Goal: Task Accomplishment & Management: Manage account settings

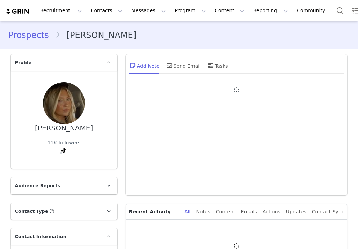
type input "+1 ([GEOGRAPHIC_DATA])"
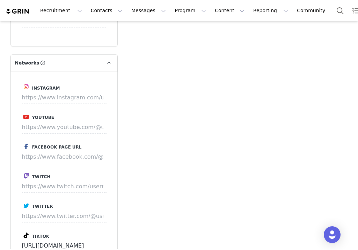
scroll to position [737, 0]
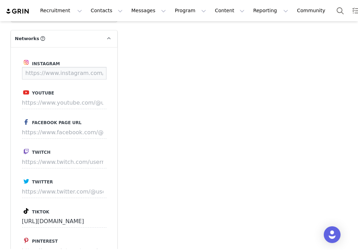
click at [56, 74] on input at bounding box center [64, 73] width 85 height 13
paste input "https://www.instagram.com/samijacobsonnn"
type input "https://www.instagram.com/samijacobsonnn"
click at [95, 74] on button "Save" at bounding box center [93, 73] width 25 height 13
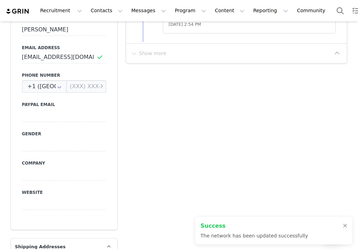
scroll to position [20, 0]
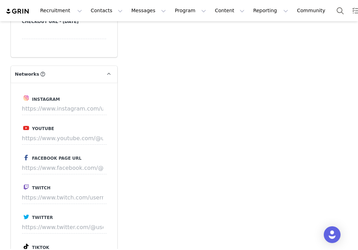
scroll to position [723, 0]
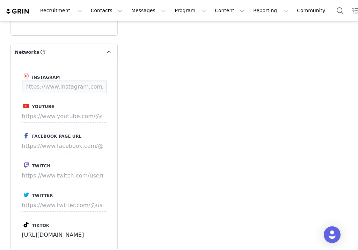
click at [64, 83] on input at bounding box center [64, 87] width 85 height 13
paste input "https://www.instagram.com/actively.joie"
type input "https://www.instagram.com/actively.joie"
click at [87, 88] on button "Save" at bounding box center [93, 87] width 25 height 13
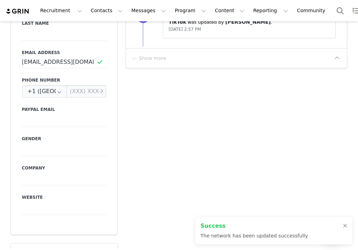
scroll to position [0, 0]
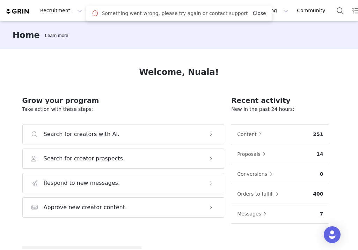
click at [252, 14] on link "Close" at bounding box center [258, 13] width 13 height 6
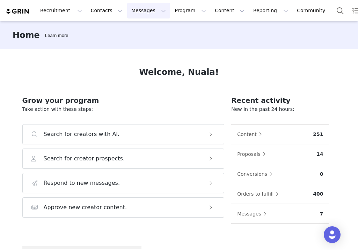
click at [140, 16] on button "Messages Messages" at bounding box center [148, 11] width 43 height 16
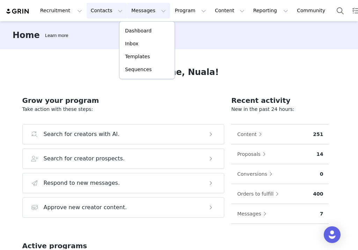
click at [103, 12] on button "Contacts Contacts" at bounding box center [107, 11] width 40 height 16
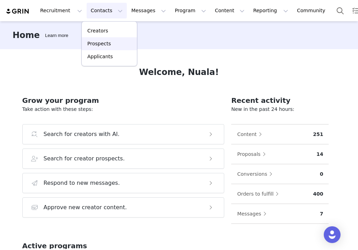
click at [101, 40] on p "Prospects" at bounding box center [98, 43] width 23 height 7
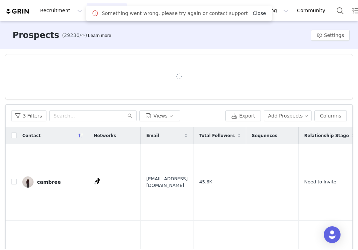
click at [252, 14] on link "Close" at bounding box center [258, 13] width 13 height 6
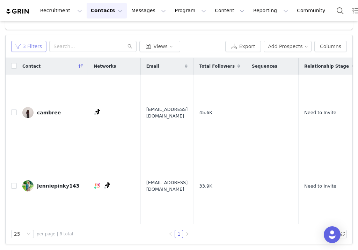
click at [37, 46] on button "3 Filters" at bounding box center [28, 46] width 35 height 11
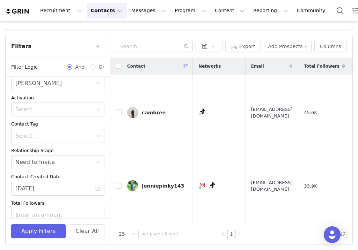
scroll to position [44, 0]
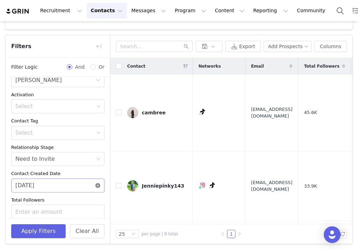
click at [98, 186] on icon "icon: close-circle" at bounding box center [97, 185] width 5 height 5
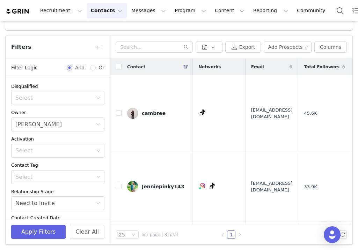
scroll to position [69, 0]
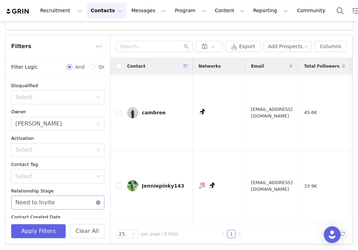
click at [100, 201] on div "Select Need to Invite" at bounding box center [57, 203] width 93 height 14
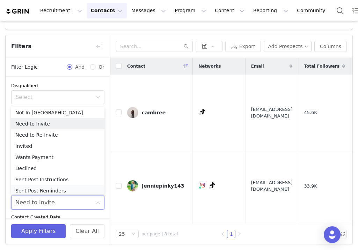
scroll to position [61, 0]
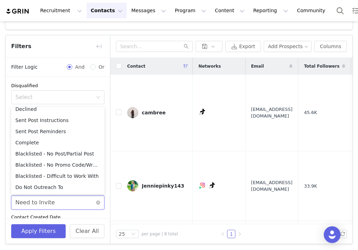
click at [99, 199] on div "Select Need to Invite" at bounding box center [57, 203] width 93 height 14
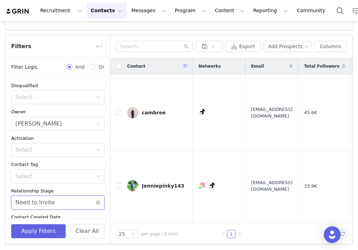
scroll to position [6, 0]
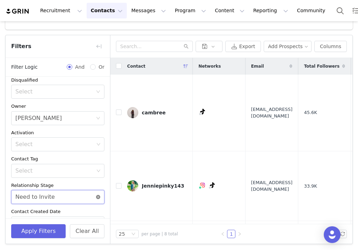
click at [99, 195] on div "Select Need to Invite" at bounding box center [57, 197] width 93 height 14
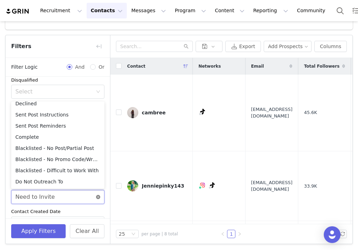
scroll to position [13, 0]
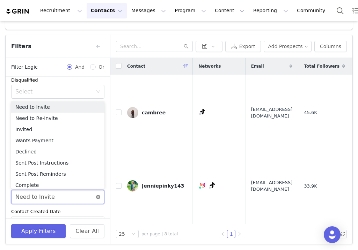
click at [98, 197] on icon "icon: close-circle" at bounding box center [98, 197] width 4 height 4
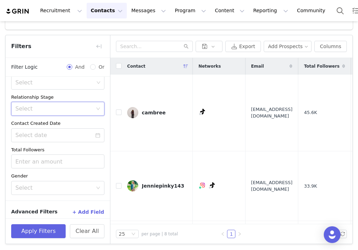
scroll to position [99, 0]
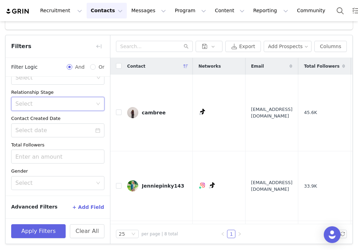
click at [88, 204] on button "+ Add Field" at bounding box center [88, 207] width 32 height 11
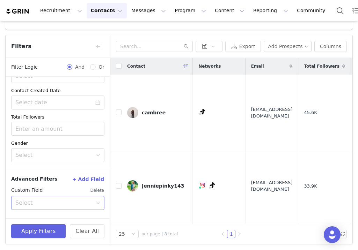
click at [60, 205] on div "Select" at bounding box center [53, 203] width 77 height 7
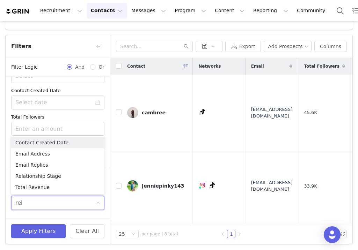
type input "rela"
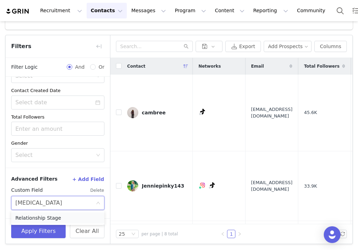
click at [64, 218] on li "Relationship Stage" at bounding box center [57, 218] width 93 height 11
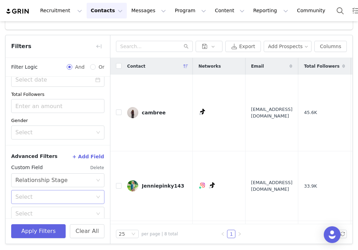
scroll to position [157, 0]
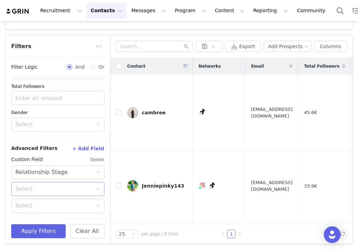
click at [54, 189] on div "Select" at bounding box center [53, 189] width 77 height 7
click at [48, 206] on li "Is" at bounding box center [57, 204] width 93 height 11
click at [48, 206] on div "Select" at bounding box center [53, 206] width 77 height 7
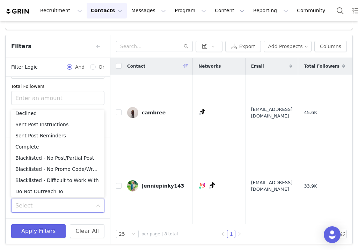
scroll to position [1, 0]
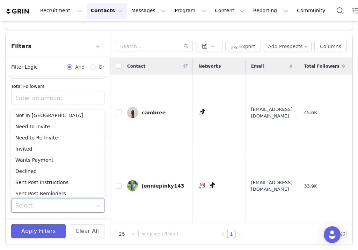
click at [56, 215] on div "Advanced Filters + Add Field Custom Field Delete Select Relationship Stage Sele…" at bounding box center [58, 177] width 104 height 81
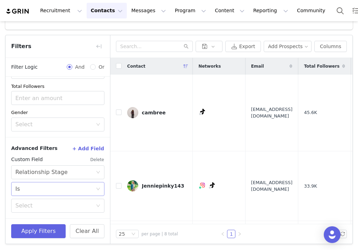
click at [57, 191] on div "Select Is" at bounding box center [55, 189] width 80 height 13
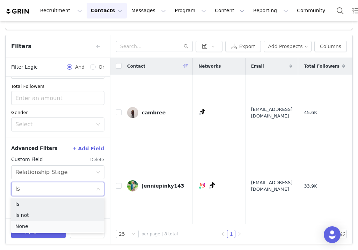
click at [53, 221] on li "None" at bounding box center [57, 226] width 93 height 11
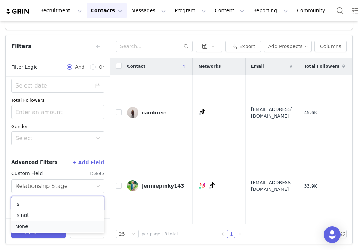
scroll to position [144, 0]
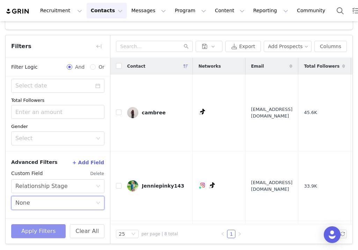
click at [40, 230] on button "Apply Filters" at bounding box center [38, 232] width 54 height 14
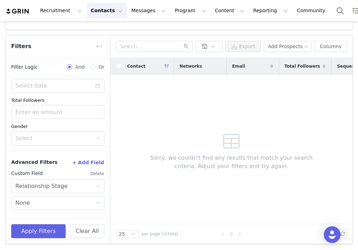
click at [99, 176] on button "Delete" at bounding box center [97, 173] width 14 height 11
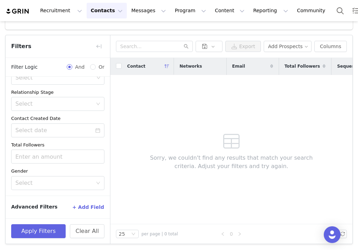
scroll to position [99, 0]
click at [96, 129] on icon "icon: calendar" at bounding box center [98, 130] width 5 height 5
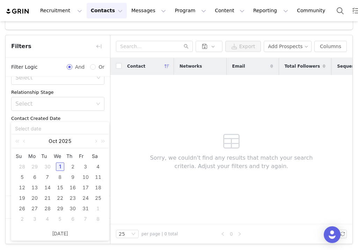
click at [60, 170] on div "1" at bounding box center [60, 167] width 8 height 8
type input "10/01/2025"
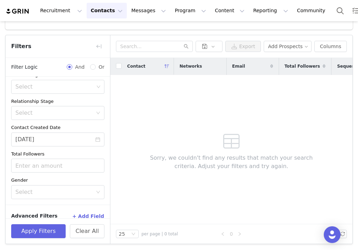
scroll to position [88, 0]
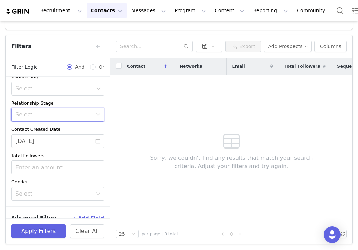
click at [71, 118] on div "Select" at bounding box center [55, 114] width 80 height 13
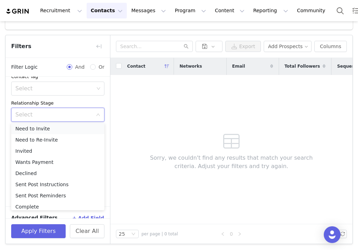
click at [66, 133] on li "Need to Invite" at bounding box center [57, 128] width 93 height 11
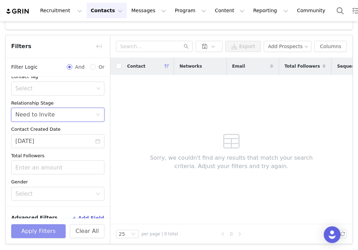
click at [50, 225] on button "Apply Filters" at bounding box center [38, 232] width 54 height 14
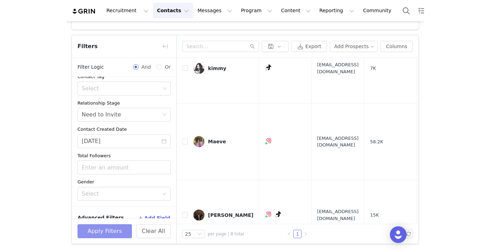
scroll to position [356, 0]
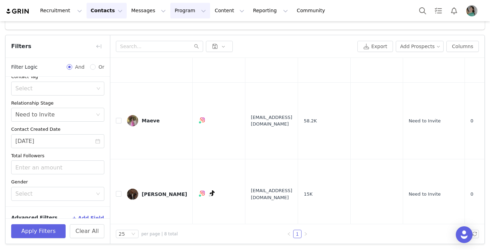
click at [170, 11] on button "Program Program" at bounding box center [190, 11] width 40 height 16
click at [180, 28] on p "Activations" at bounding box center [178, 30] width 27 height 7
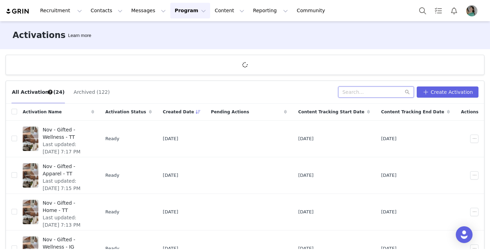
click at [358, 92] on input "text" at bounding box center [376, 92] width 76 height 11
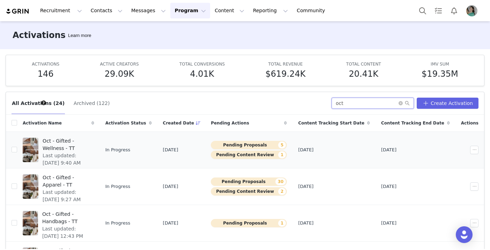
type input "oct"
click at [90, 142] on span "Oct - Gifted - Wellness - TT" at bounding box center [66, 145] width 47 height 15
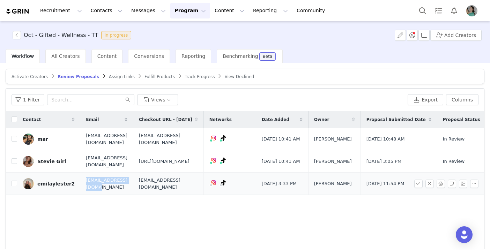
drag, startPoint x: 132, startPoint y: 183, endPoint x: 80, endPoint y: 184, distance: 51.7
click at [80, 184] on td "emlester28@gmail.com" at bounding box center [106, 184] width 53 height 22
copy span "emlester28@gmail.com"
click at [190, 206] on div "Contact Email Checkout URL - October 2025 Networks Date Added Owner Proposal Su…" at bounding box center [245, 194] width 478 height 167
click at [16, 33] on button "button" at bounding box center [17, 35] width 8 height 8
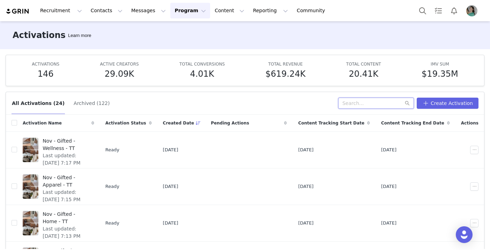
click at [358, 108] on input "text" at bounding box center [376, 103] width 76 height 11
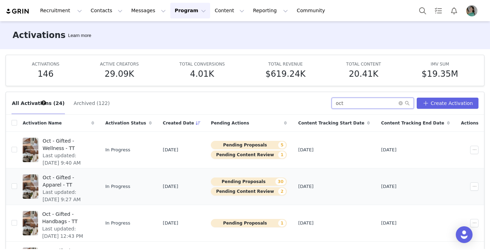
scroll to position [0, 0]
type input "oct"
click at [90, 179] on span "Oct - Gifted - Apparel - TT" at bounding box center [66, 181] width 47 height 15
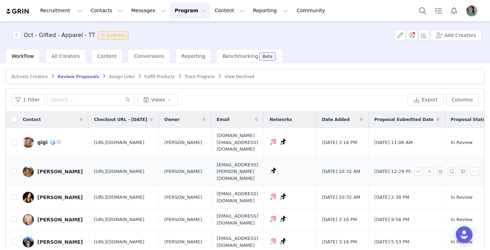
scroll to position [8, 0]
drag, startPoint x: 120, startPoint y: 142, endPoint x: 86, endPoint y: 128, distance: 37.0
click at [94, 139] on span "https://www.quince.com/checkout?checkoutId=ad8cd843-6528-4212-be7c-488b30afea67" at bounding box center [119, 142] width 51 height 7
click at [120, 141] on span "https://www.quince.com/checkout?checkoutId=ad8cd843-6528-4212-be7c-488b30afea67" at bounding box center [119, 142] width 51 height 7
drag, startPoint x: 120, startPoint y: 141, endPoint x: 83, endPoint y: 127, distance: 39.1
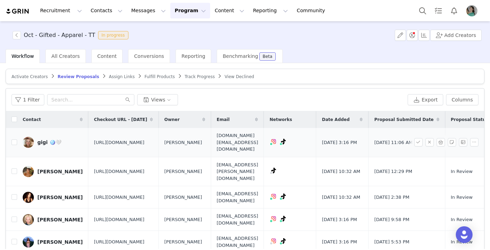
click at [88, 128] on td "https://www.quince.com/checkout?checkoutId=ad8cd843-6528-4212-be7c-488b30afea67" at bounding box center [123, 142] width 70 height 29
copy span "https://www.quince.com/checkout?checkoutId=ad8cd843-6528-4212-be7c-488b30afea67"
drag, startPoint x: 250, startPoint y: 134, endPoint x: 319, endPoint y: 134, distance: 68.8
click at [264, 134] on td "gigiirene.business@gmail.com" at bounding box center [237, 142] width 53 height 29
copy span "gigiirene.business@gmail.com"
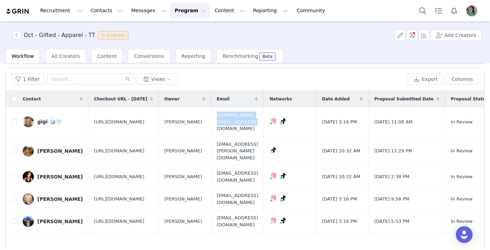
scroll to position [24, 0]
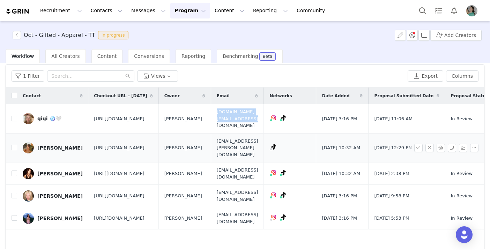
drag, startPoint x: 158, startPoint y: 152, endPoint x: 85, endPoint y: 131, distance: 76.2
click at [94, 145] on span "https://www.quince.com/checkout?checkoutId=4edbc4cd-4f2b-4cd6-a17a-ff5267a05c76…" at bounding box center [119, 148] width 51 height 7
copy span "https://www.quince.com/checkout?checkoutId=4edbc4cd-4f2b-4cd6-a17a-ff5267a05c76…"
drag, startPoint x: 301, startPoint y: 142, endPoint x: 250, endPoint y: 142, distance: 51.7
click at [250, 142] on td "marin.curry@icloud.com" at bounding box center [237, 147] width 53 height 29
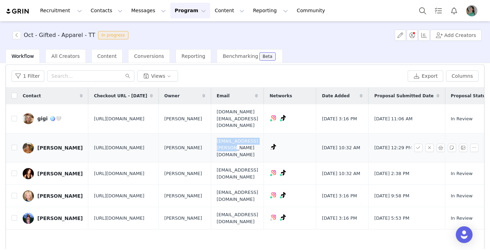
copy span "marin.curry@icloud.com"
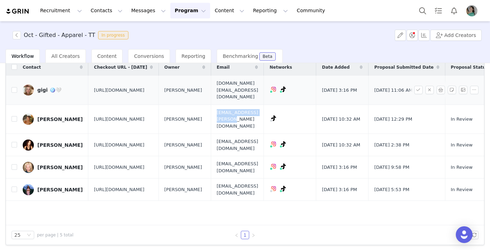
scroll to position [54, 0]
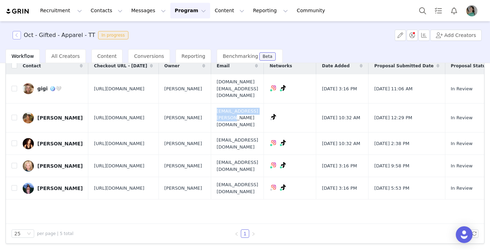
click at [18, 33] on button "button" at bounding box center [17, 35] width 8 height 8
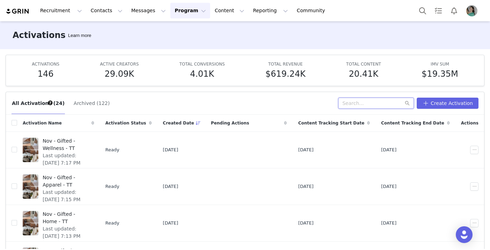
click at [358, 104] on input "text" at bounding box center [376, 103] width 76 height 11
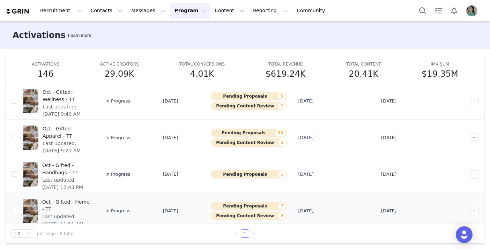
scroll to position [14, 0]
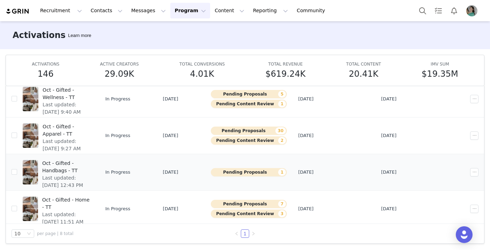
type input "oct"
click at [90, 162] on span "Oct - Gifted - Handbags - TT" at bounding box center [66, 167] width 48 height 15
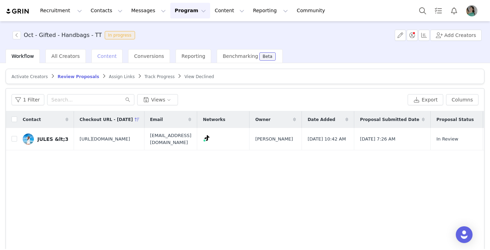
click at [106, 56] on span "Content" at bounding box center [107, 56] width 20 height 6
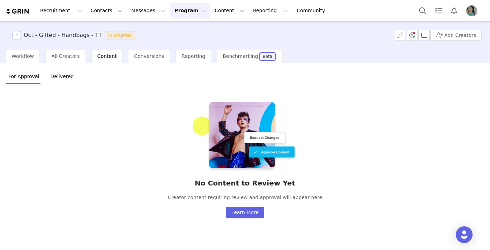
click at [15, 38] on button "button" at bounding box center [17, 35] width 8 height 8
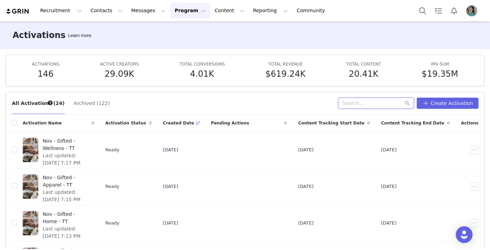
click at [358, 104] on input "text" at bounding box center [376, 103] width 76 height 11
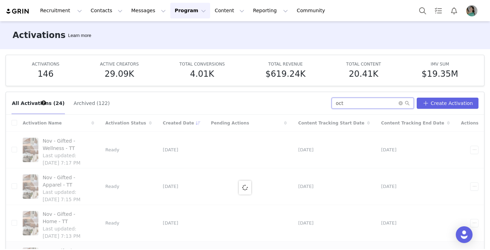
type input "oct"
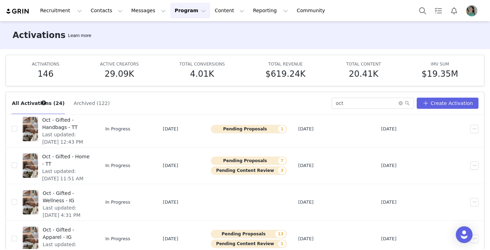
scroll to position [97, 0]
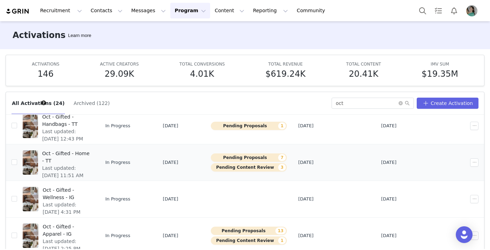
click at [87, 155] on span "Oct - Gifted - Home - TT" at bounding box center [66, 157] width 48 height 15
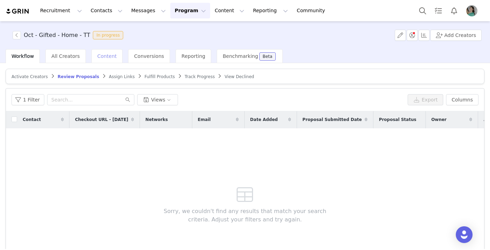
click at [105, 54] on span "Content" at bounding box center [107, 56] width 20 height 6
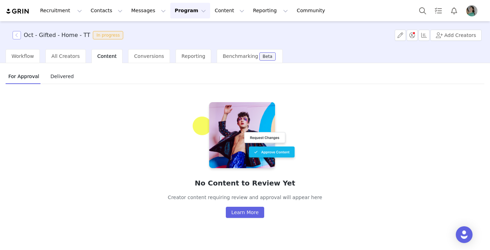
click at [15, 35] on button "button" at bounding box center [17, 35] width 8 height 8
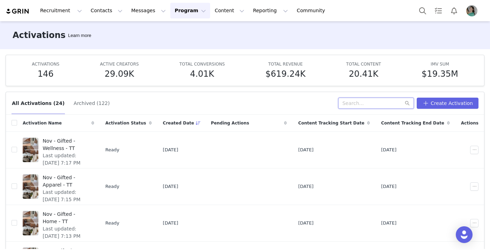
click at [355, 102] on input "text" at bounding box center [376, 103] width 76 height 11
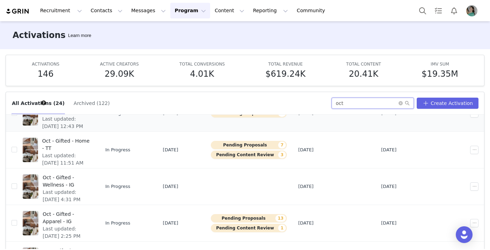
scroll to position [115, 0]
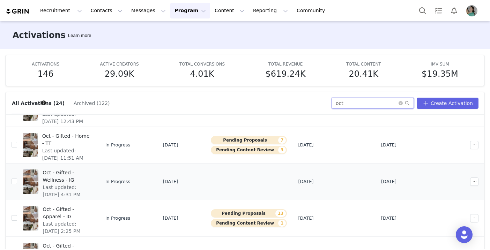
type input "oct"
click at [90, 184] on span "Last updated: Sep 24, 2025 4:31 PM" at bounding box center [66, 191] width 47 height 15
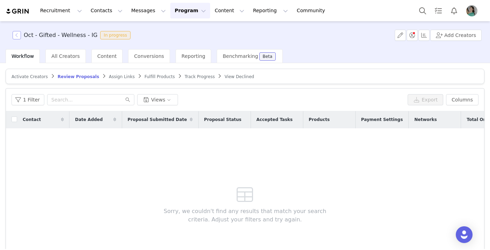
click at [19, 36] on button "button" at bounding box center [17, 35] width 8 height 8
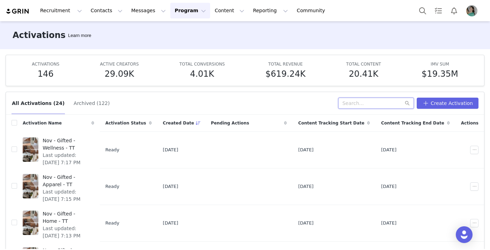
click at [358, 94] on div "All Activations (24) Archived (122) Create Activation" at bounding box center [245, 103] width 478 height 23
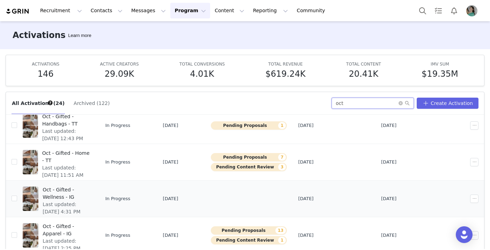
scroll to position [104, 0]
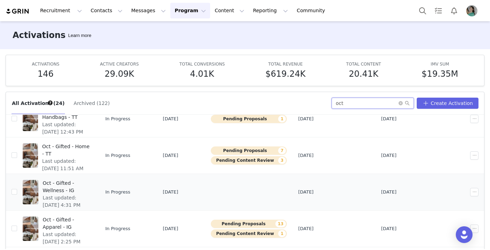
type input "oct"
click at [90, 181] on span "Oct - Gifted - Wellness - IG" at bounding box center [66, 187] width 47 height 15
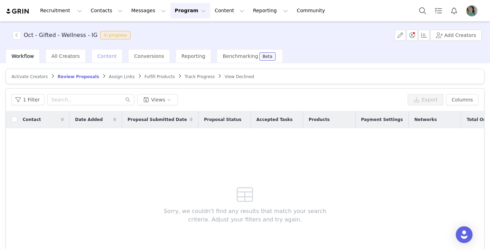
click at [112, 61] on div "Content" at bounding box center [106, 56] width 31 height 14
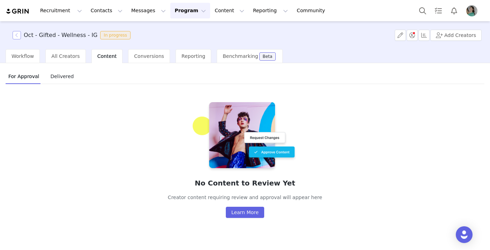
click at [21, 35] on button "button" at bounding box center [17, 35] width 8 height 8
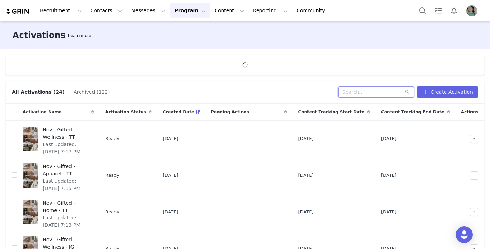
click at [358, 94] on input "text" at bounding box center [376, 92] width 76 height 11
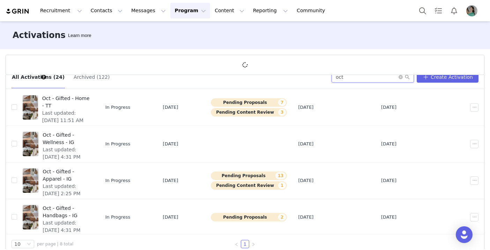
scroll to position [142, 0]
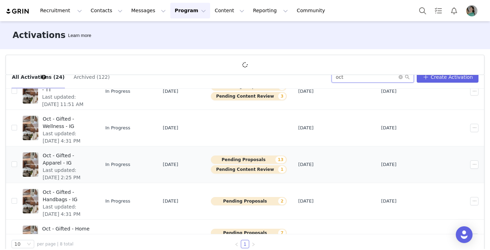
type input "oct"
click at [90, 158] on span "Oct - Gifted - Apparel - IG" at bounding box center [66, 159] width 47 height 15
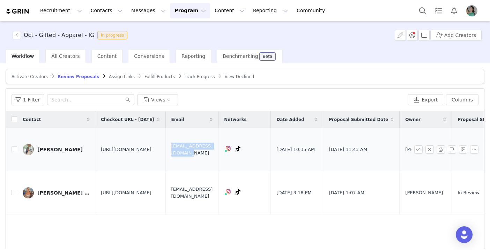
drag, startPoint x: 217, startPoint y: 146, endPoint x: 278, endPoint y: 146, distance: 61.8
click at [219, 146] on td "[EMAIL_ADDRESS][DOMAIN_NAME]" at bounding box center [192, 149] width 53 height 43
copy span "[EMAIL_ADDRESS][DOMAIN_NAME]"
click at [17, 33] on button "button" at bounding box center [17, 35] width 8 height 8
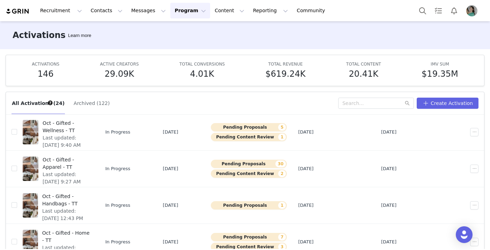
scroll to position [37, 0]
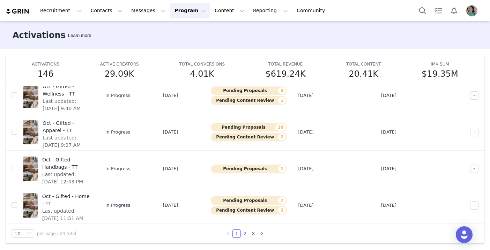
click at [247, 232] on link "2" at bounding box center [245, 234] width 8 height 8
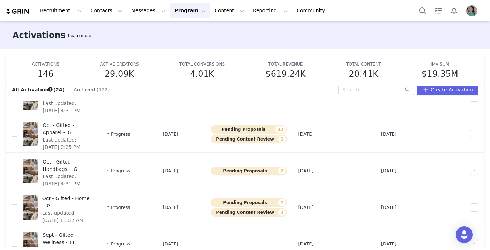
scroll to position [0, 0]
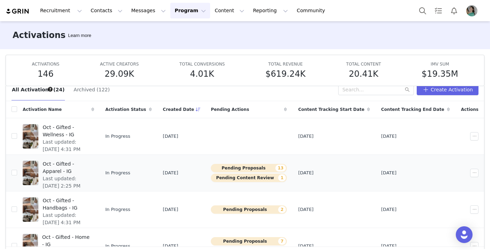
click at [90, 175] on span "Last updated: Sep 24, 2025 2:25 PM" at bounding box center [66, 182] width 47 height 15
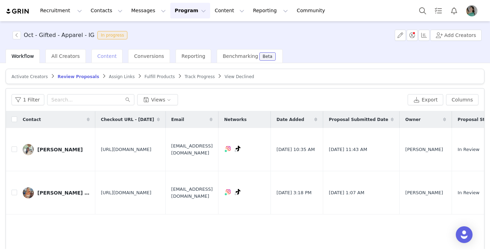
click at [111, 58] on span "Content" at bounding box center [107, 56] width 20 height 6
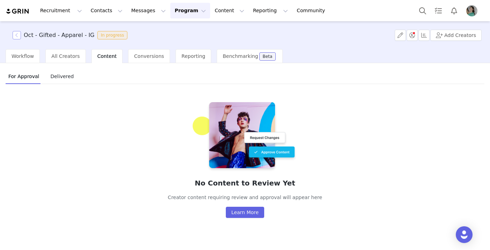
click at [18, 38] on button "button" at bounding box center [17, 35] width 8 height 8
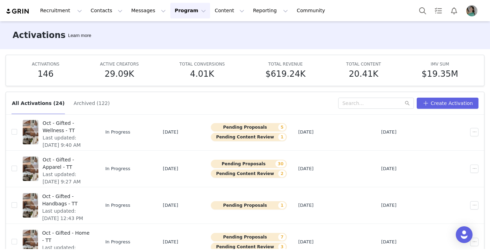
scroll to position [37, 0]
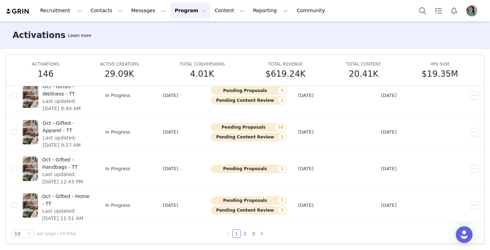
click at [245, 233] on link "2" at bounding box center [245, 234] width 8 height 8
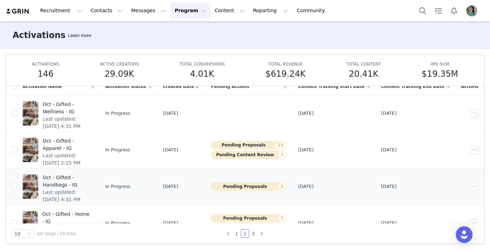
click at [90, 178] on span "Oct - Gifted - Handbags - IG" at bounding box center [66, 181] width 47 height 15
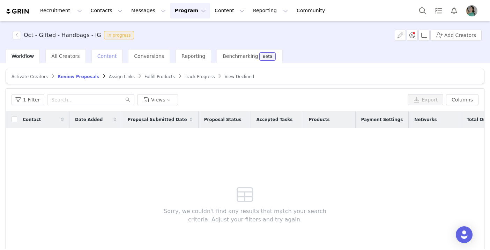
click at [105, 56] on span "Content" at bounding box center [107, 56] width 20 height 6
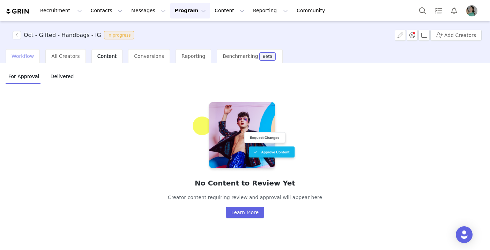
click at [27, 56] on span "Workflow" at bounding box center [23, 56] width 22 height 6
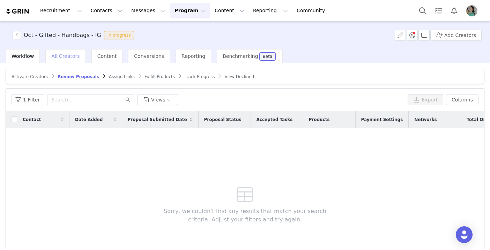
click at [60, 58] on span "All Creators" at bounding box center [65, 56] width 28 height 6
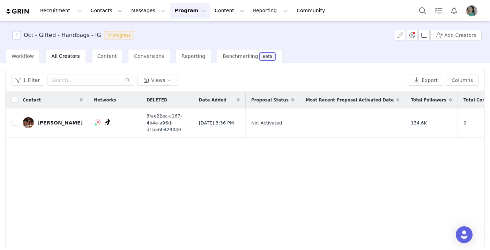
click at [17, 32] on button "button" at bounding box center [17, 35] width 8 height 8
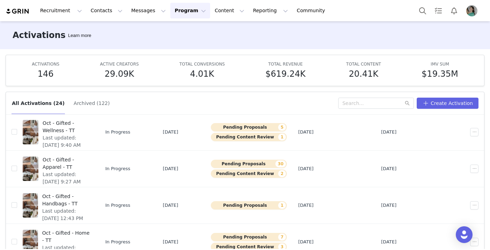
scroll to position [37, 0]
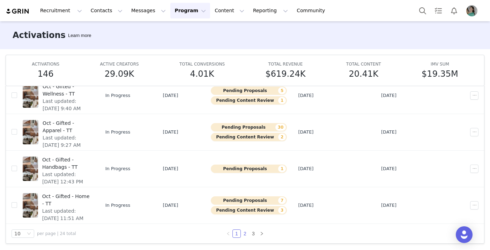
click at [243, 235] on link "2" at bounding box center [245, 234] width 8 height 8
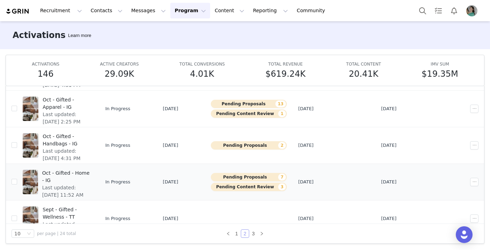
scroll to position [48, 0]
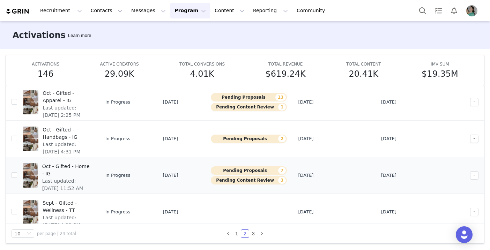
click at [90, 167] on span "Oct - Gifted - Home - IG" at bounding box center [66, 170] width 48 height 15
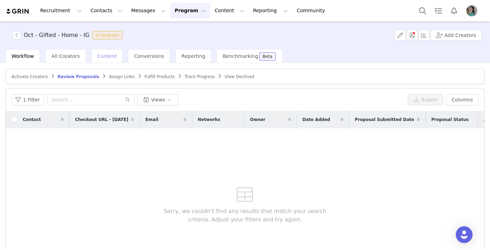
click at [107, 59] on div "Content" at bounding box center [106, 56] width 31 height 14
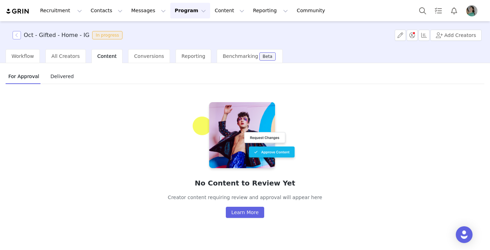
click at [20, 37] on button "button" at bounding box center [17, 35] width 8 height 8
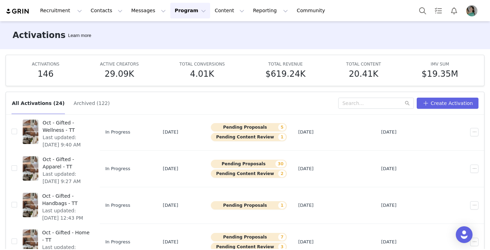
scroll to position [37, 0]
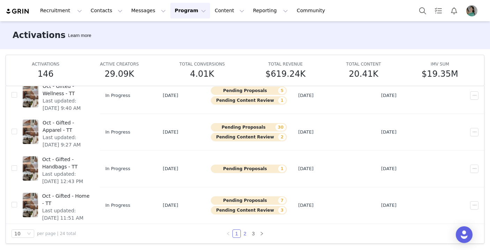
click at [245, 233] on link "2" at bounding box center [245, 234] width 8 height 8
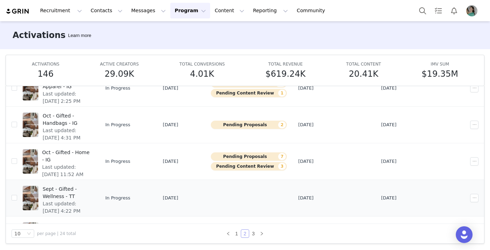
scroll to position [67, 0]
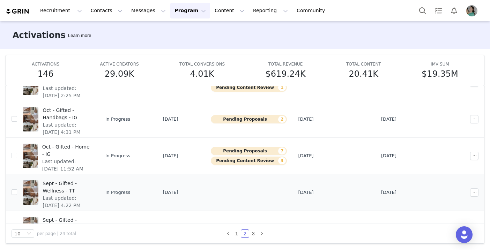
click at [90, 195] on span "Last updated: Sep 29, 2025 4:22 PM" at bounding box center [66, 202] width 47 height 15
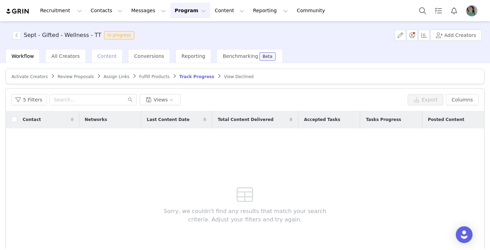
click at [109, 63] on div "Content" at bounding box center [106, 56] width 31 height 14
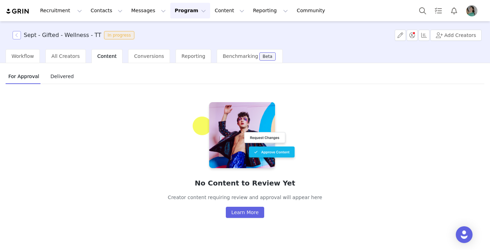
click at [18, 37] on button "button" at bounding box center [17, 35] width 8 height 8
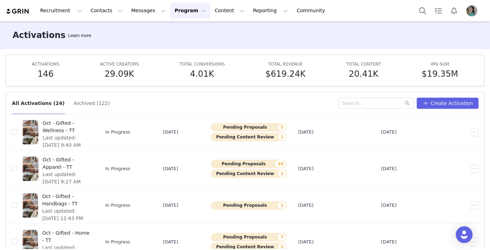
scroll to position [37, 0]
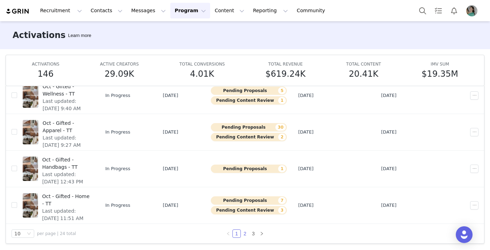
click at [243, 232] on link "2" at bounding box center [245, 234] width 8 height 8
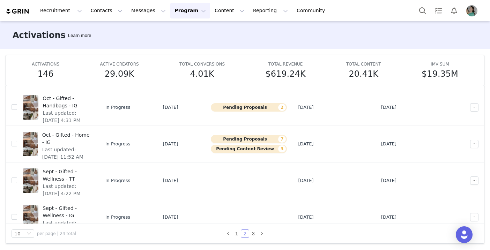
scroll to position [82, 0]
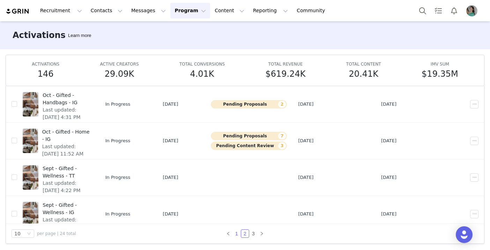
click at [237, 233] on link "1" at bounding box center [237, 234] width 8 height 8
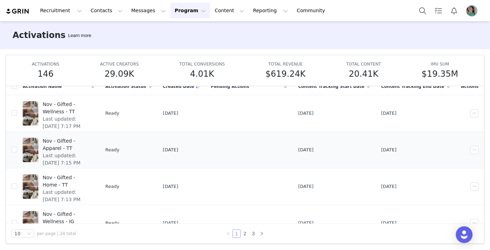
scroll to position [0, 0]
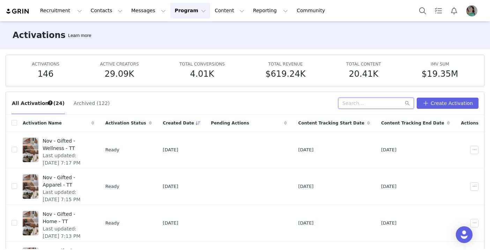
click at [358, 103] on input "text" at bounding box center [376, 103] width 76 height 11
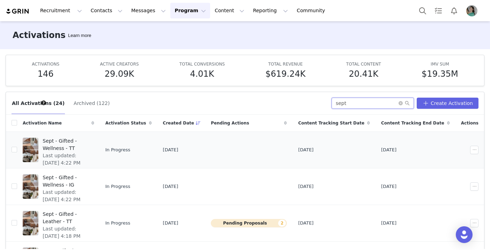
type input "sept"
click at [90, 140] on span "Sept - Gifted - Wellness - TT" at bounding box center [66, 145] width 47 height 15
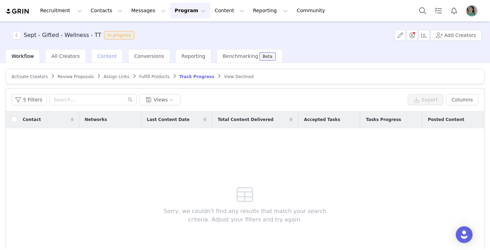
click at [104, 55] on span "Content" at bounding box center [107, 56] width 20 height 6
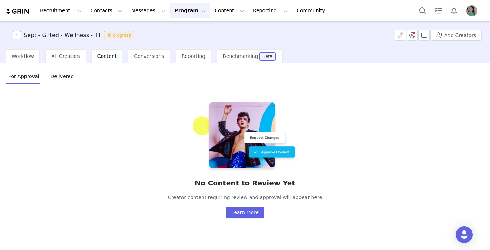
click at [17, 35] on button "button" at bounding box center [17, 35] width 8 height 8
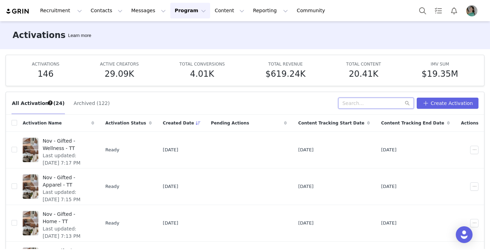
click at [358, 107] on input "text" at bounding box center [376, 103] width 76 height 11
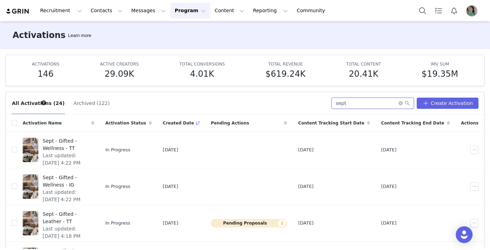
type input "sept"
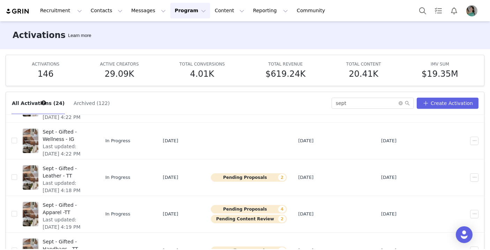
scroll to position [26, 0]
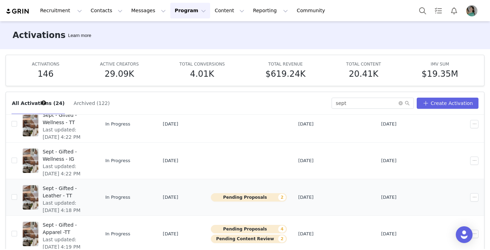
click at [90, 190] on span "Sept - Gifted - Leather - TT" at bounding box center [66, 192] width 47 height 15
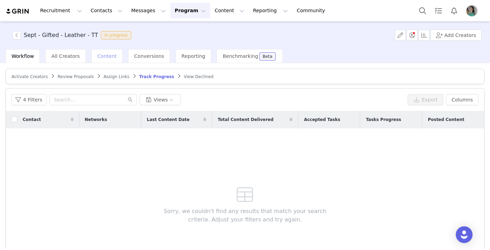
click at [101, 58] on span "Content" at bounding box center [107, 56] width 20 height 6
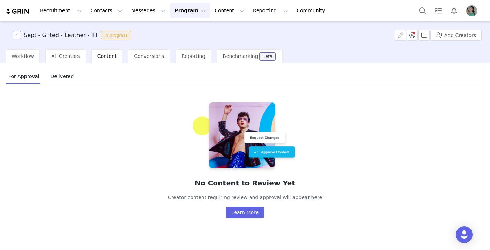
click at [18, 36] on button "button" at bounding box center [17, 35] width 8 height 8
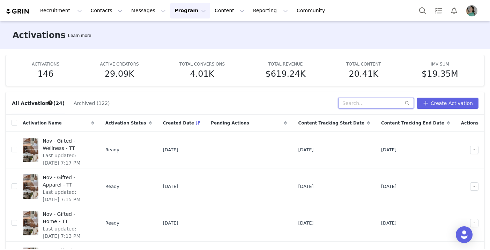
click at [358, 107] on input "text" at bounding box center [376, 103] width 76 height 11
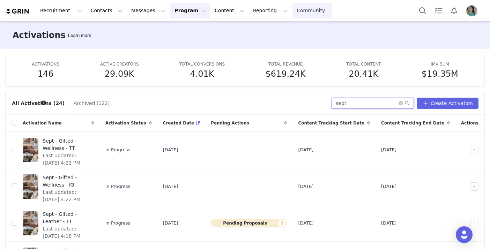
type input "sept"
click at [90, 139] on span "Sept - Gifted - Wellness - TT" at bounding box center [66, 145] width 47 height 15
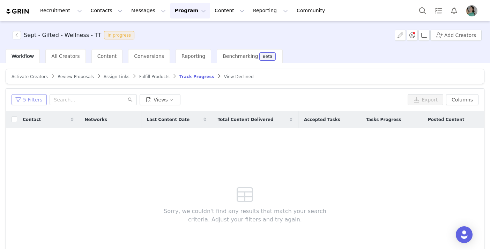
click at [36, 100] on button "5 Filters" at bounding box center [29, 99] width 35 height 11
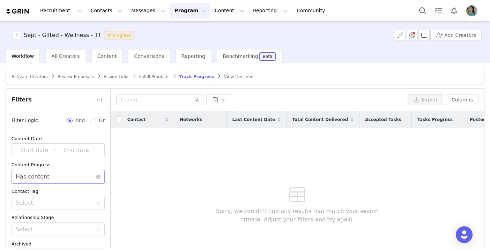
scroll to position [22, 0]
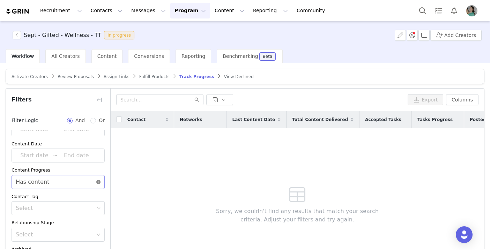
click at [98, 181] on icon "icon: close-circle" at bounding box center [98, 182] width 4 height 4
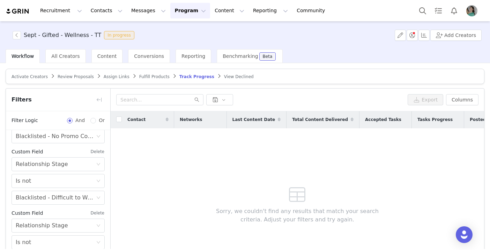
scroll to position [54, 0]
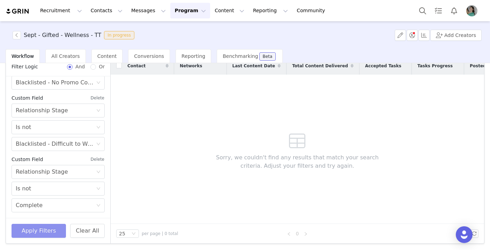
click at [43, 235] on button "Apply Filters" at bounding box center [39, 231] width 54 height 14
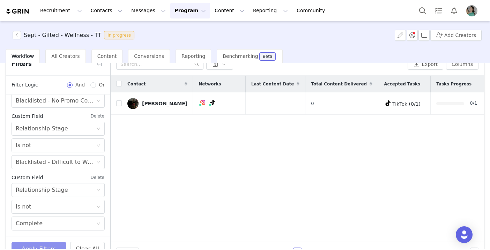
scroll to position [20, 0]
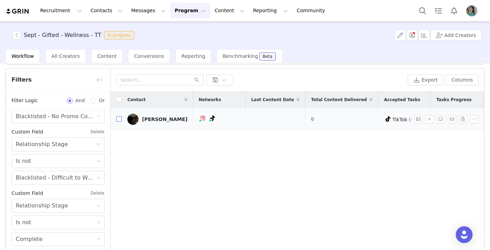
click at [118, 117] on input "checkbox" at bounding box center [119, 119] width 6 height 6
checkbox input "true"
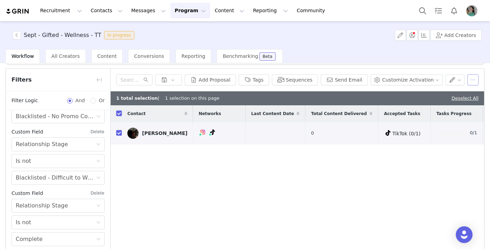
click at [358, 77] on button "button" at bounding box center [473, 79] width 11 height 11
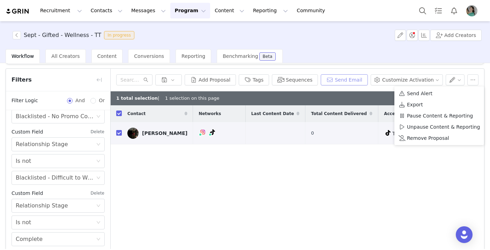
click at [358, 78] on button "Send Email" at bounding box center [344, 79] width 47 height 11
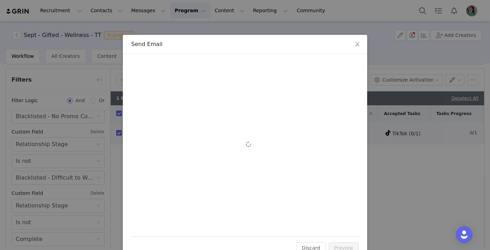
scroll to position [0, 0]
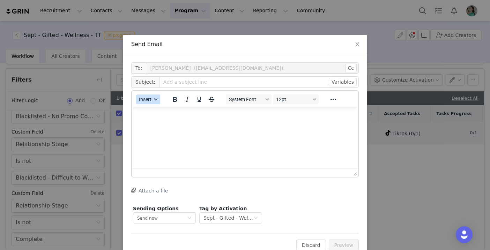
click at [148, 100] on span "Insert" at bounding box center [145, 100] width 13 height 6
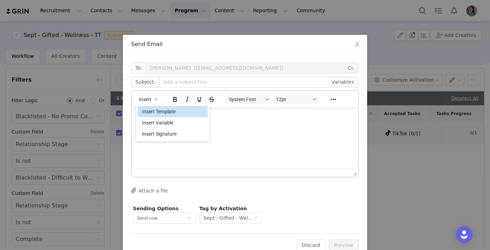
click at [155, 115] on div "Insert Template" at bounding box center [173, 112] width 63 height 8
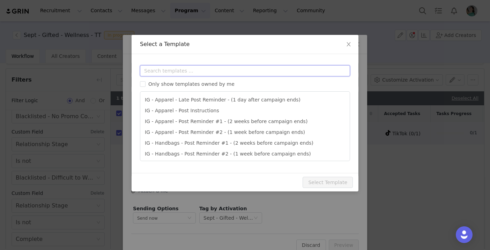
click at [193, 66] on input "text" at bounding box center [245, 70] width 210 height 11
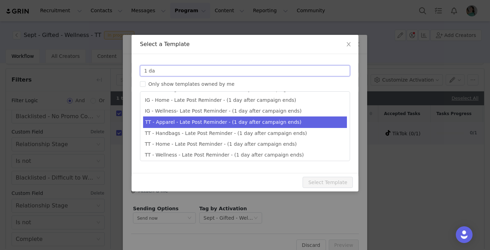
scroll to position [24, 0]
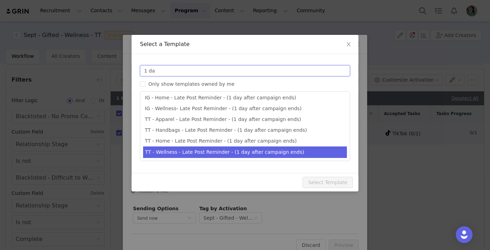
type input "1 da"
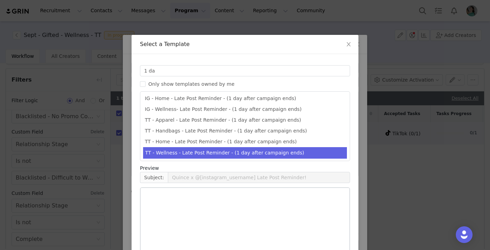
click at [190, 153] on li "TT - Wellness - Late Post Reminder - (1 day after campaign ends)" at bounding box center [245, 153] width 204 height 12
type input "Quince x @[tiktok_username] Late Post Reminder!"
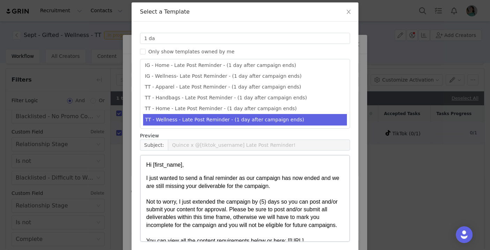
scroll to position [60, 0]
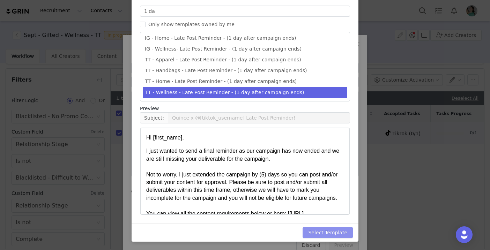
click at [327, 232] on button "Select Template" at bounding box center [328, 232] width 50 height 11
type input "Quince x @[tiktok_username] Late Post Reminder!"
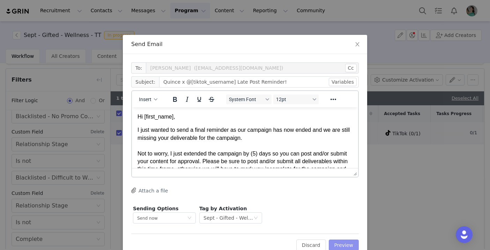
click at [343, 242] on button "Preview" at bounding box center [344, 245] width 30 height 11
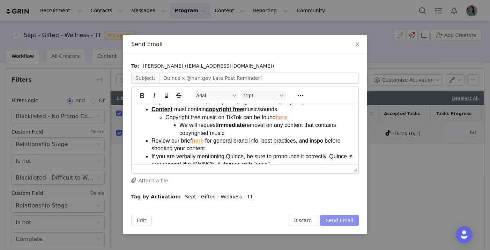
scroll to position [134, 0]
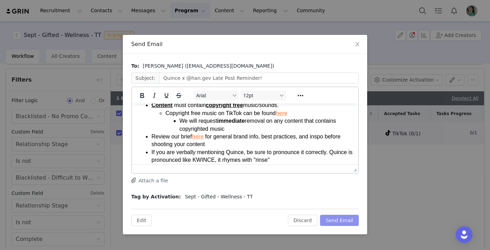
click at [332, 226] on button "Send Email" at bounding box center [339, 220] width 39 height 11
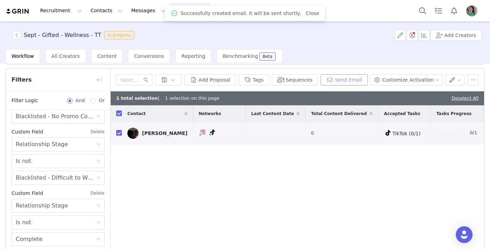
scroll to position [0, 0]
click at [358, 79] on button "button" at bounding box center [455, 79] width 19 height 11
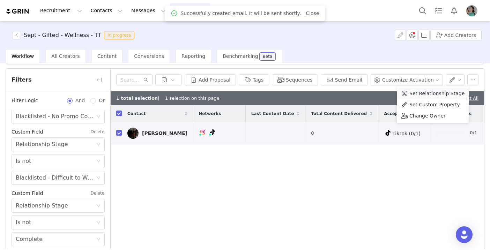
click at [358, 91] on span "Set Relationship Stage" at bounding box center [437, 94] width 55 height 8
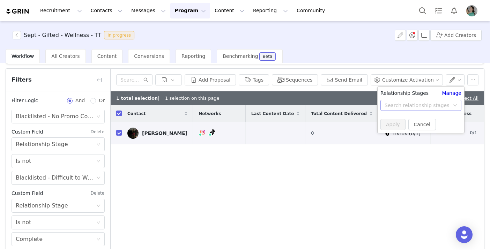
click at [358, 102] on div "Search relationship stages" at bounding box center [417, 105] width 65 height 7
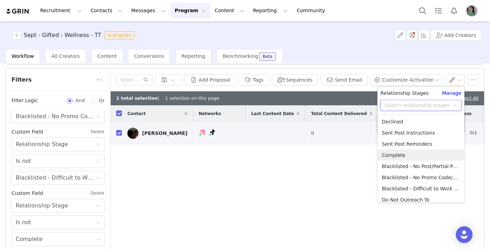
scroll to position [61, 0]
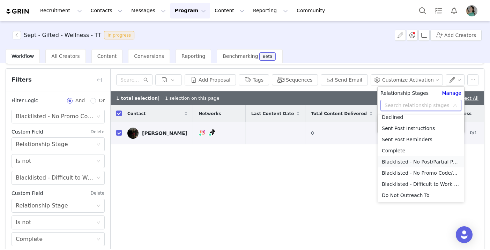
click at [358, 161] on li "Blacklisted - No Post/Partial Post" at bounding box center [421, 161] width 87 height 11
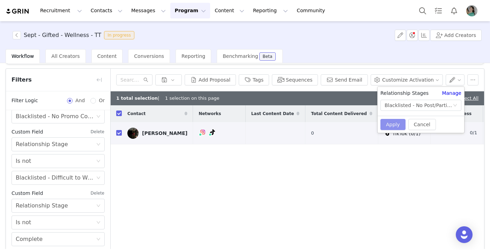
click at [358, 121] on button "Apply" at bounding box center [393, 124] width 25 height 11
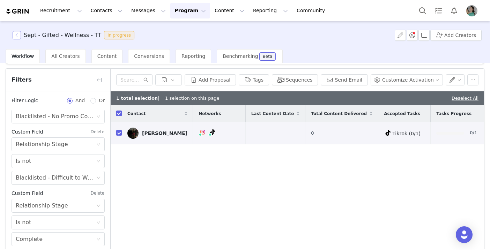
click at [16, 37] on button "button" at bounding box center [17, 35] width 8 height 8
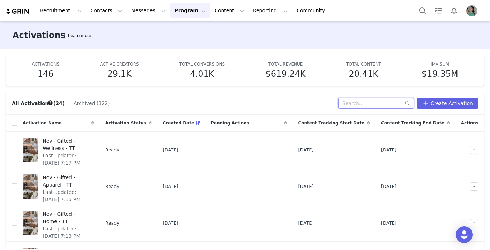
click at [358, 105] on input "text" at bounding box center [376, 103] width 76 height 11
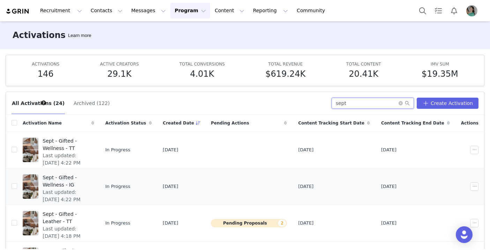
type input "sept"
click at [90, 177] on span "Sept - Gifted - Wellness - IG" at bounding box center [66, 181] width 47 height 15
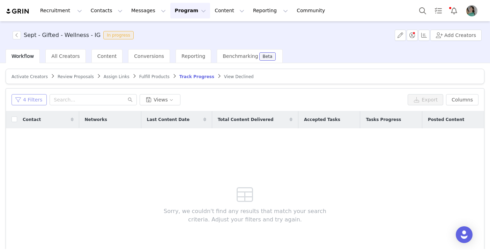
click at [33, 99] on button "4 Filters" at bounding box center [29, 99] width 35 height 11
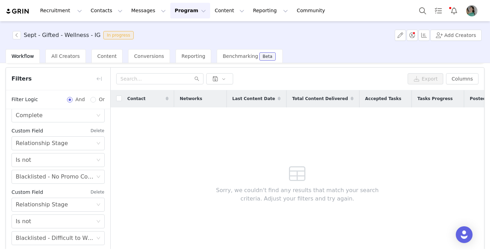
scroll to position [54, 0]
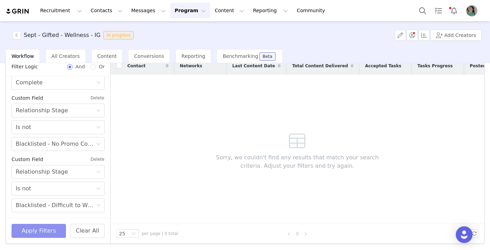
click at [47, 233] on button "Apply Filters" at bounding box center [39, 231] width 54 height 14
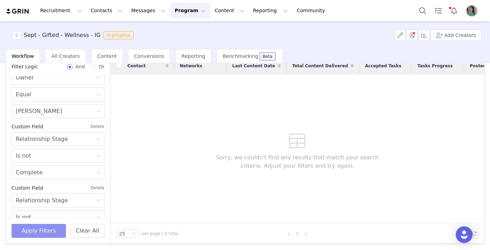
scroll to position [75, 0]
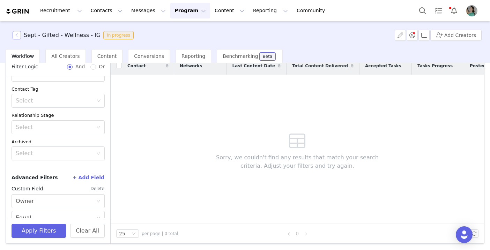
click at [20, 35] on button "button" at bounding box center [17, 35] width 8 height 8
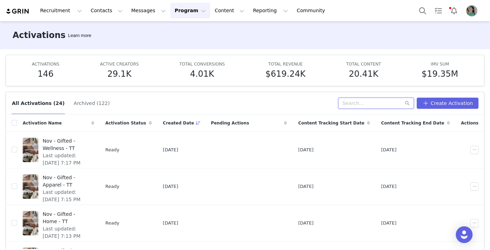
click at [358, 104] on input "text" at bounding box center [376, 103] width 76 height 11
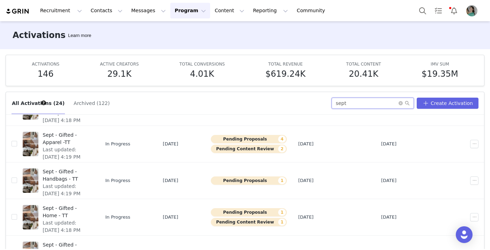
scroll to position [16, 0]
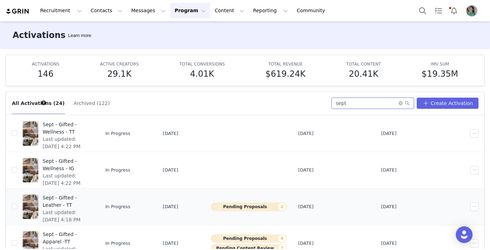
type input "sept"
click at [90, 198] on span "Sept - Gifted - Leather - TT" at bounding box center [66, 202] width 47 height 15
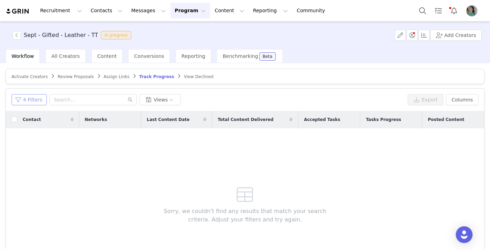
click at [24, 100] on button "4 Filters" at bounding box center [29, 99] width 35 height 11
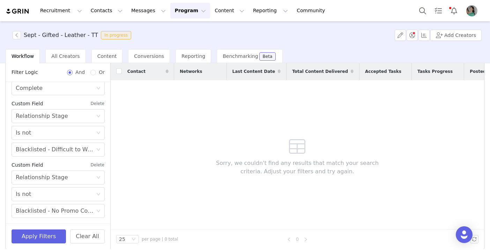
scroll to position [54, 0]
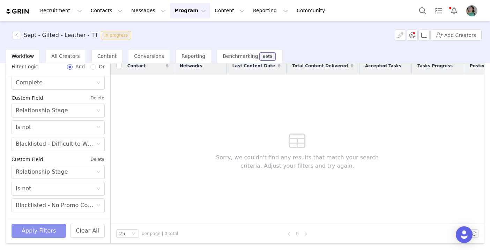
click at [51, 235] on button "Apply Filters" at bounding box center [39, 231] width 54 height 14
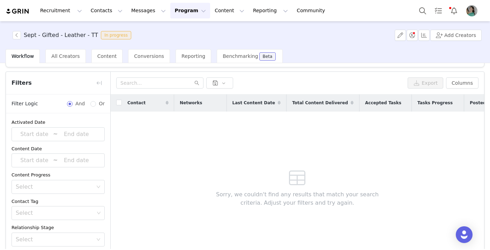
scroll to position [0, 0]
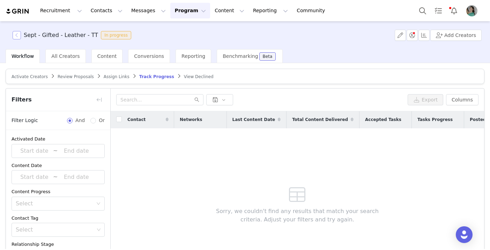
click at [18, 33] on button "button" at bounding box center [17, 35] width 8 height 8
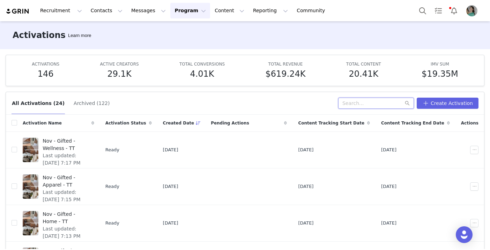
click at [358, 103] on input "text" at bounding box center [376, 103] width 76 height 11
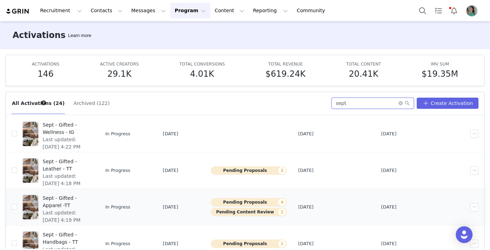
scroll to position [63, 0]
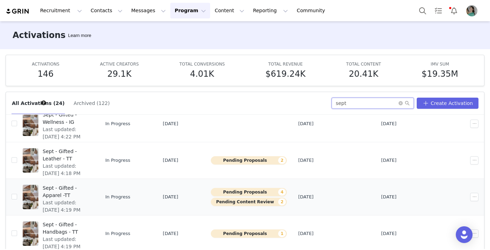
type input "sept"
click at [85, 188] on span "Sept - Gifted - Apparel -TT" at bounding box center [66, 192] width 47 height 15
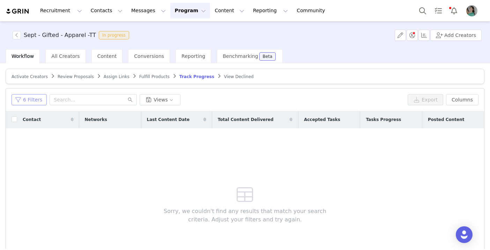
click at [36, 104] on button "6 Filters" at bounding box center [29, 99] width 35 height 11
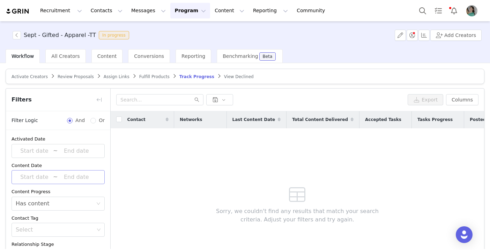
scroll to position [10, 0]
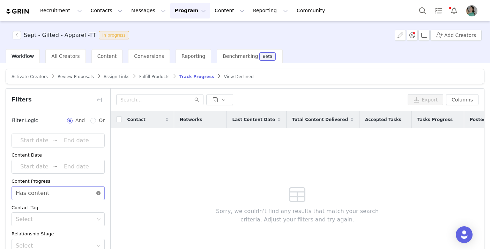
click at [98, 192] on icon "icon: close-circle" at bounding box center [98, 193] width 4 height 4
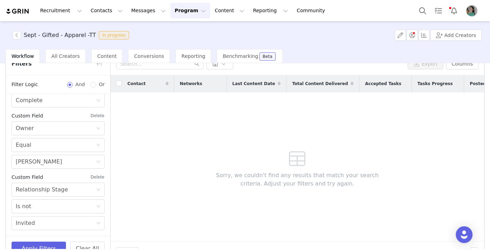
scroll to position [54, 0]
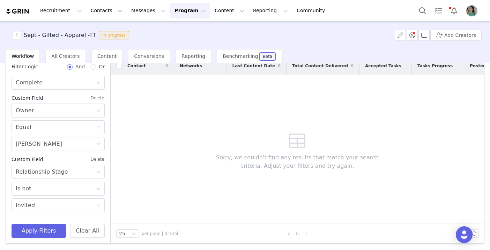
click at [101, 159] on button "Delete" at bounding box center [97, 159] width 14 height 11
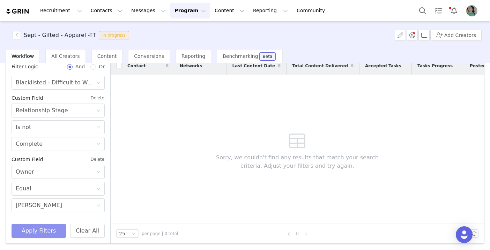
click at [33, 234] on button "Apply Filters" at bounding box center [39, 231] width 54 height 14
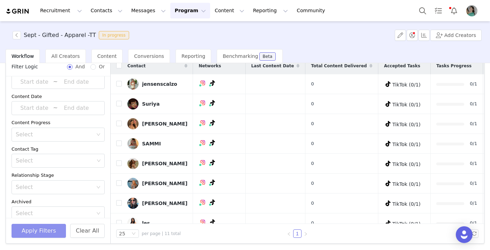
scroll to position [0, 0]
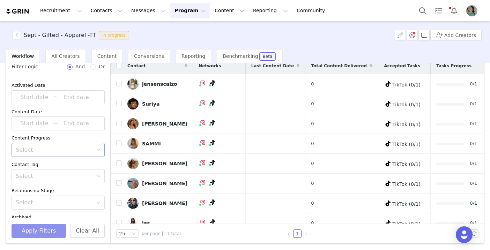
click at [45, 150] on div "Select" at bounding box center [54, 150] width 77 height 7
click at [41, 166] on li "Has content" at bounding box center [58, 165] width 93 height 11
click at [50, 228] on button "Apply Filters" at bounding box center [39, 231] width 54 height 14
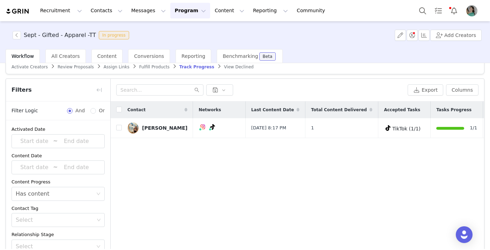
scroll to position [9, 0]
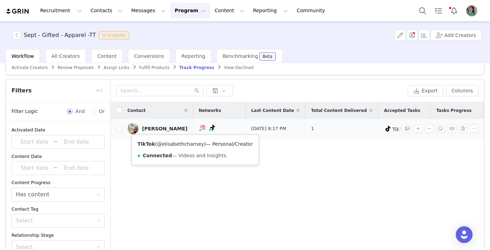
click at [189, 144] on link "@elisabethcharney" at bounding box center [180, 144] width 47 height 6
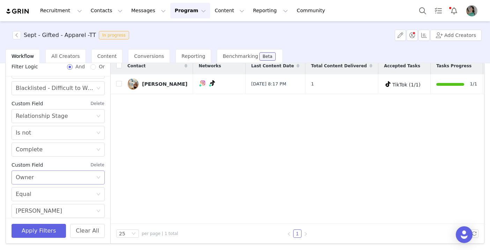
scroll to position [289, 0]
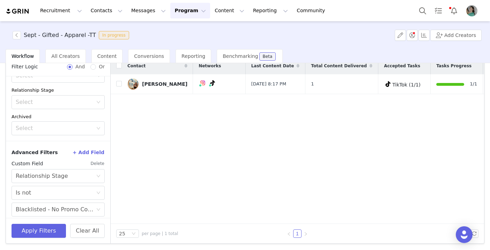
click at [87, 152] on button "+ Add Field" at bounding box center [88, 152] width 32 height 11
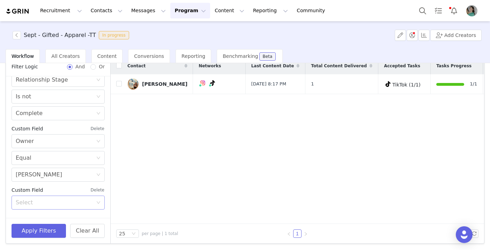
click at [44, 203] on div "Select" at bounding box center [54, 202] width 77 height 7
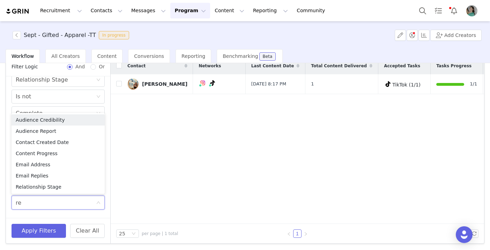
type input "rel"
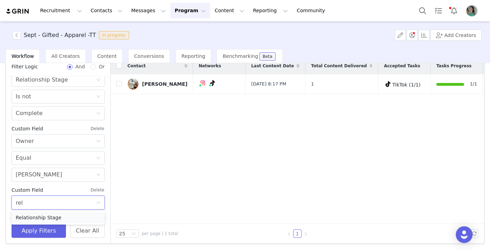
click at [48, 214] on li "Relationship Stage" at bounding box center [58, 217] width 93 height 11
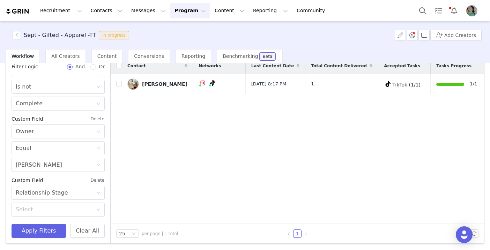
scroll to position [351, 0]
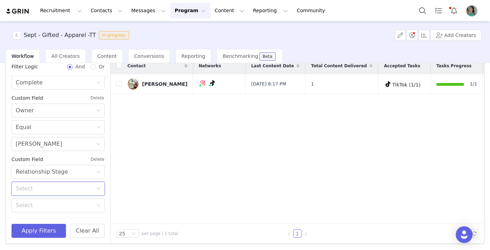
click at [46, 184] on div "Select" at bounding box center [56, 188] width 80 height 13
click at [45, 211] on li "Is not" at bounding box center [58, 215] width 93 height 11
click at [45, 207] on div "Select" at bounding box center [54, 205] width 77 height 7
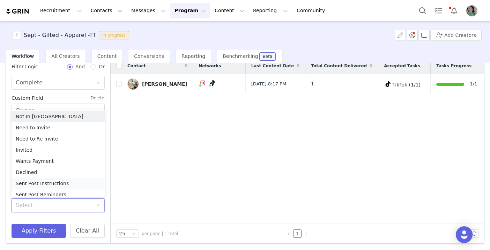
scroll to position [3, 0]
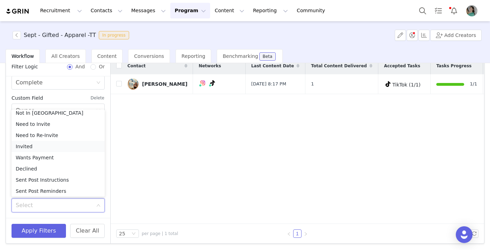
click at [38, 149] on li "Invited" at bounding box center [58, 146] width 93 height 11
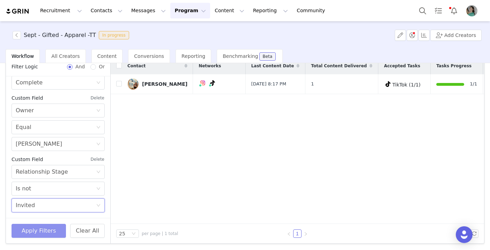
click at [50, 230] on button "Apply Filters" at bounding box center [39, 231] width 54 height 14
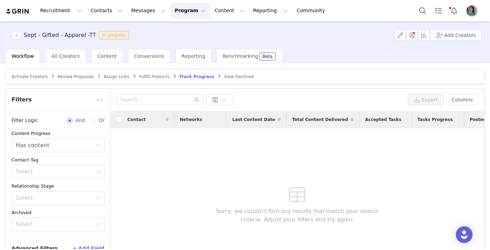
scroll to position [17, 0]
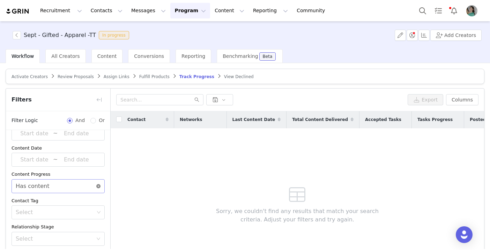
click at [98, 187] on icon "icon: close-circle" at bounding box center [98, 186] width 4 height 4
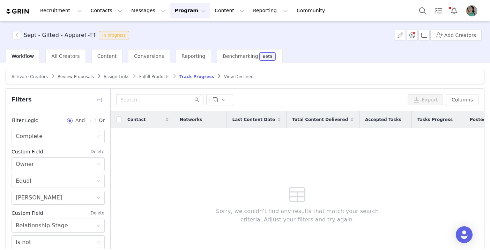
scroll to position [54, 0]
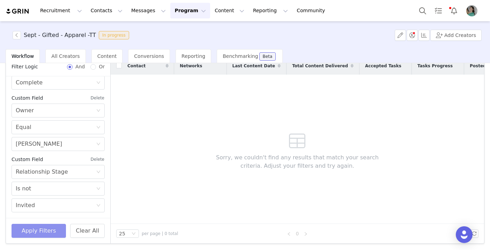
click at [51, 228] on button "Apply Filters" at bounding box center [39, 231] width 54 height 14
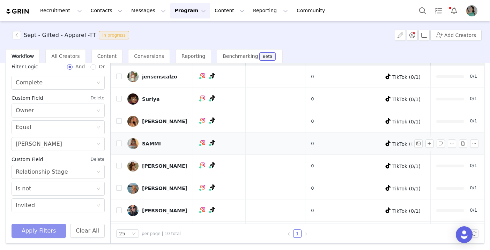
scroll to position [0, 0]
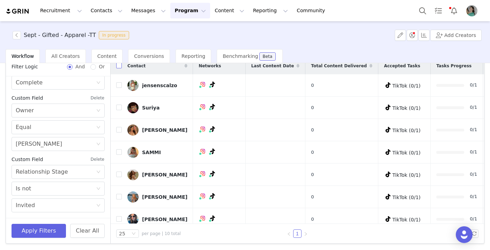
click at [119, 69] on label at bounding box center [119, 66] width 6 height 7
click at [119, 68] on input "checkbox" at bounding box center [119, 66] width 6 height 6
checkbox input "true"
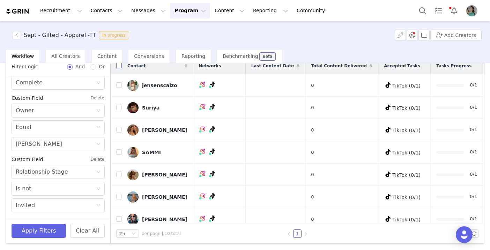
checkbox input "true"
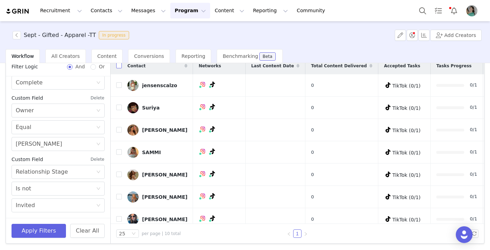
checkbox input "true"
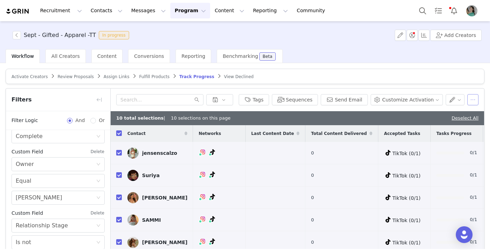
click at [358, 102] on button "button" at bounding box center [473, 99] width 11 height 11
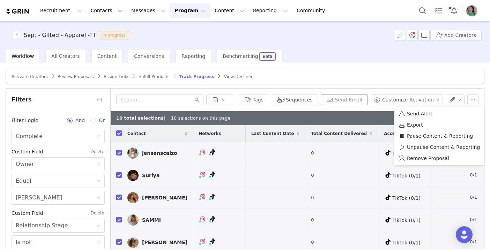
click at [345, 103] on button "Send Email" at bounding box center [344, 99] width 47 height 11
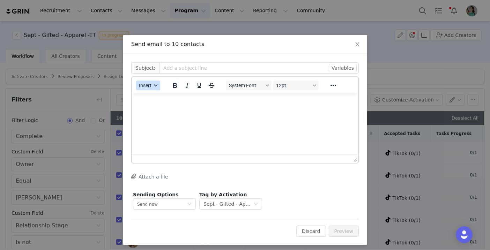
click at [154, 89] on button "Insert" at bounding box center [148, 86] width 24 height 10
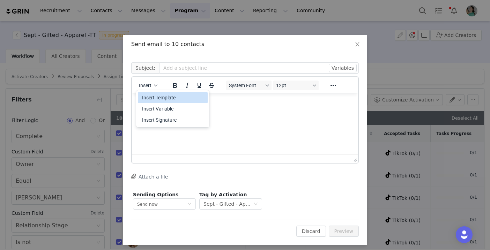
click at [160, 100] on div "Insert Template" at bounding box center [173, 98] width 63 height 8
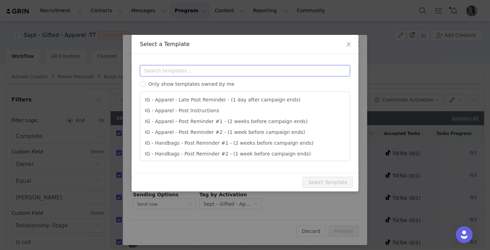
click at [189, 70] on input "text" at bounding box center [245, 70] width 210 height 11
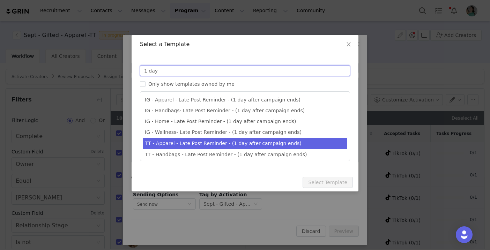
type input "1 day"
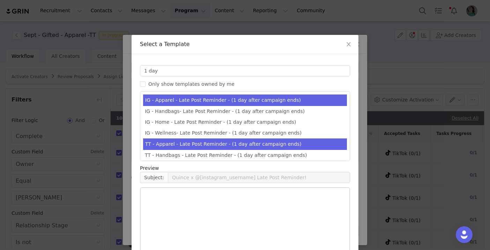
click at [181, 142] on li "TT - Apparel - Late Post Reminder - (1 day after campaign ends)" at bounding box center [245, 145] width 204 height 12
type input "Quince x @[tiktok_username] Late Post Reminder!"
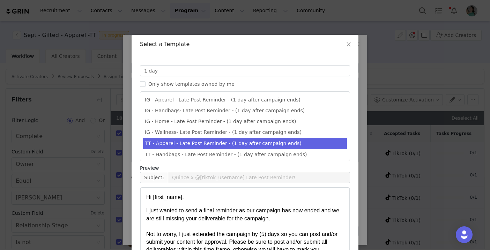
scroll to position [60, 0]
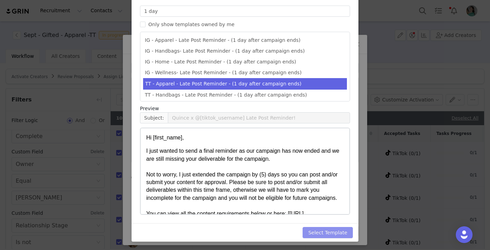
click at [339, 233] on button "Select Template" at bounding box center [328, 232] width 50 height 11
type input "Quince x @[tiktok_username] Late Post Reminder!"
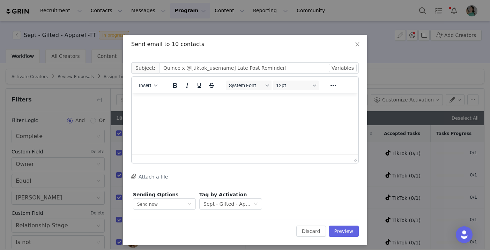
scroll to position [0, 0]
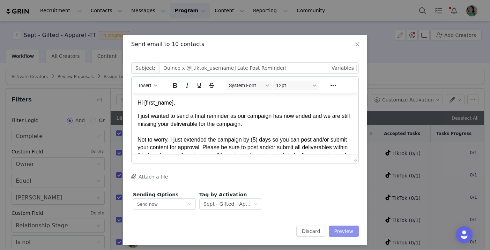
click at [341, 228] on button "Preview" at bounding box center [344, 231] width 30 height 11
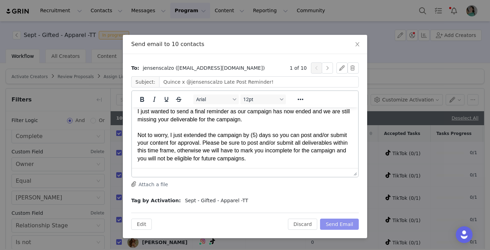
scroll to position [20, 0]
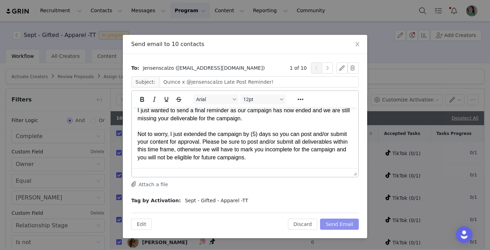
click at [335, 221] on button "Send Email" at bounding box center [339, 224] width 39 height 11
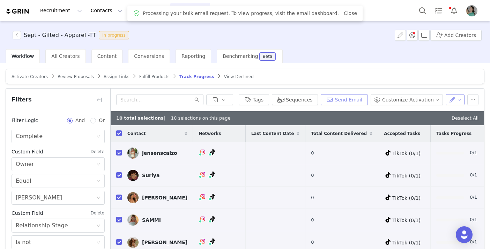
scroll to position [0, 0]
click at [358, 97] on button "button" at bounding box center [455, 99] width 19 height 11
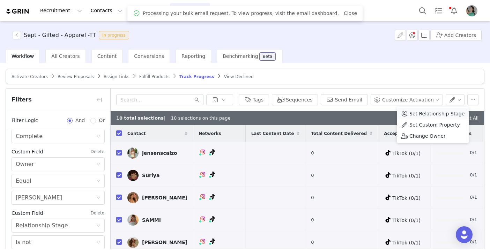
click at [358, 111] on span "Set Relationship Stage" at bounding box center [437, 114] width 55 height 8
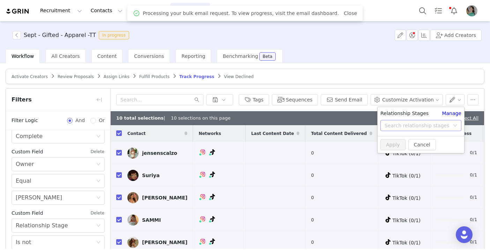
click at [358, 126] on div "Search relationship stages" at bounding box center [417, 125] width 65 height 7
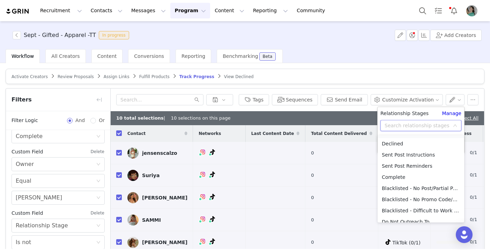
scroll to position [56, 0]
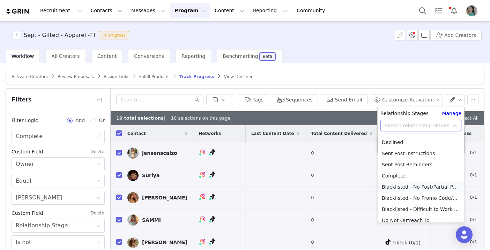
click at [358, 190] on li "Blacklisted - No Post/Partial Post" at bounding box center [421, 187] width 87 height 11
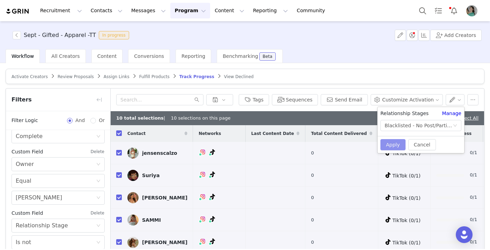
click at [358, 147] on button "Apply" at bounding box center [393, 144] width 25 height 11
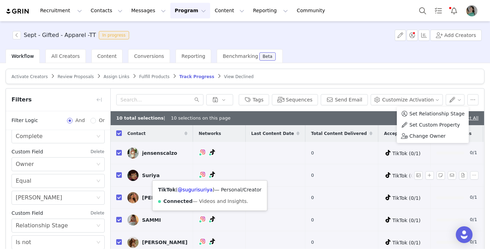
click at [210, 173] on icon at bounding box center [212, 175] width 5 height 6
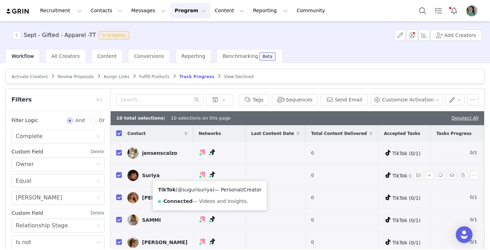
click at [201, 189] on link "@sugurisuriya" at bounding box center [195, 190] width 35 height 6
click at [19, 38] on button "button" at bounding box center [17, 35] width 8 height 8
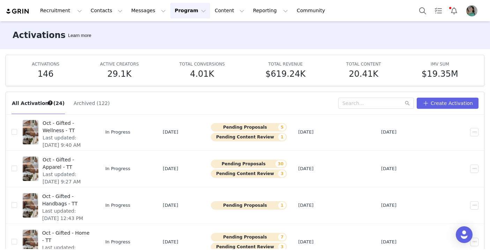
scroll to position [37, 0]
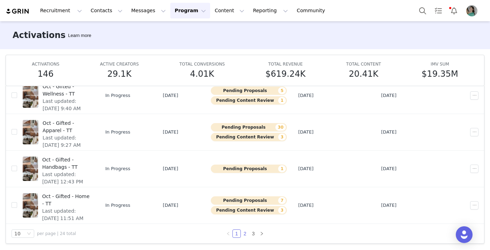
click at [246, 235] on link "2" at bounding box center [245, 234] width 8 height 8
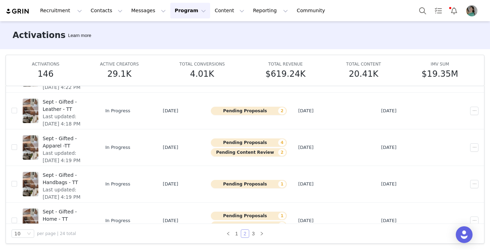
scroll to position [238, 0]
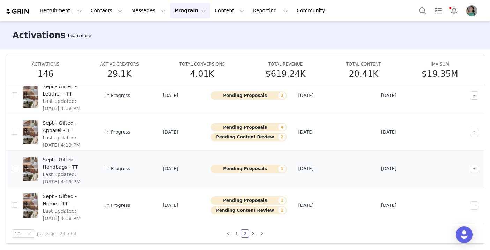
click at [90, 159] on span "Sept - Gifted - Handbags - TT" at bounding box center [66, 163] width 47 height 15
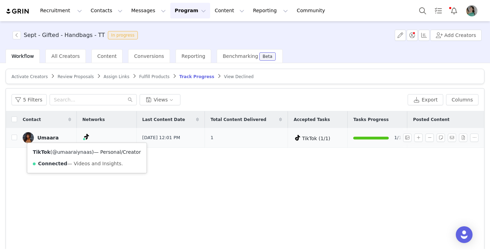
click at [82, 150] on link "@umaaraiynaas" at bounding box center [72, 152] width 40 height 6
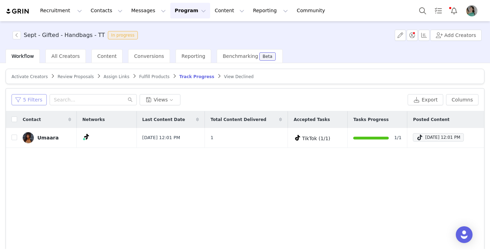
click at [35, 99] on button "5 Filters" at bounding box center [29, 99] width 35 height 11
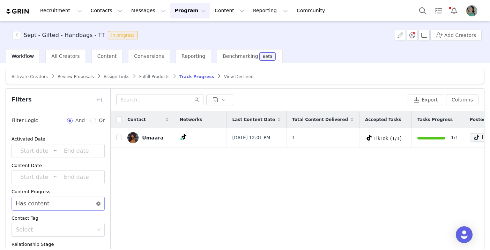
click at [97, 202] on icon "icon: close-circle" at bounding box center [98, 204] width 4 height 4
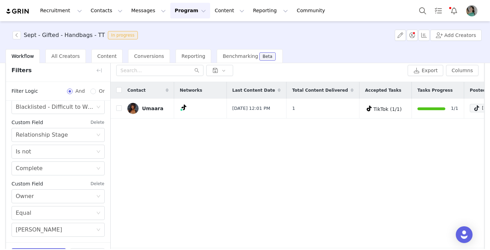
scroll to position [54, 0]
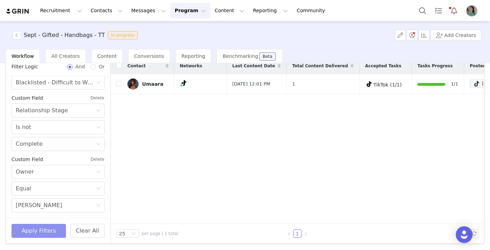
click at [40, 236] on button "Apply Filters" at bounding box center [39, 231] width 54 height 14
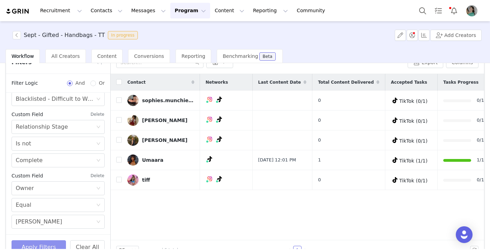
scroll to position [32, 0]
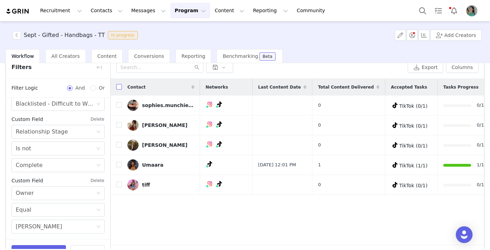
click at [120, 88] on input "checkbox" at bounding box center [119, 87] width 6 height 6
checkbox input "true"
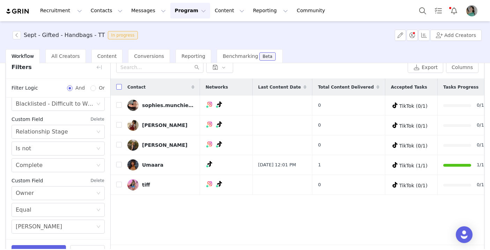
checkbox input "true"
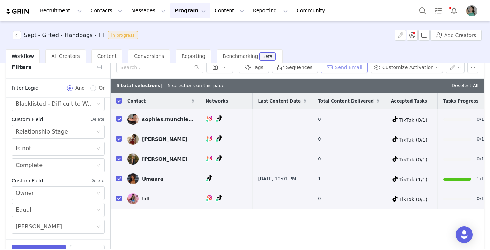
click at [354, 70] on button "Send Email" at bounding box center [344, 67] width 47 height 11
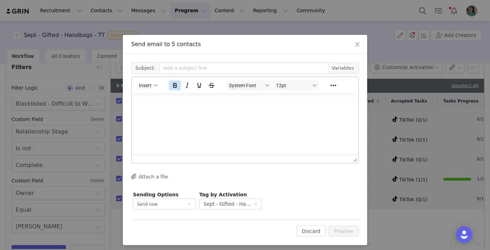
scroll to position [0, 0]
click at [156, 85] on icon "button" at bounding box center [155, 85] width 3 height 3
click at [157, 99] on div "Insert Template" at bounding box center [173, 98] width 63 height 8
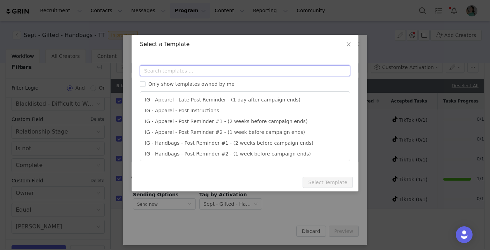
click at [160, 71] on input "text" at bounding box center [245, 70] width 210 height 11
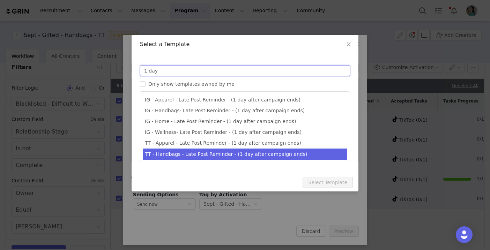
type input "1 day"
click at [176, 153] on li "TT - Handbags - Late Post Reminder - (1 day after campaign ends)" at bounding box center [245, 155] width 204 height 12
type input "Quince x @[tiktok_username] Late Post Reminder!"
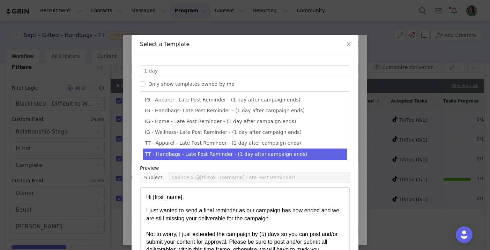
scroll to position [60, 0]
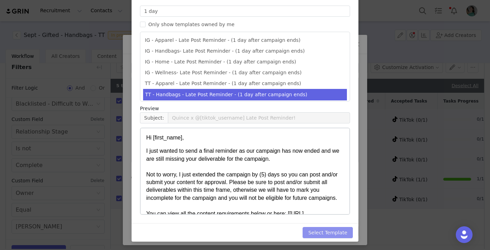
click at [330, 237] on button "Select Template" at bounding box center [328, 232] width 50 height 11
type input "Quince x @[tiktok_username] Late Post Reminder!"
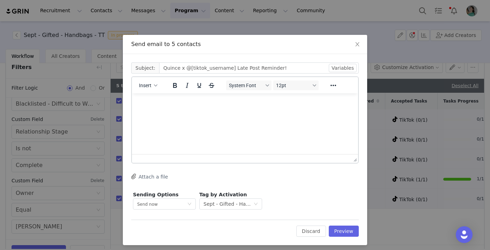
scroll to position [0, 0]
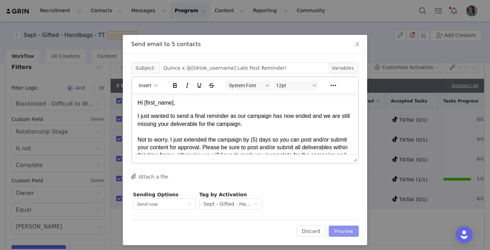
click at [343, 230] on button "Preview" at bounding box center [344, 231] width 30 height 11
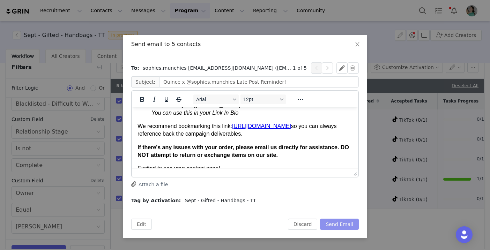
scroll to position [284, 0]
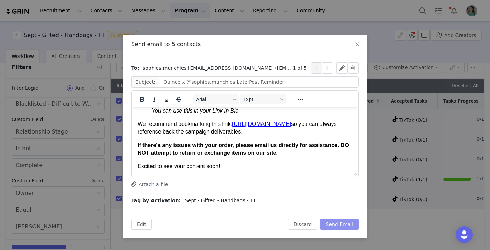
click at [337, 222] on button "Send Email" at bounding box center [339, 224] width 39 height 11
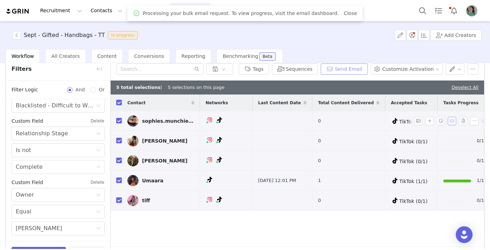
scroll to position [0, 0]
click at [358, 64] on button "button" at bounding box center [455, 69] width 19 height 11
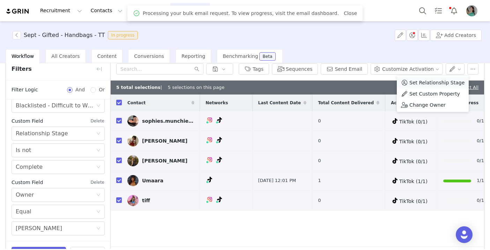
click at [358, 84] on span "Set Relationship Stage" at bounding box center [437, 83] width 55 height 8
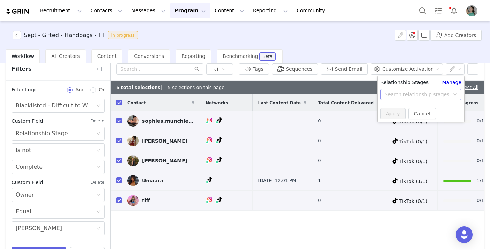
click at [358, 95] on div "Search relationship stages" at bounding box center [417, 94] width 65 height 7
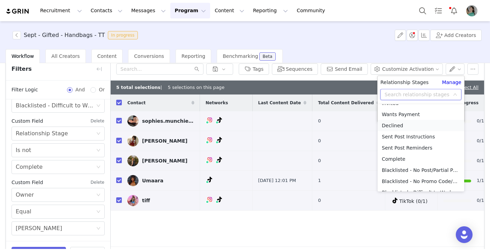
scroll to position [43, 0]
drag, startPoint x: 403, startPoint y: 159, endPoint x: 418, endPoint y: 170, distance: 18.7
click at [358, 170] on ul "Not In USA Need to Invite Need to Re-Invite Invited Wants Payment Declined Sent…" at bounding box center [421, 147] width 87 height 87
click at [358, 170] on li "Blacklisted - No Post/Partial Post" at bounding box center [421, 168] width 87 height 11
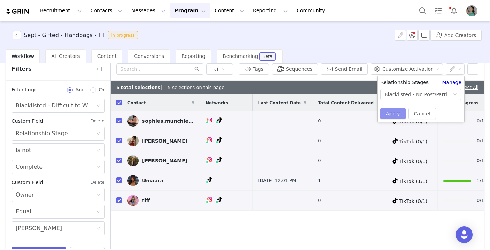
click at [358, 113] on button "Apply" at bounding box center [393, 113] width 25 height 11
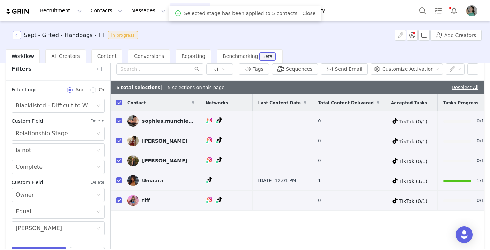
click at [16, 35] on button "button" at bounding box center [17, 35] width 8 height 8
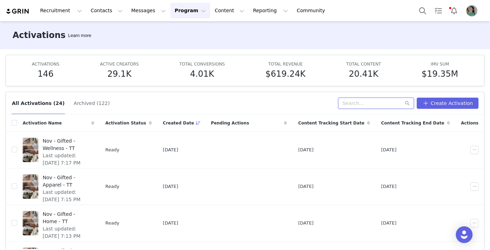
click at [358, 105] on input "text" at bounding box center [376, 103] width 76 height 11
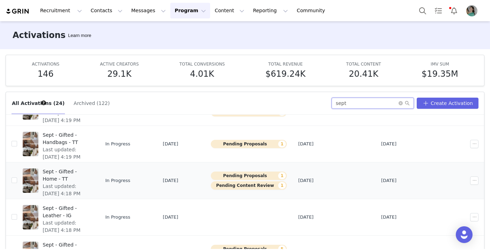
scroll to position [158, 0]
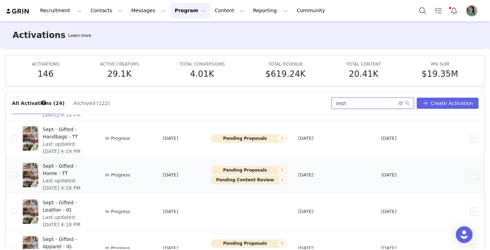
type input "sept"
click at [90, 166] on span "Sept - Gifted - Home - TT" at bounding box center [66, 170] width 47 height 15
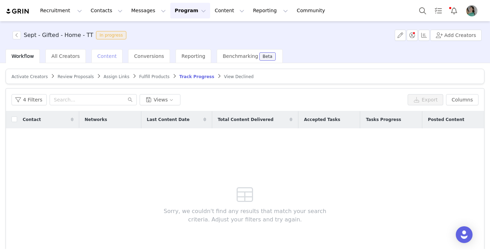
click at [109, 54] on span "Content" at bounding box center [107, 56] width 20 height 6
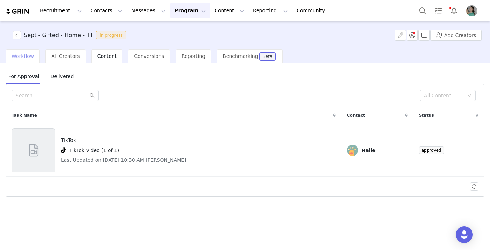
click at [34, 60] on div "Workflow" at bounding box center [23, 56] width 34 height 14
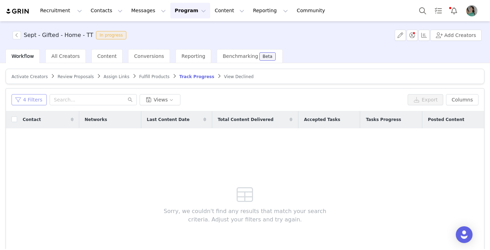
click at [32, 101] on button "4 Filters" at bounding box center [29, 99] width 35 height 11
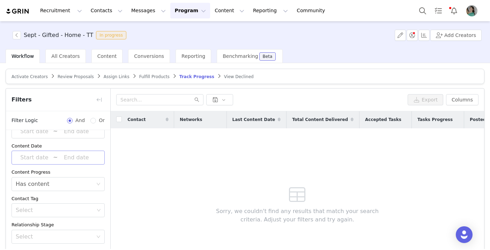
scroll to position [37, 0]
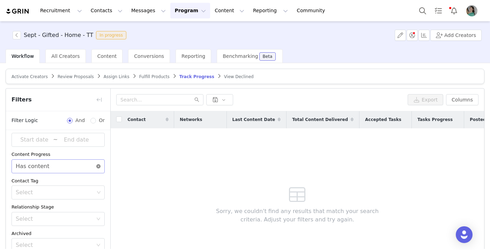
click at [100, 164] on icon "icon: close-circle" at bounding box center [98, 166] width 4 height 4
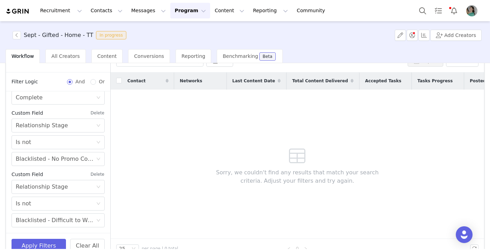
scroll to position [54, 0]
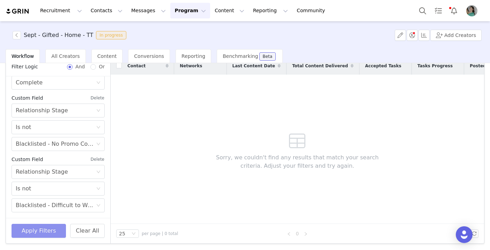
click at [49, 234] on button "Apply Filters" at bounding box center [39, 231] width 54 height 14
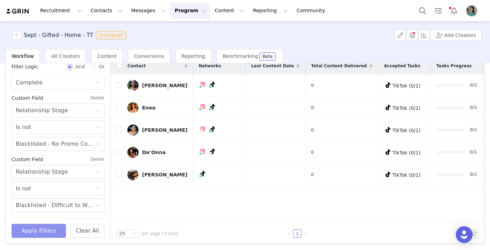
scroll to position [32, 0]
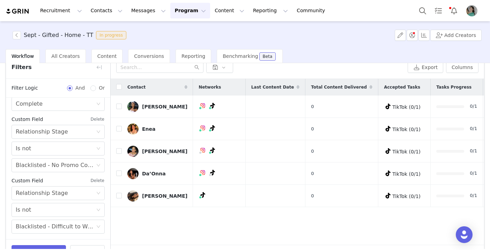
click at [122, 89] on div "Contact" at bounding box center [157, 87] width 71 height 17
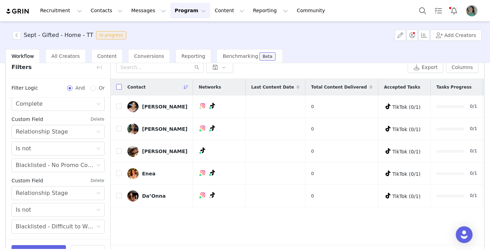
click at [119, 87] on input "checkbox" at bounding box center [119, 87] width 6 height 6
checkbox input "true"
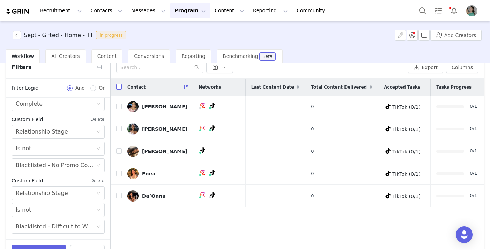
checkbox input "true"
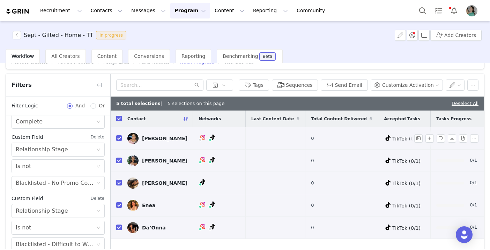
scroll to position [0, 0]
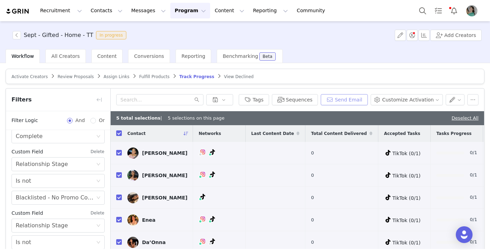
click at [358, 100] on button "Send Email" at bounding box center [344, 99] width 47 height 11
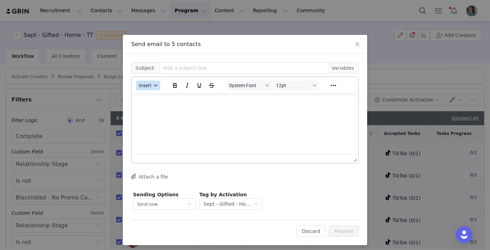
click at [157, 87] on icon "button" at bounding box center [155, 85] width 3 height 3
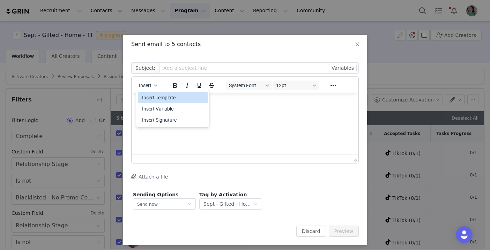
click at [191, 98] on div "Insert Template" at bounding box center [173, 98] width 63 height 8
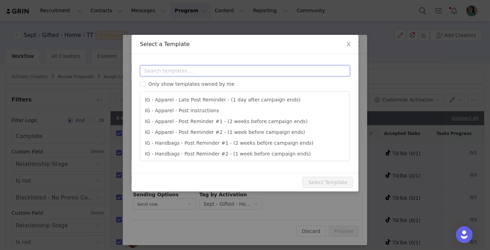
click at [168, 72] on input "text" at bounding box center [245, 70] width 210 height 11
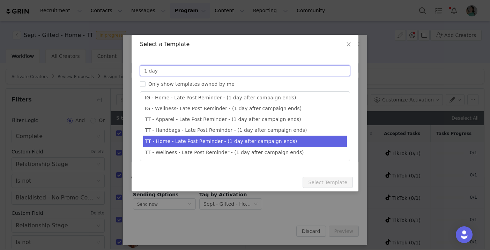
type input "1 day"
click at [172, 140] on li "TT - Home - Late Post Reminder - (1 day after campaign ends)" at bounding box center [245, 142] width 204 height 12
type input "Quince x @[tiktok_username] Late Post Reminder!"
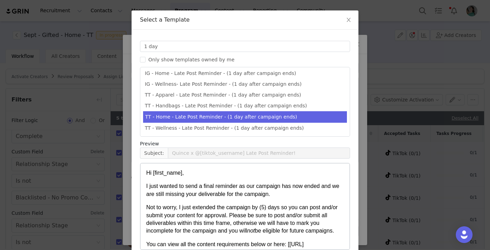
scroll to position [60, 0]
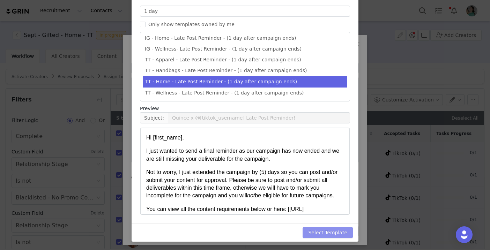
click at [330, 229] on button "Select Template" at bounding box center [328, 232] width 50 height 11
type input "Quince x @[tiktok_username] Late Post Reminder!"
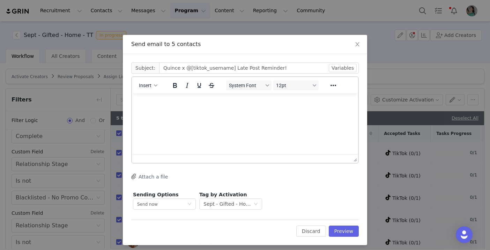
scroll to position [0, 0]
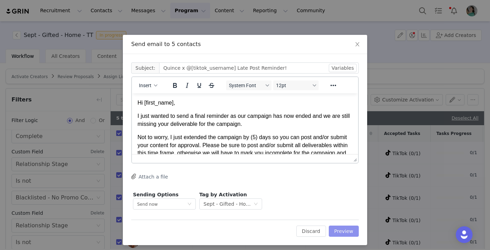
click at [340, 228] on button "Preview" at bounding box center [344, 231] width 30 height 11
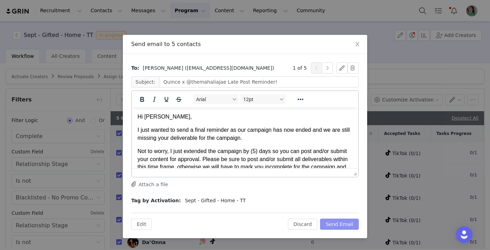
click at [343, 223] on button "Send Email" at bounding box center [339, 224] width 39 height 11
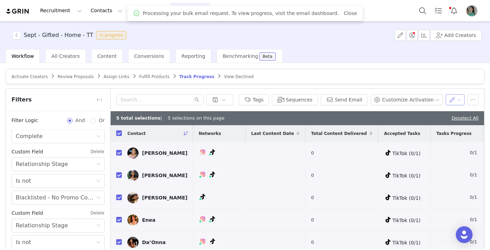
click at [358, 100] on button "button" at bounding box center [455, 99] width 19 height 11
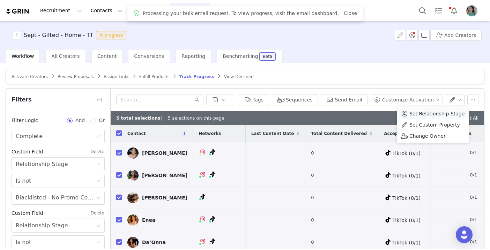
click at [358, 112] on span "Set Relationship Stage" at bounding box center [437, 114] width 55 height 8
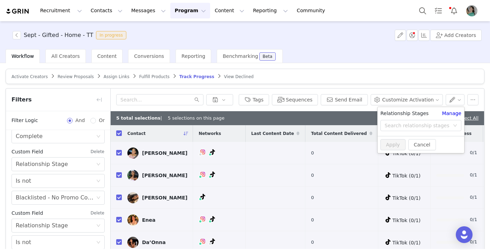
click at [358, 128] on div "Search relationship stages" at bounding box center [417, 125] width 65 height 7
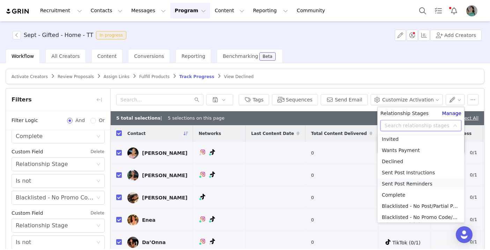
scroll to position [49, 0]
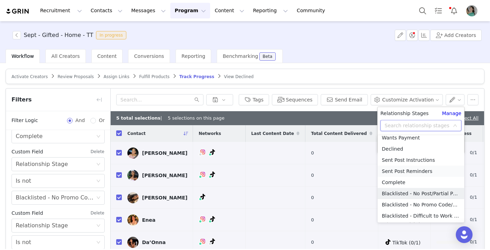
click at [358, 197] on li "Blacklisted - No Post/Partial Post" at bounding box center [421, 193] width 87 height 11
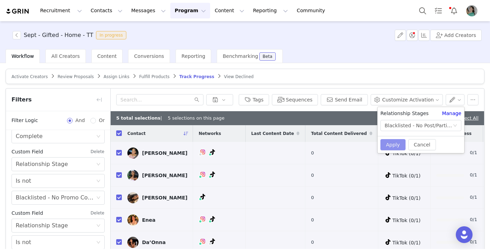
click at [358, 141] on button "Apply" at bounding box center [393, 144] width 25 height 11
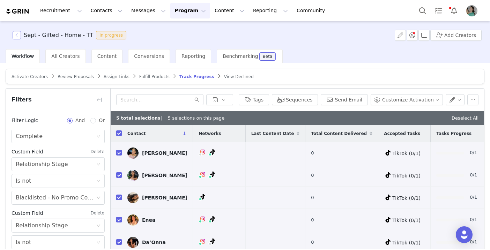
click at [17, 34] on button "button" at bounding box center [17, 35] width 8 height 8
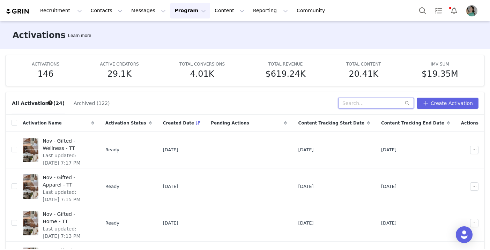
click at [358, 102] on input "text" at bounding box center [376, 103] width 76 height 11
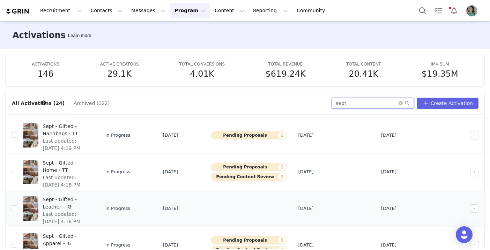
scroll to position [161, 0]
type input "sept"
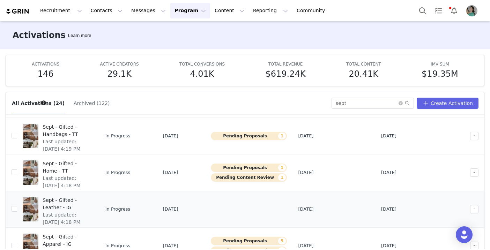
click at [90, 199] on span "Sept - Gifted - Leather - IG" at bounding box center [66, 204] width 47 height 15
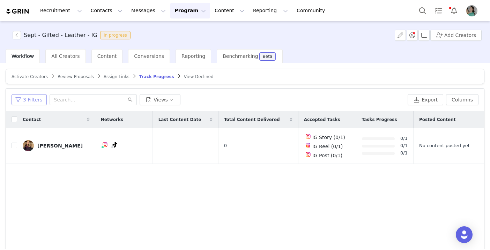
click at [36, 102] on button "3 Filters" at bounding box center [29, 99] width 35 height 11
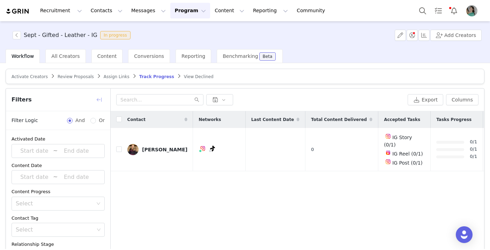
click at [100, 102] on button "button" at bounding box center [99, 99] width 11 height 11
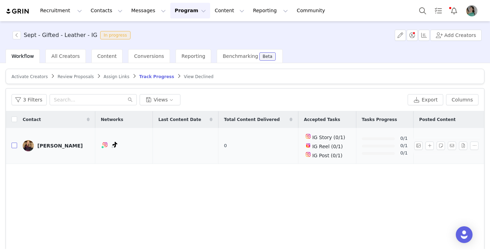
click at [13, 147] on input "checkbox" at bounding box center [15, 146] width 6 height 6
checkbox input "true"
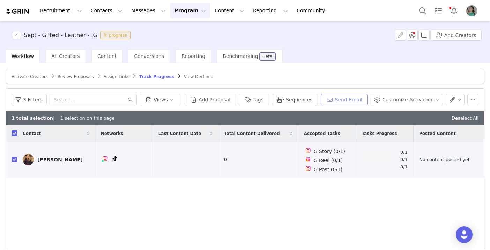
click at [353, 100] on button "Send Email" at bounding box center [344, 99] width 47 height 11
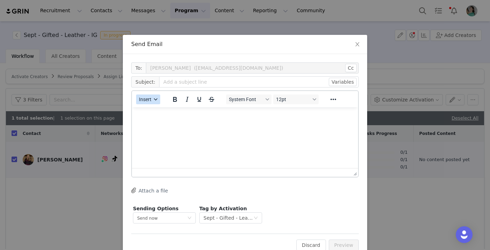
click at [157, 98] on icon "button" at bounding box center [155, 99] width 3 height 3
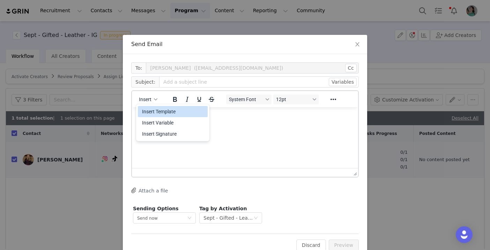
click at [157, 111] on div "Insert Template" at bounding box center [173, 112] width 63 height 8
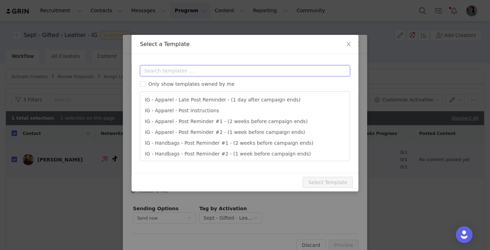
click at [162, 71] on input "text" at bounding box center [245, 70] width 210 height 11
type input "1 d"
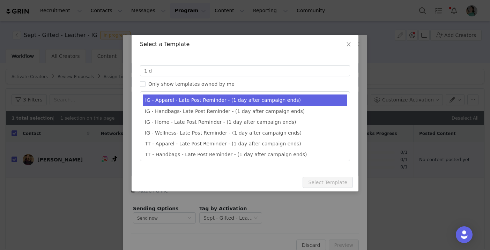
type input "Quince x @[instagram_username] Late Post Reminder!"
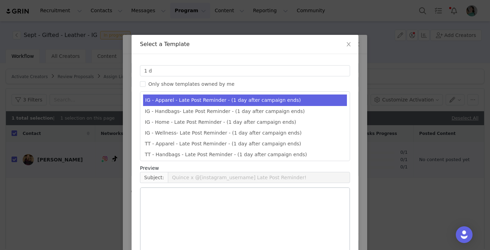
click at [190, 99] on li "IG - Apparel - Late Post Reminder - (1 day after campaign ends)" at bounding box center [245, 101] width 204 height 12
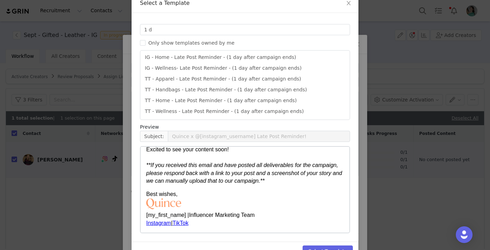
scroll to position [60, 0]
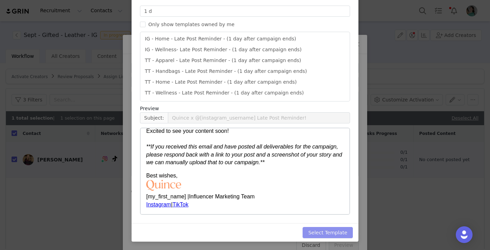
click at [332, 227] on button "Select Template" at bounding box center [328, 232] width 50 height 11
type input "Quince x @[instagram_username] Late Post Reminder!"
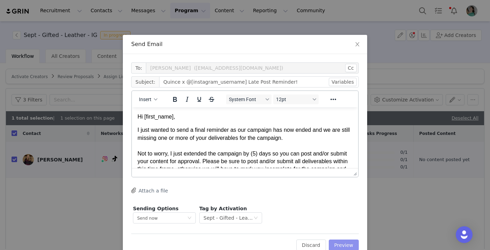
scroll to position [0, 0]
click at [350, 244] on button "Preview" at bounding box center [344, 245] width 30 height 11
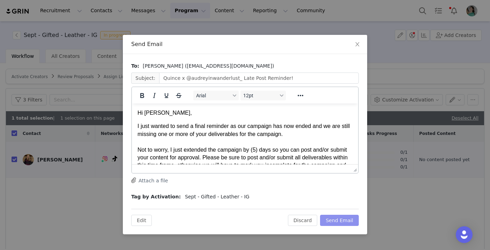
click at [344, 221] on button "Send Email" at bounding box center [339, 220] width 39 height 11
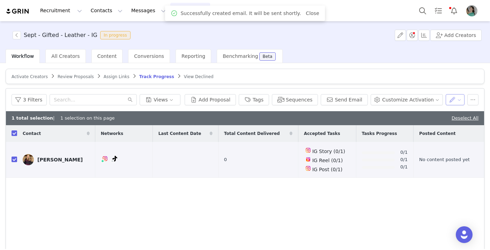
click at [358, 101] on button "button" at bounding box center [455, 99] width 19 height 11
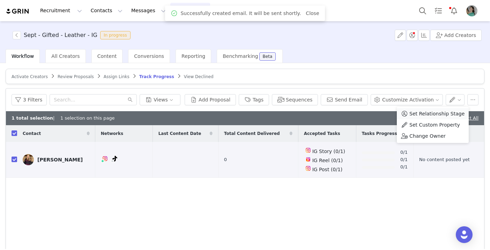
click at [358, 110] on li "Set Relationship Stage" at bounding box center [433, 113] width 72 height 11
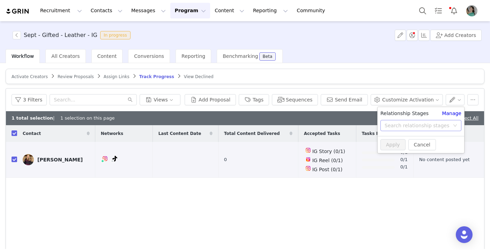
click at [358, 127] on div "Search relationship stages" at bounding box center [417, 125] width 65 height 7
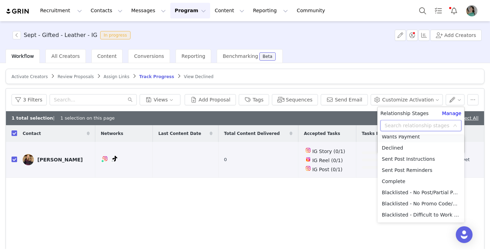
scroll to position [59, 0]
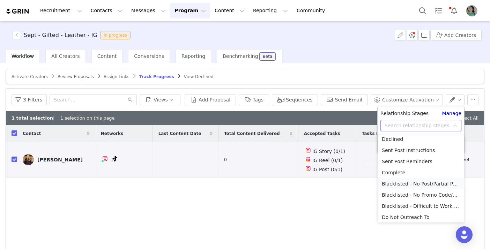
click at [358, 186] on li "Blacklisted - No Post/Partial Post" at bounding box center [421, 183] width 87 height 11
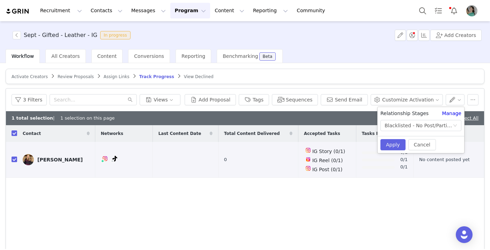
click at [358, 138] on div "Cancel Apply" at bounding box center [421, 144] width 87 height 17
click at [358, 145] on button "Apply" at bounding box center [393, 144] width 25 height 11
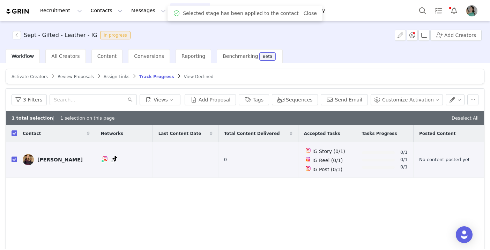
click at [22, 34] on span "Sept - Gifted - Leather - IG In progress" at bounding box center [73, 35] width 121 height 8
click at [17, 35] on button "button" at bounding box center [17, 35] width 8 height 8
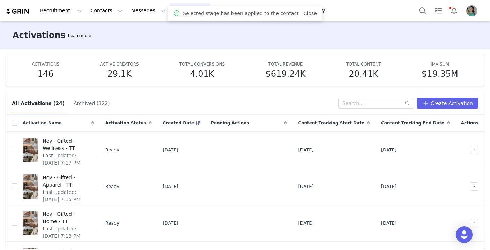
click at [358, 93] on div "All Activations (24) Archived (122) Create Activation" at bounding box center [245, 103] width 478 height 23
click at [358, 100] on input "text" at bounding box center [376, 103] width 76 height 11
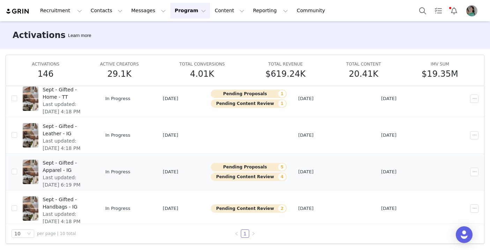
scroll to position [238, 0]
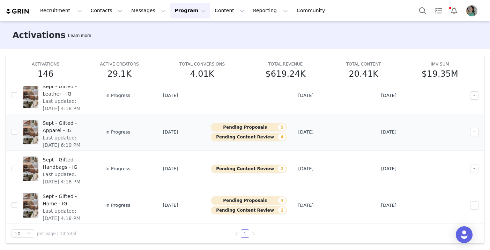
type input "sept"
click at [90, 123] on span "Sept - Gifted - Apparel - IG" at bounding box center [66, 127] width 47 height 15
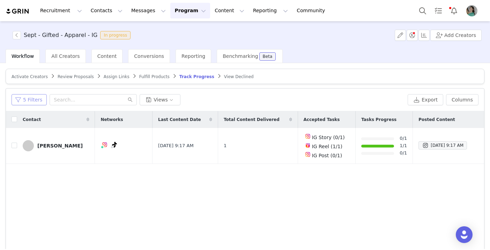
click at [35, 97] on button "5 Filters" at bounding box center [29, 99] width 35 height 11
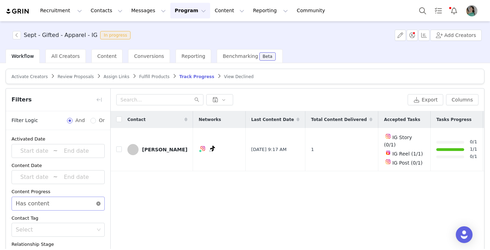
click at [98, 203] on icon "icon: close-circle" at bounding box center [98, 204] width 4 height 4
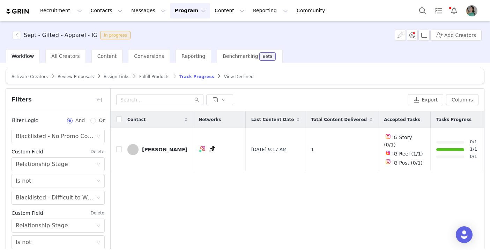
scroll to position [54, 0]
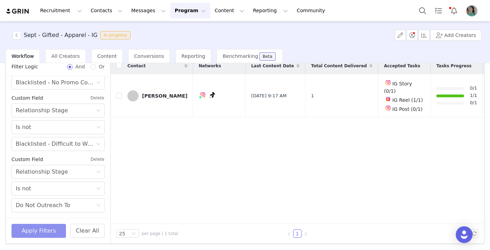
click at [43, 229] on button "Apply Filters" at bounding box center [39, 231] width 54 height 14
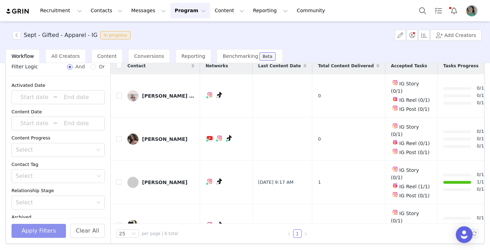
scroll to position [0, 0]
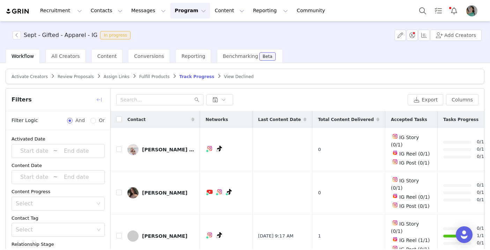
click at [99, 100] on button "button" at bounding box center [99, 99] width 11 height 11
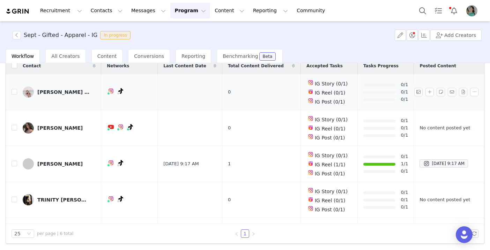
scroll to position [2, 0]
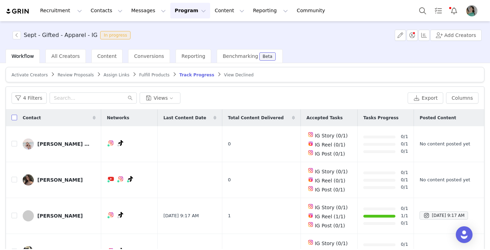
click at [16, 118] on input "checkbox" at bounding box center [15, 118] width 6 height 6
checkbox input "true"
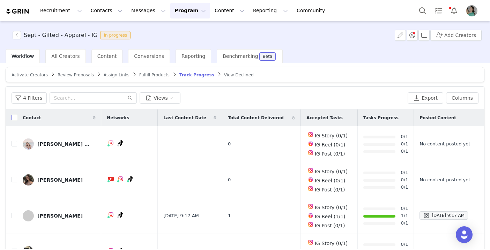
checkbox input "true"
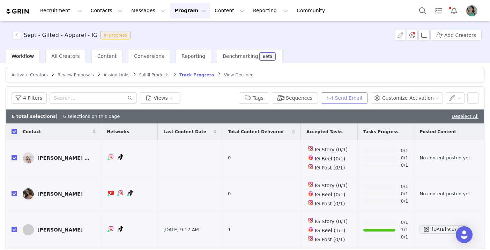
click at [358, 95] on button "Send Email" at bounding box center [344, 98] width 47 height 11
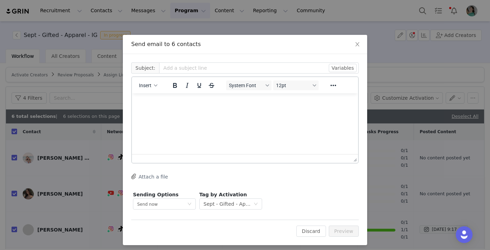
scroll to position [0, 0]
click at [156, 80] on div "Insert" at bounding box center [148, 86] width 33 height 14
click at [156, 85] on icon "button" at bounding box center [155, 85] width 3 height 3
click at [157, 97] on div "Insert Template" at bounding box center [173, 98] width 63 height 8
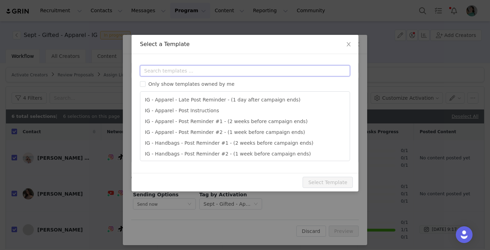
click at [161, 71] on input "text" at bounding box center [245, 70] width 210 height 11
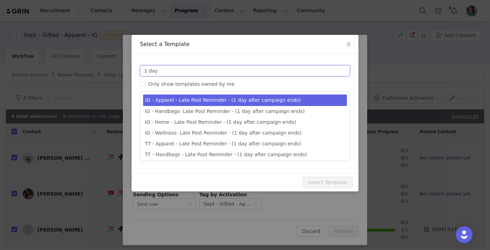
type input "1 day"
type input "Quince x @[instagram_username] Late Post Reminder!"
click at [168, 97] on li "IG - Apparel - Late Post Reminder - (1 day after campaign ends)" at bounding box center [245, 101] width 204 height 12
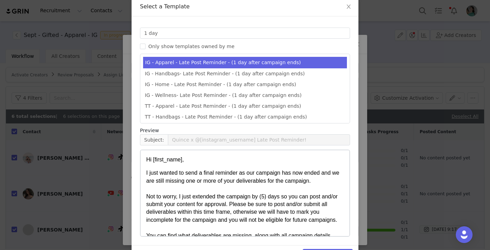
scroll to position [60, 0]
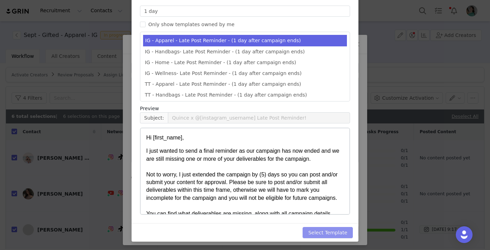
click at [339, 231] on button "Select Template" at bounding box center [328, 232] width 50 height 11
type input "Quince x @[instagram_username] Late Post Reminder!"
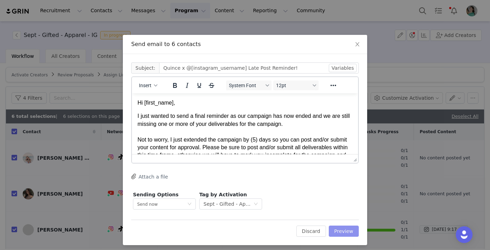
click at [340, 231] on button "Preview" at bounding box center [344, 231] width 30 height 11
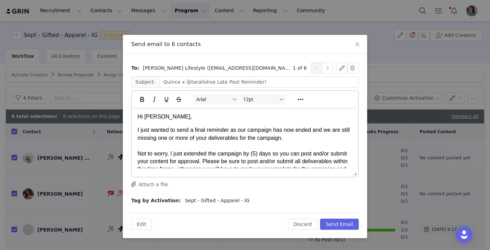
click at [340, 231] on div "To: Tara Lohse Lifestyle (tarallohse@gmail.com) 1 of 6 Subject: Quince x @taral…" at bounding box center [245, 146] width 244 height 184
click at [343, 223] on button "Send Email" at bounding box center [339, 224] width 39 height 11
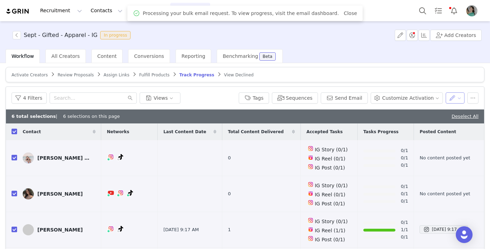
click at [358, 99] on button "button" at bounding box center [455, 98] width 19 height 11
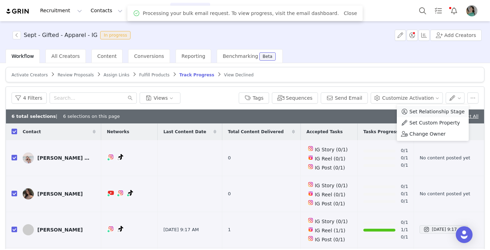
click at [358, 110] on span "Set Relationship Stage" at bounding box center [437, 112] width 55 height 8
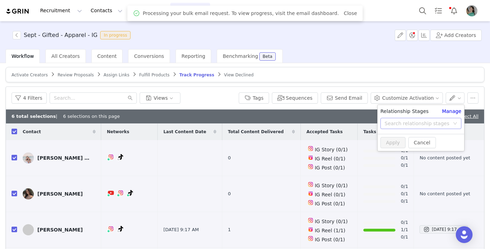
click at [358, 122] on div "Search relationship stages" at bounding box center [417, 123] width 65 height 7
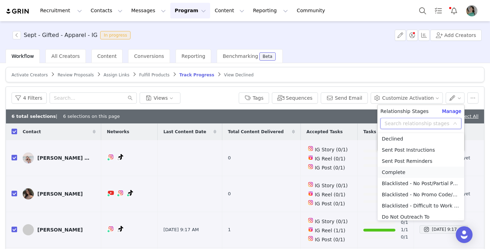
scroll to position [61, 0]
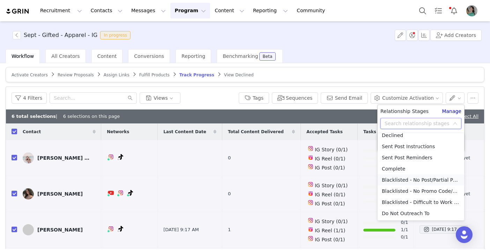
click at [358, 180] on li "Blacklisted - No Post/Partial Post" at bounding box center [421, 180] width 87 height 11
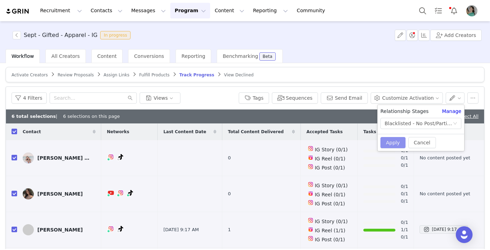
click at [358, 140] on button "Apply" at bounding box center [393, 142] width 25 height 11
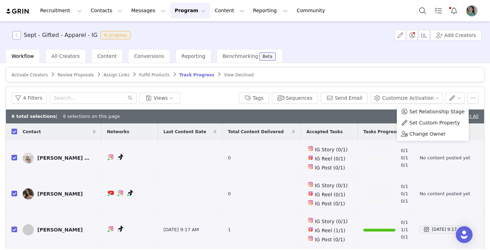
click at [19, 34] on button "button" at bounding box center [17, 35] width 8 height 8
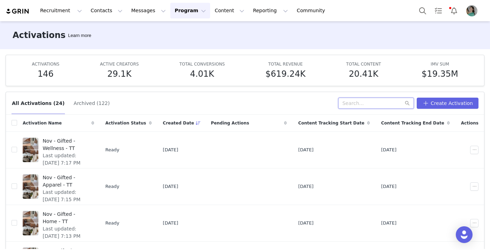
click at [358, 102] on input "text" at bounding box center [376, 103] width 76 height 11
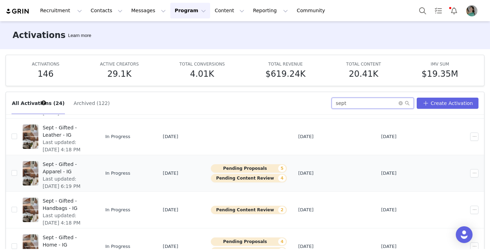
scroll to position [238, 0]
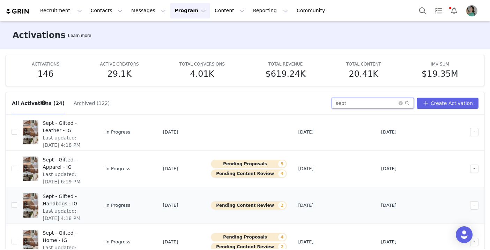
type input "sept"
click at [90, 196] on span "Sept - Gifted - Handbags - IG" at bounding box center [66, 200] width 47 height 15
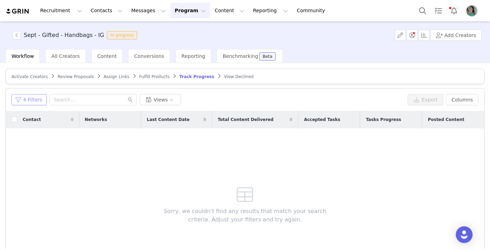
click at [39, 98] on button "4 Filters" at bounding box center [29, 99] width 35 height 11
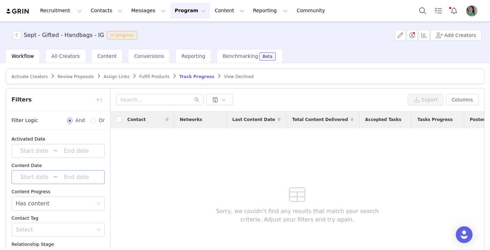
scroll to position [13, 0]
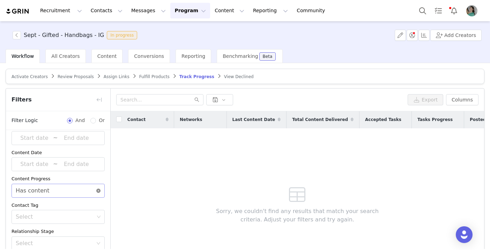
click at [100, 191] on icon "icon: close-circle" at bounding box center [98, 191] width 4 height 4
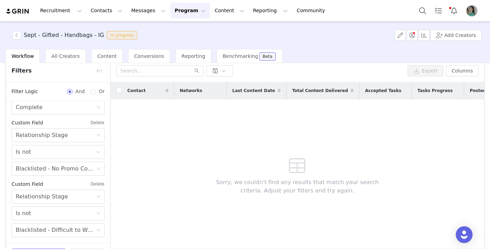
scroll to position [54, 0]
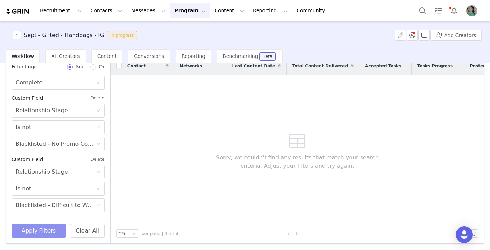
click at [54, 231] on button "Apply Filters" at bounding box center [39, 231] width 54 height 14
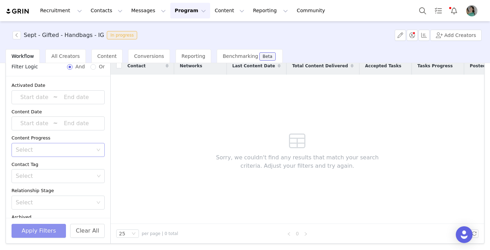
scroll to position [43, 0]
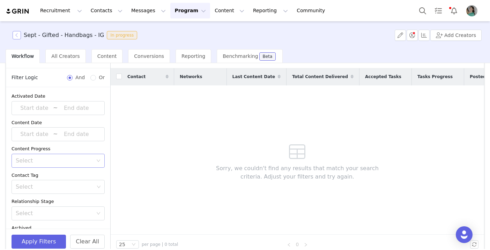
click at [15, 39] on button "button" at bounding box center [17, 35] width 8 height 8
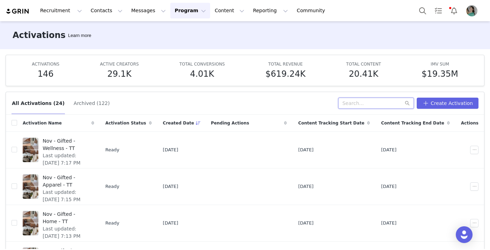
click at [358, 103] on input "text" at bounding box center [376, 103] width 76 height 11
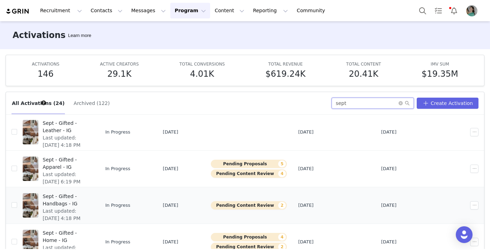
scroll to position [37, 0]
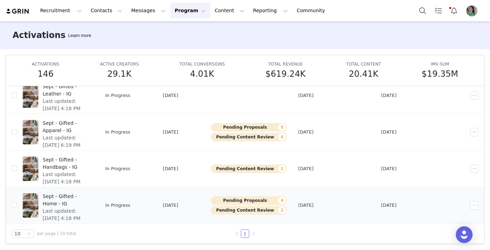
type input "sept"
click at [90, 196] on span "Sept - Gifted - Home - IG" at bounding box center [66, 200] width 47 height 15
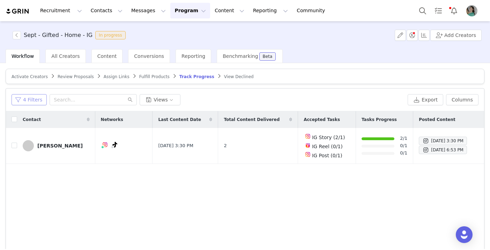
click at [38, 103] on button "4 Filters" at bounding box center [29, 99] width 35 height 11
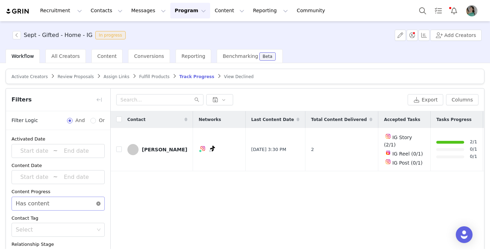
click at [97, 202] on icon "icon: close-circle" at bounding box center [98, 204] width 4 height 4
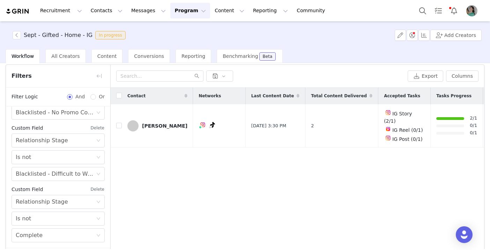
scroll to position [54, 0]
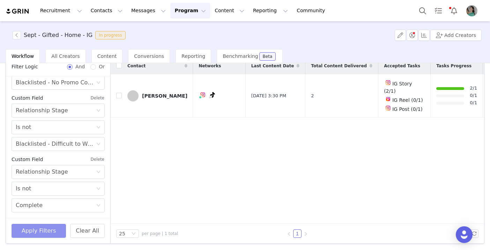
click at [38, 236] on button "Apply Filters" at bounding box center [39, 231] width 54 height 14
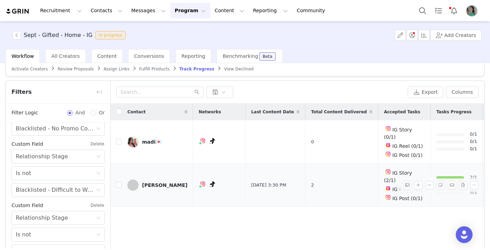
scroll to position [5, 0]
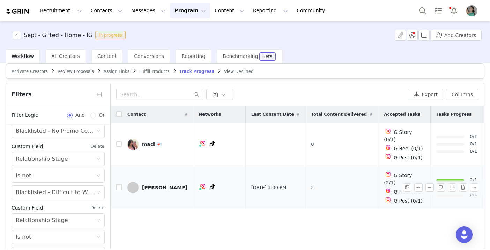
click at [119, 180] on td at bounding box center [116, 187] width 11 height 43
click at [119, 185] on input "checkbox" at bounding box center [119, 188] width 6 height 6
checkbox input "true"
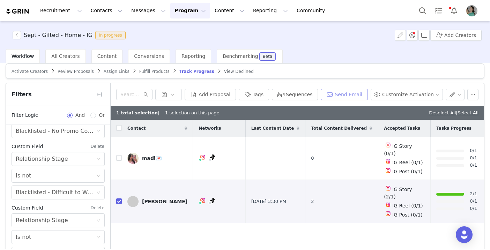
click at [357, 92] on button "Send Email" at bounding box center [344, 94] width 47 height 11
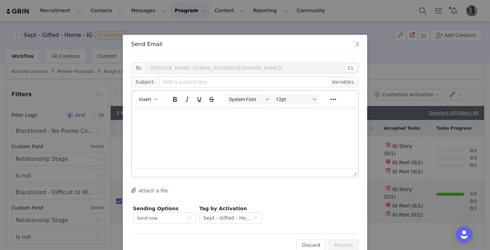
scroll to position [0, 0]
click at [158, 102] on button "Insert" at bounding box center [148, 100] width 24 height 10
click at [157, 111] on div "Insert Template" at bounding box center [173, 112] width 63 height 8
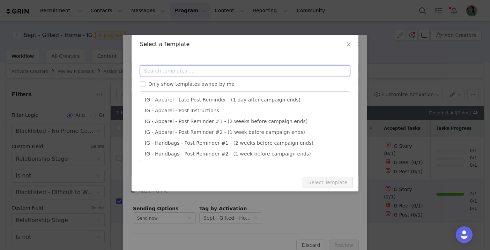
click at [214, 71] on input "text" at bounding box center [245, 70] width 210 height 11
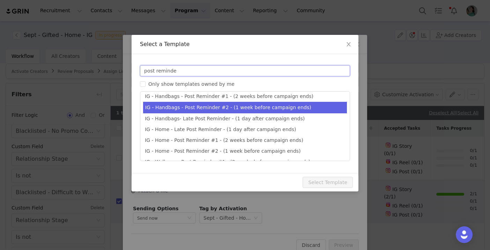
scroll to position [44, 0]
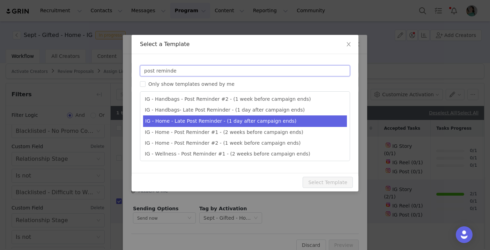
type input "post reminde"
type input "Quince x @[instagram_username] Late Post Reminder!"
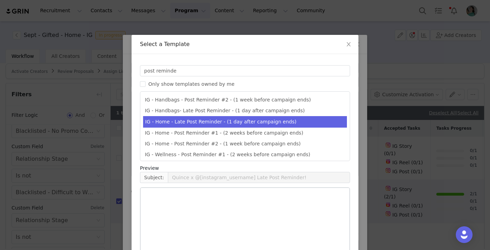
click at [194, 123] on li "IG - Home - Late Post Reminder - (1 day after campaign ends)" at bounding box center [245, 122] width 204 height 12
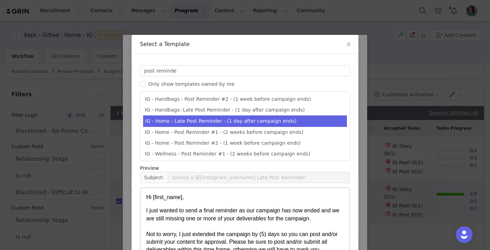
scroll to position [60, 0]
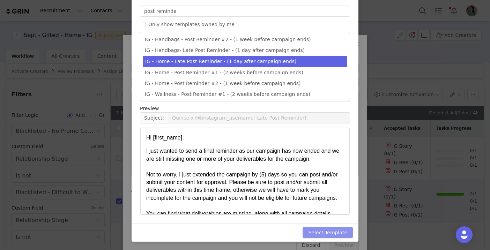
click at [328, 234] on button "Select Template" at bounding box center [328, 232] width 50 height 11
type input "Quince x @[instagram_username] Late Post Reminder!"
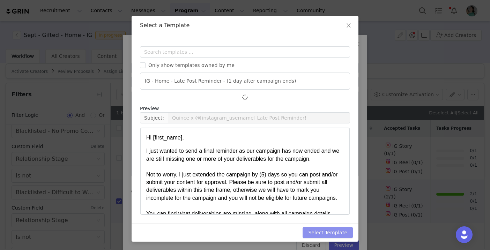
scroll to position [0, 0]
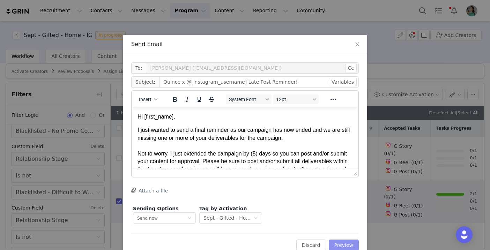
click at [345, 248] on button "Preview" at bounding box center [344, 245] width 30 height 11
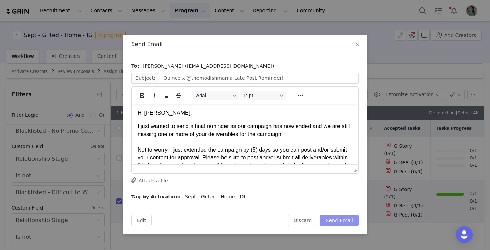
click at [343, 222] on button "Send Email" at bounding box center [339, 220] width 39 height 11
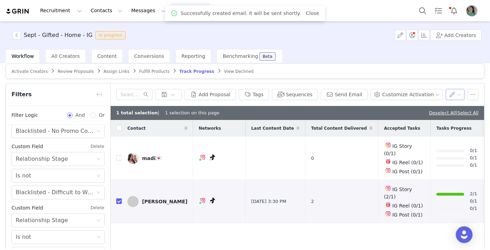
click at [358, 94] on button "button" at bounding box center [455, 94] width 19 height 11
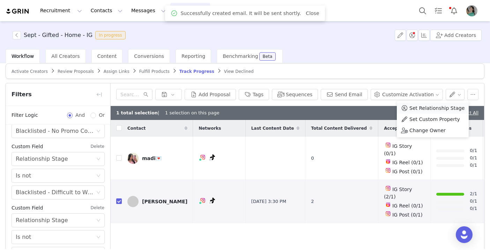
click at [358, 106] on span "Set Relationship Stage" at bounding box center [437, 108] width 55 height 8
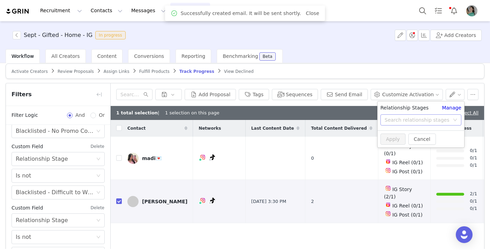
click at [358, 117] on div "Search relationship stages" at bounding box center [417, 120] width 65 height 7
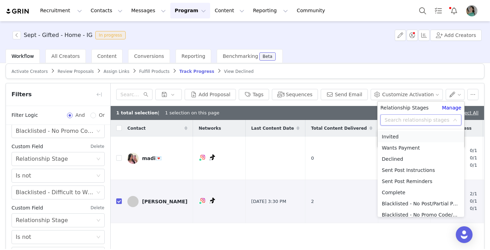
scroll to position [61, 0]
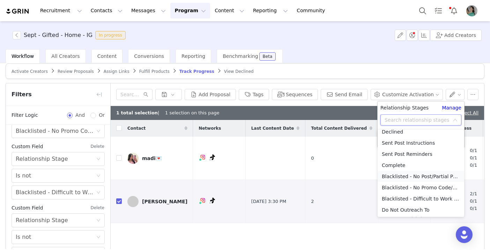
click at [358, 176] on li "Blacklisted - No Post/Partial Post" at bounding box center [421, 176] width 87 height 11
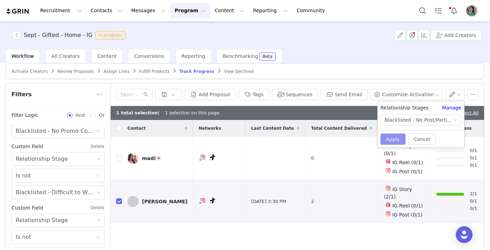
click at [358, 138] on button "Apply" at bounding box center [393, 139] width 25 height 11
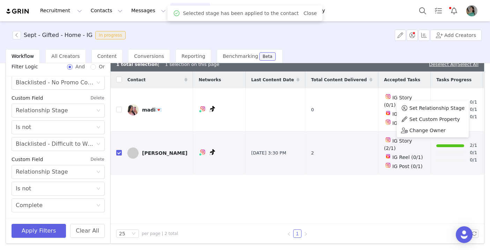
scroll to position [0, 0]
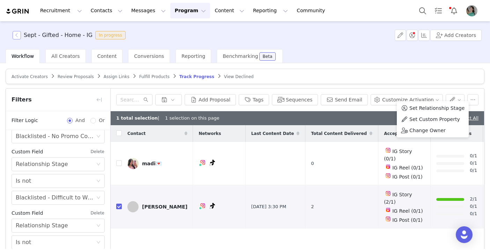
click at [16, 34] on button "button" at bounding box center [17, 35] width 8 height 8
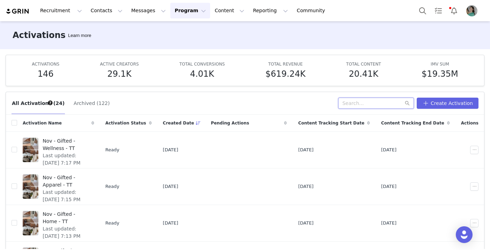
click at [358, 104] on input "text" at bounding box center [376, 103] width 76 height 11
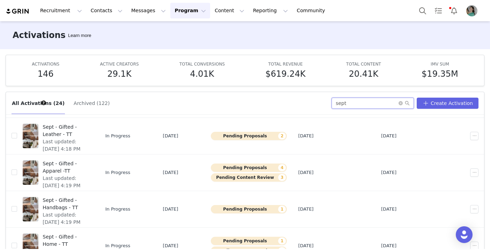
scroll to position [92, 0]
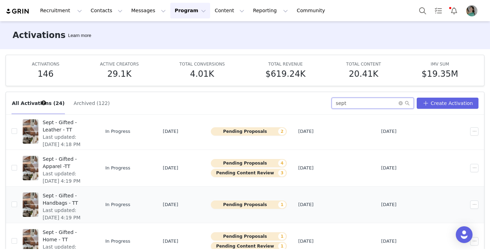
type input "sept"
click at [89, 196] on span "Sept - Gifted - Handbags - TT" at bounding box center [66, 199] width 47 height 15
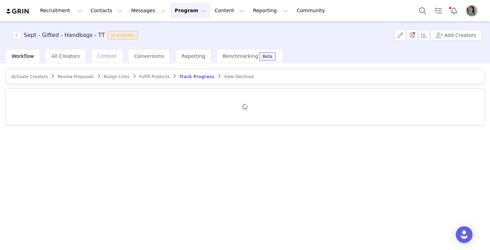
click at [106, 58] on span "Content" at bounding box center [107, 56] width 20 height 6
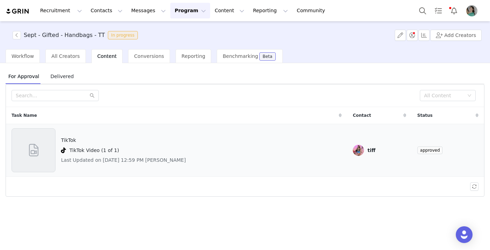
click at [42, 144] on div at bounding box center [34, 151] width 44 height 44
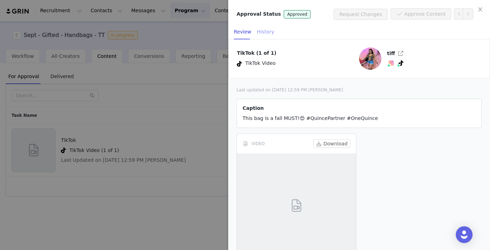
click at [266, 36] on div "History" at bounding box center [265, 32] width 17 height 16
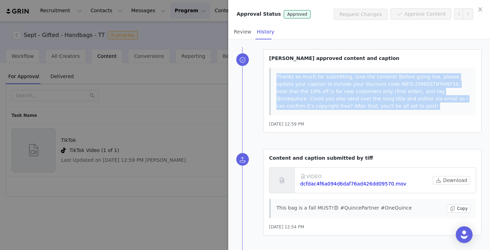
drag, startPoint x: 277, startPoint y: 76, endPoint x: 355, endPoint y: 119, distance: 88.8
click at [355, 119] on div "Nuala Sullivan approved content and caption Thanks so much for submitting, love…" at bounding box center [373, 91] width 218 height 84
copy p "Thanks so much for submitting, love the content! Before going live, please upda…"
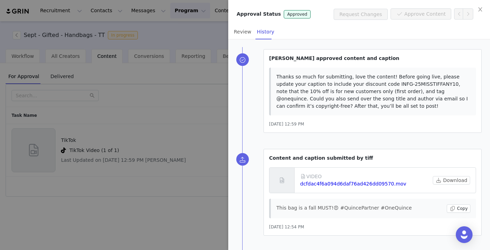
click at [188, 36] on div at bounding box center [245, 125] width 490 height 250
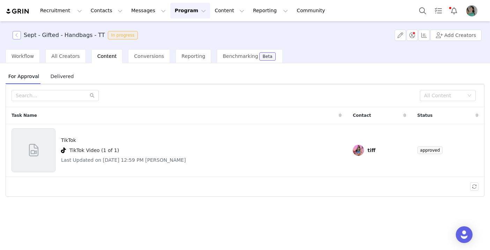
click at [15, 34] on button "button" at bounding box center [17, 35] width 8 height 8
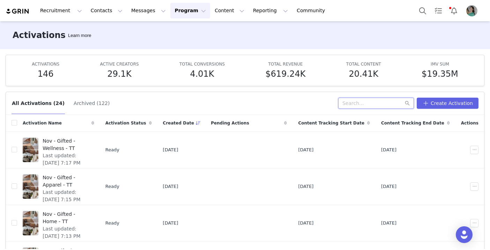
click at [358, 101] on input "text" at bounding box center [376, 103] width 76 height 11
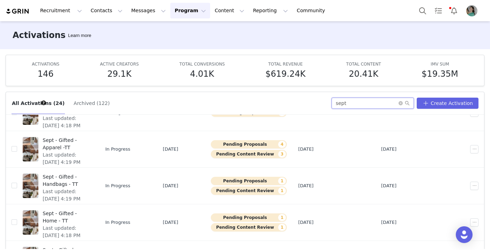
scroll to position [110, 0]
type input "sept"
click at [90, 143] on span "Sept - Gifted - Apparel -TT" at bounding box center [66, 144] width 47 height 15
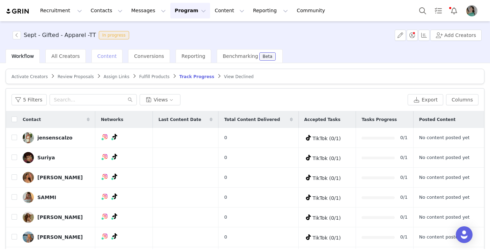
click at [105, 57] on span "Content" at bounding box center [107, 56] width 20 height 6
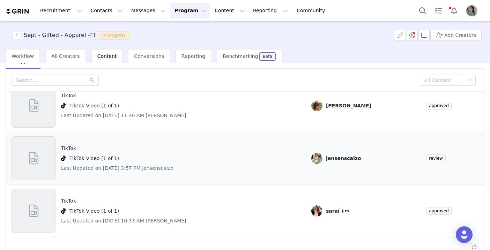
scroll to position [28, 0]
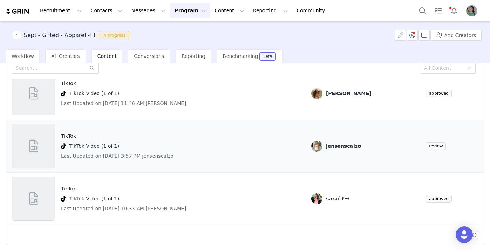
click at [40, 154] on span at bounding box center [34, 146] width 16 height 19
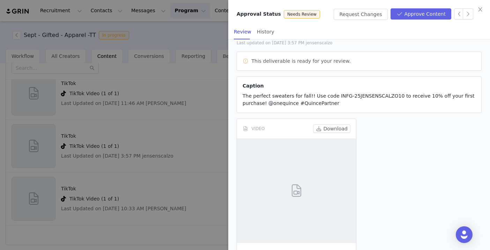
scroll to position [51, 0]
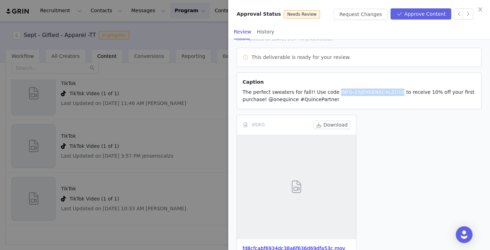
drag, startPoint x: 334, startPoint y: 90, endPoint x: 396, endPoint y: 91, distance: 62.2
click at [358, 91] on span "The perfect sweaters for fall!! Use code INFG-25JENSENSCALZO10 to receive 10% o…" at bounding box center [359, 95] width 232 height 13
copy span "INFG-25JENSENSCALZO10"
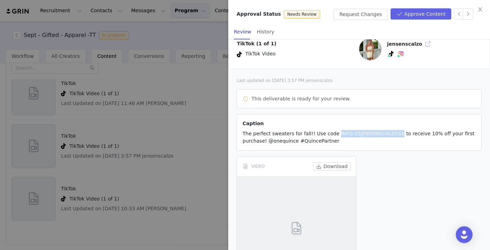
scroll to position [70, 0]
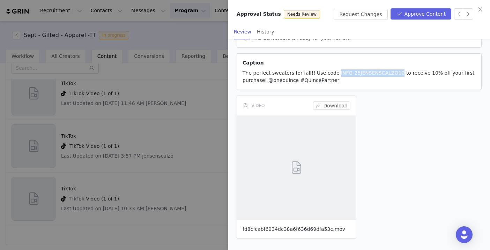
click at [302, 232] on link "fd8cfcabf6934dc38a6f636d69dfa53c.mov" at bounding box center [294, 230] width 103 height 6
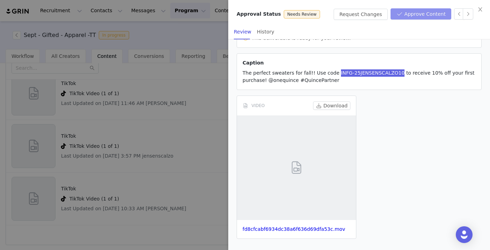
click at [358, 17] on button "Approve Content" at bounding box center [421, 13] width 61 height 11
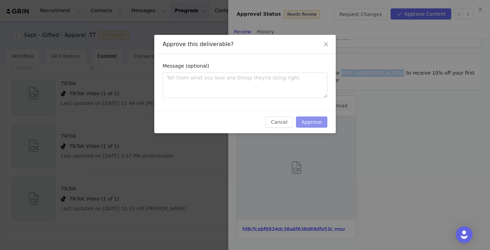
click at [315, 125] on button "Approve" at bounding box center [311, 122] width 31 height 11
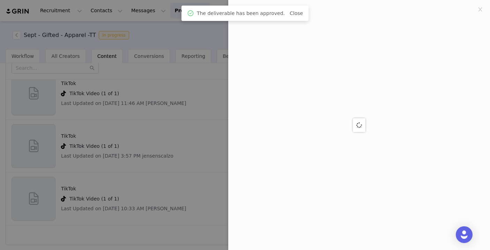
scroll to position [0, 0]
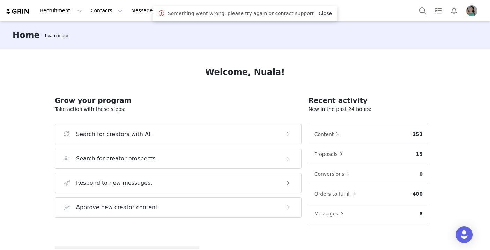
click at [319, 14] on link "Close" at bounding box center [325, 13] width 13 height 6
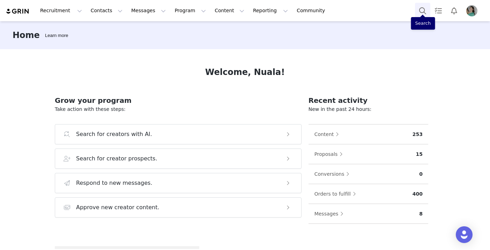
click at [419, 7] on button "Search" at bounding box center [422, 11] width 15 height 16
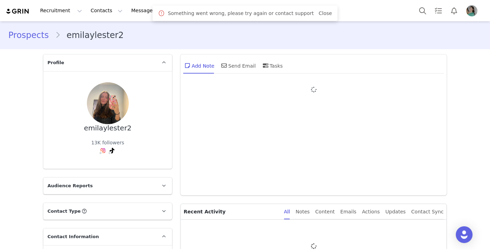
type input "+1 ([GEOGRAPHIC_DATA])"
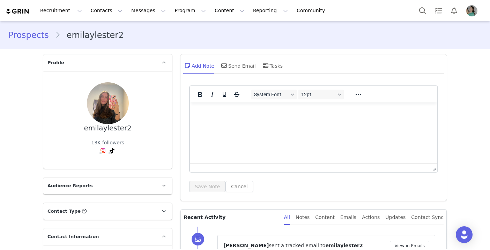
scroll to position [138, 0]
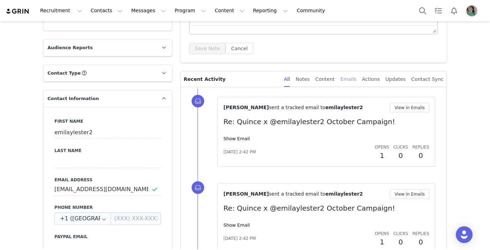
click at [347, 81] on div "Emails" at bounding box center [348, 80] width 16 height 16
click at [242, 139] on link "Show Email" at bounding box center [237, 138] width 26 height 5
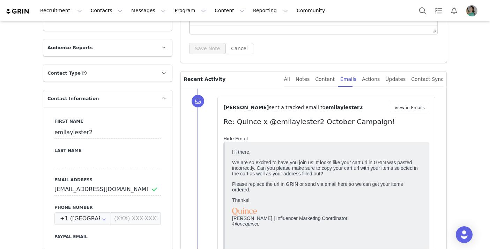
scroll to position [0, 0]
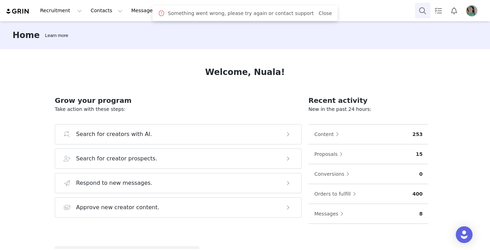
click at [419, 11] on button "Search" at bounding box center [422, 11] width 15 height 16
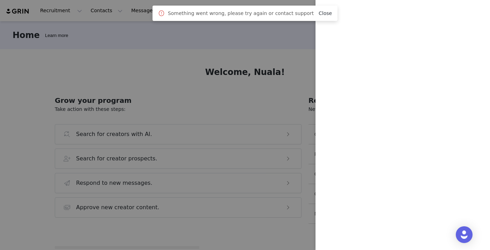
click at [321, 12] on link "Close" at bounding box center [325, 13] width 13 height 6
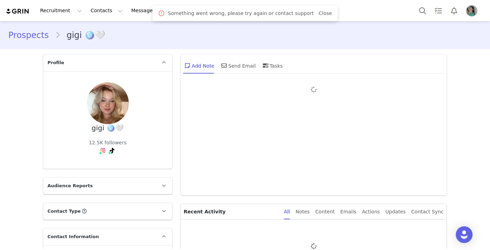
type input "+1 ([GEOGRAPHIC_DATA])"
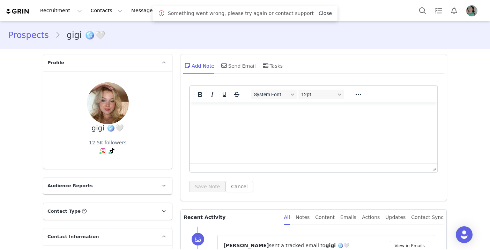
click at [323, 12] on link "Close" at bounding box center [325, 13] width 13 height 6
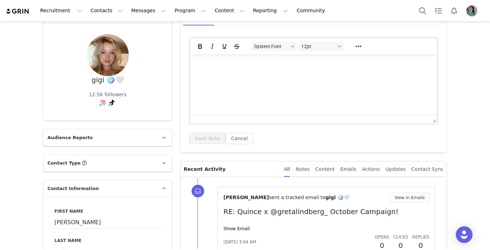
scroll to position [96, 0]
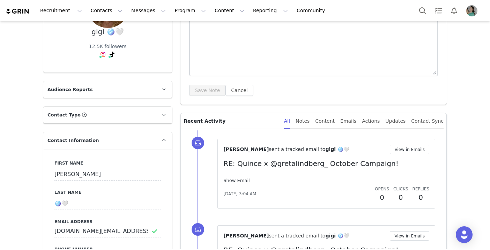
click at [238, 180] on link "Show Email" at bounding box center [237, 180] width 26 height 5
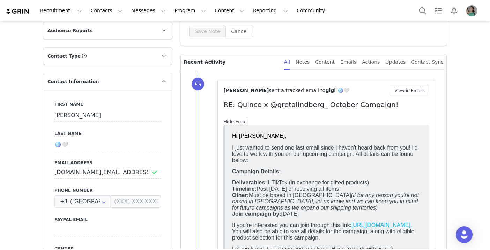
scroll to position [157, 0]
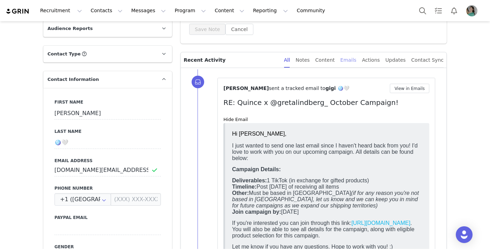
click at [350, 60] on div "Emails" at bounding box center [348, 60] width 16 height 16
click at [411, 87] on button "View in Emails" at bounding box center [409, 88] width 39 height 9
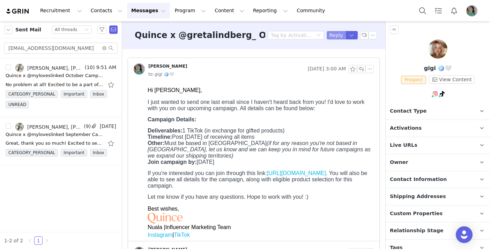
click at [337, 37] on button "Reply" at bounding box center [336, 35] width 19 height 8
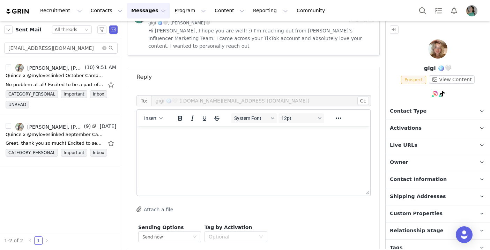
scroll to position [304, 0]
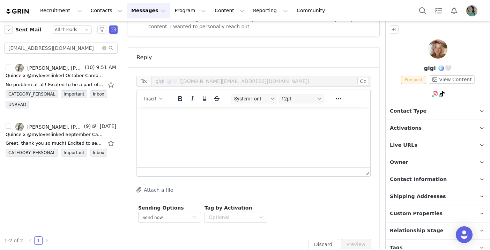
click at [166, 92] on div "Insert" at bounding box center [153, 99] width 33 height 14
click at [164, 94] on button "Insert" at bounding box center [153, 99] width 24 height 10
click at [172, 95] on div "Insert Template" at bounding box center [178, 95] width 63 height 8
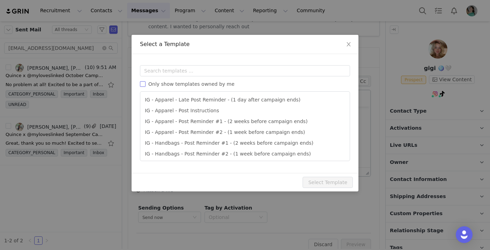
scroll to position [0, 0]
click at [193, 74] on input "text" at bounding box center [245, 70] width 210 height 11
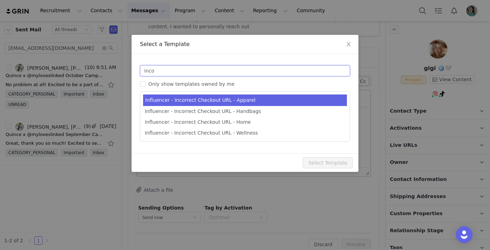
type input "inco"
type input "Quince Campaign - Question about your order!"
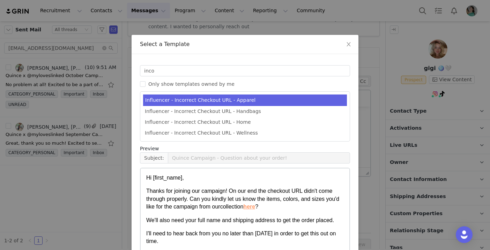
click at [205, 96] on li "Influencer - Incorrect Checkout URL - Apparel" at bounding box center [245, 101] width 204 height 12
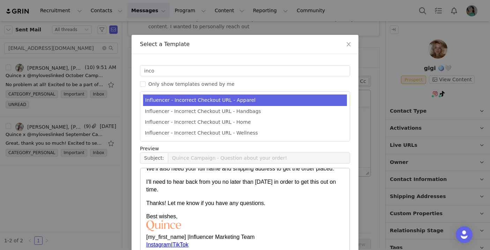
scroll to position [40, 0]
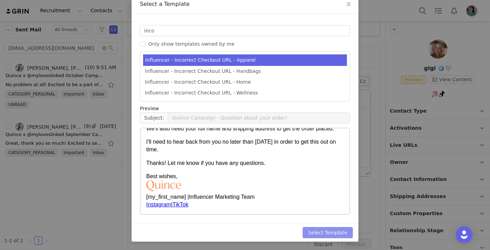
click at [340, 232] on button "Select Template" at bounding box center [328, 232] width 50 height 11
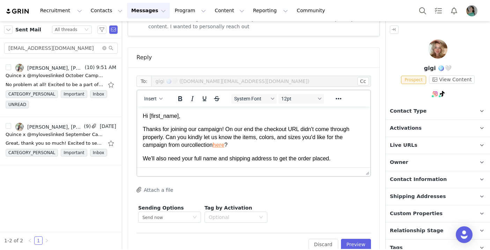
scroll to position [0, 0]
drag, startPoint x: 488, startPoint y: 335, endPoint x: 306, endPoint y: 128, distance: 276.1
drag, startPoint x: 214, startPoint y: 146, endPoint x: 142, endPoint y: 130, distance: 73.1
click at [143, 130] on p "Thanks for joining our campaign! On our end the checkout URL didn't come throug…" at bounding box center [254, 137] width 222 height 23
paste body "Rich Text Area. Press ALT-0 for help."
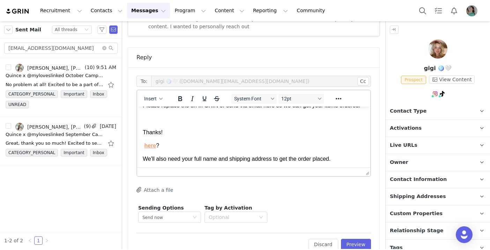
scroll to position [83, 0]
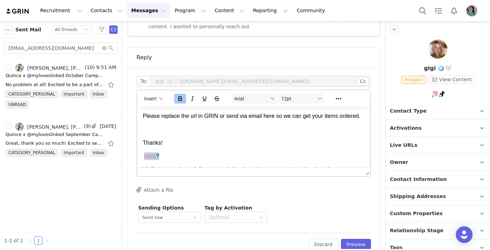
drag, startPoint x: 163, startPoint y: 160, endPoint x: 144, endPoint y: 157, distance: 19.1
click at [144, 157] on p "here ?" at bounding box center [254, 157] width 222 height 8
copy span "here ?"
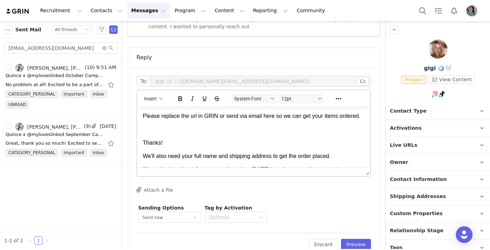
scroll to position [111, 0]
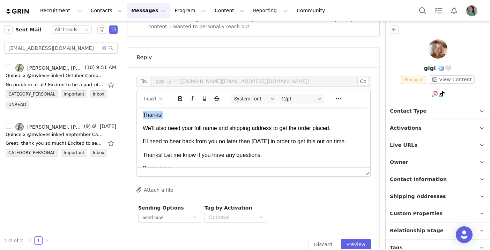
drag, startPoint x: 169, startPoint y: 118, endPoint x: 141, endPoint y: 117, distance: 27.9
click at [141, 117] on html "Hi First Name , Hi there, We are so excited to have you join us! It looks like …" at bounding box center [253, 101] width 233 height 210
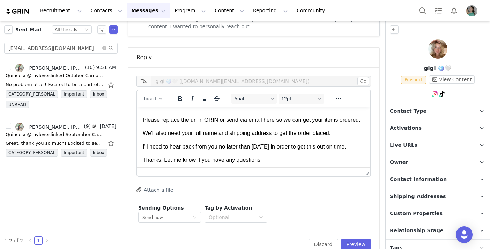
click at [143, 148] on span "I'll need to hear back from you no later than [DATE] in order to get this out o…" at bounding box center [245, 147] width 204 height 6
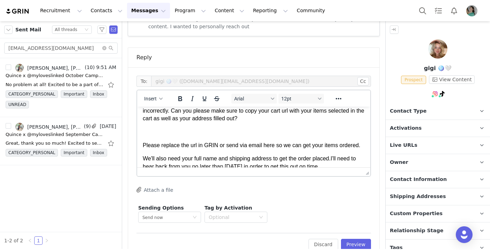
scroll to position [52, 0]
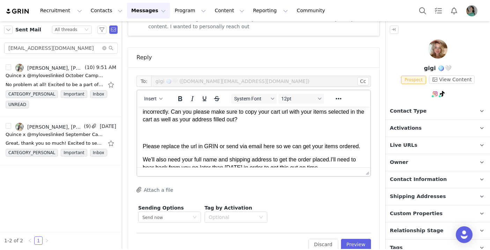
click at [146, 137] on p "Rich Text Area. Press ALT-0 for help." at bounding box center [254, 133] width 222 height 8
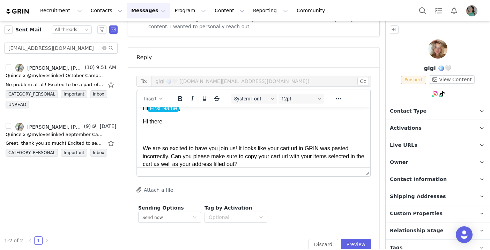
scroll to position [7, 0]
click at [161, 135] on p "Rich Text Area. Press ALT-0 for help." at bounding box center [254, 136] width 222 height 8
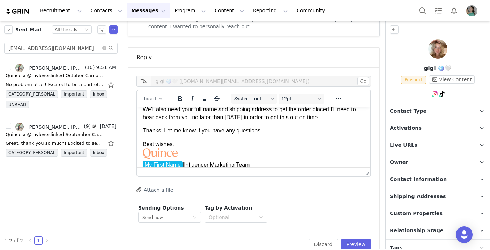
scroll to position [75, 0]
click at [277, 132] on p "Thanks! Let me know if you have any questions." at bounding box center [254, 131] width 222 height 8
click at [217, 144] on p "Best wishes," at bounding box center [254, 145] width 222 height 8
copy span "or your convience!"
drag, startPoint x: 226, startPoint y: 148, endPoint x: 176, endPoint y: 146, distance: 49.3
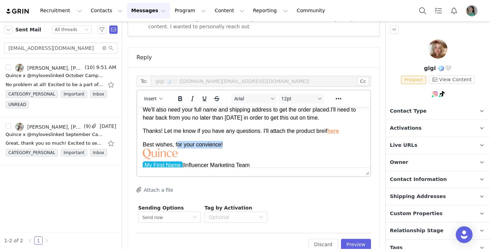
click at [176, 146] on p "Best wishes, for your convience!" at bounding box center [254, 145] width 222 height 8
click at [349, 131] on p "Thanks! Let me know if you have any questions. I'll attach the product breif he…" at bounding box center [254, 131] width 222 height 8
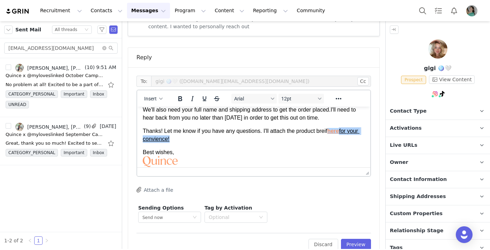
drag, startPoint x: 343, startPoint y: 133, endPoint x: 354, endPoint y: 141, distance: 14.0
click at [354, 141] on p "Thanks! Let me know if you have any questions. I'll attach the product breif he…" at bounding box center [254, 135] width 222 height 16
click at [343, 94] on button "Reveal or hide additional toolbar items" at bounding box center [339, 99] width 12 height 10
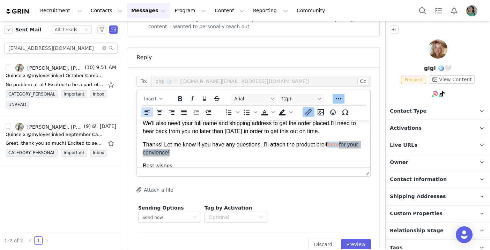
click at [312, 108] on icon "Insert/edit link" at bounding box center [309, 112] width 8 height 8
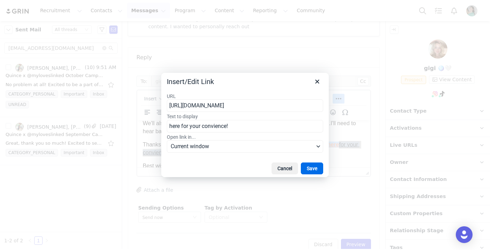
click at [298, 107] on input "https://www.quince.com/influencer-collection/apparel" at bounding box center [245, 106] width 156 height 13
click at [316, 166] on button "Save" at bounding box center [312, 169] width 22 height 12
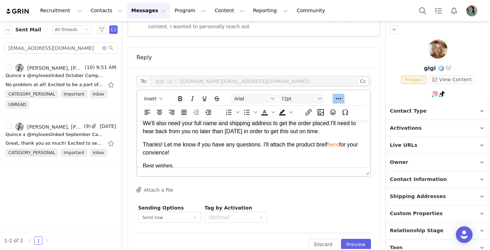
click at [335, 161] on body "Hi First Name , Hi there, We are so excited to have you join us! It looks like …" at bounding box center [254, 125] width 222 height 148
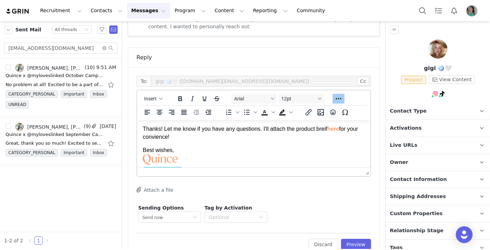
scroll to position [95, 0]
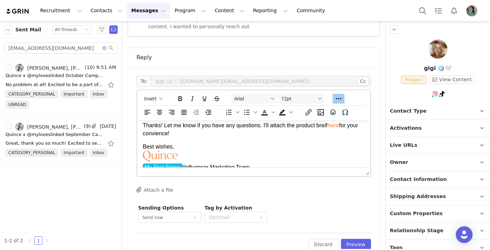
click at [157, 135] on span "for your convience!" at bounding box center [251, 130] width 217 height 14
copy span "convience"
click at [271, 147] on p "Best wishes," at bounding box center [254, 147] width 222 height 8
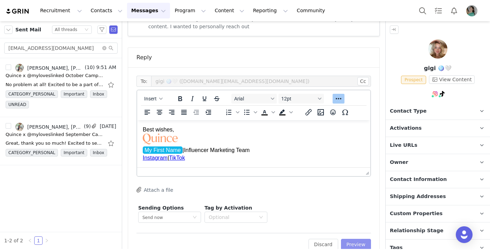
click at [351, 239] on button "Preview" at bounding box center [356, 244] width 30 height 11
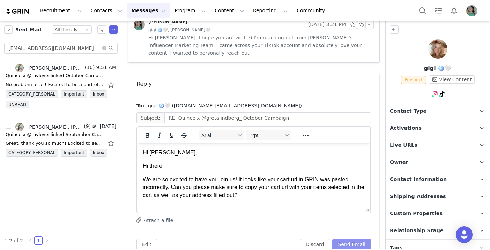
scroll to position [0, 0]
click at [351, 239] on button "Send Email" at bounding box center [351, 244] width 39 height 11
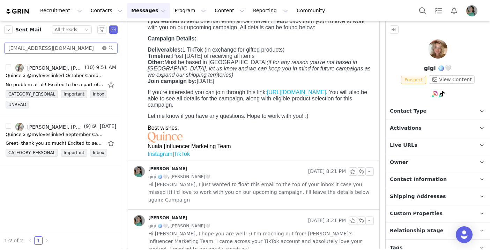
click at [104, 49] on icon "icon: close-circle" at bounding box center [104, 48] width 4 height 4
click at [96, 49] on input "text" at bounding box center [60, 48] width 113 height 11
paste input "marin.curry@icloud.com"
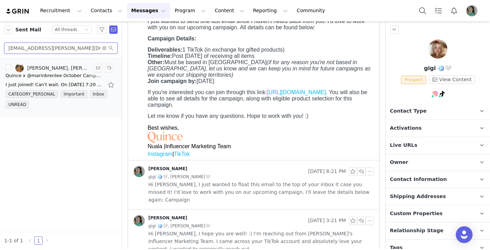
type input "marin.curry@icloud.com"
click at [76, 78] on div "Quince x @marinbrenlee October Campaign!" at bounding box center [55, 75] width 98 height 7
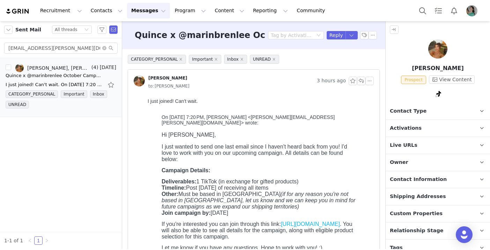
scroll to position [0, 0]
click at [337, 34] on button "Reply" at bounding box center [336, 35] width 19 height 8
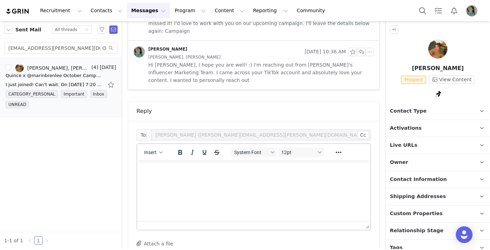
scroll to position [416, 0]
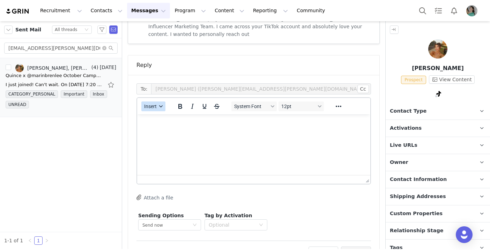
click at [159, 105] on div "button" at bounding box center [161, 106] width 6 height 3
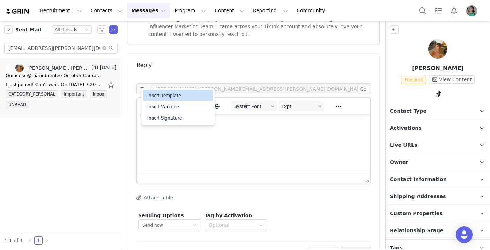
click at [168, 100] on div "Insert Template" at bounding box center [178, 95] width 70 height 11
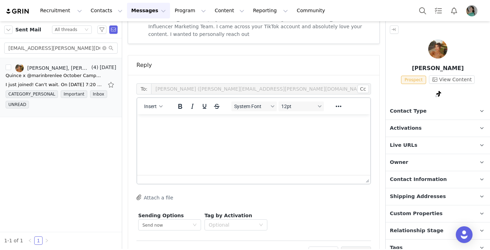
scroll to position [0, 0]
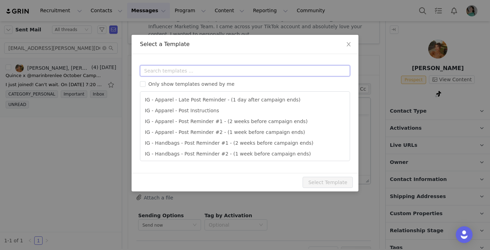
click at [199, 69] on input "text" at bounding box center [245, 70] width 210 height 11
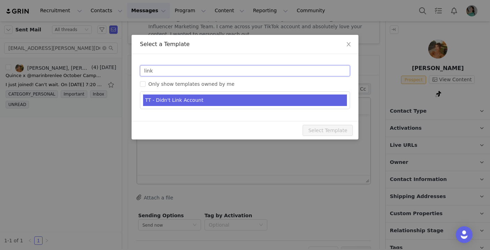
type input "link"
type input "RE: Quince x @[tiktok_username] Campaign!"
click at [201, 96] on li "TT - Didn't Link Account" at bounding box center [245, 101] width 204 height 12
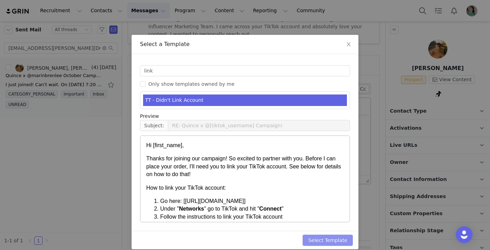
click at [335, 237] on button "Select Template" at bounding box center [328, 240] width 50 height 11
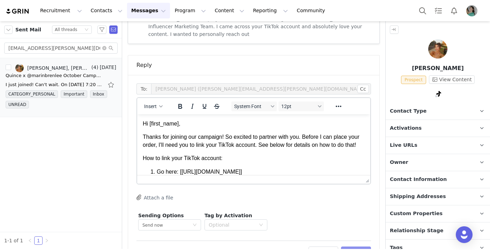
click at [360, 247] on button "Preview" at bounding box center [356, 252] width 30 height 11
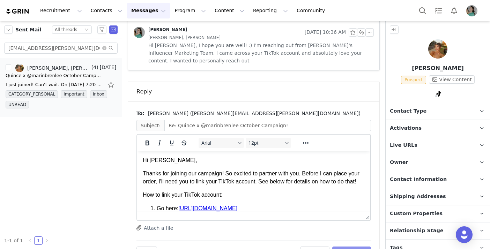
click at [360, 247] on button "Send Email" at bounding box center [351, 252] width 39 height 11
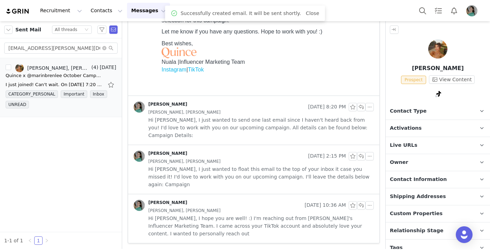
scroll to position [193, 0]
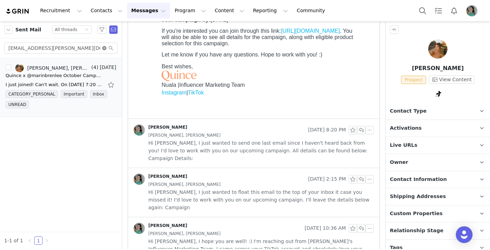
click at [105, 49] on icon "icon: close-circle" at bounding box center [104, 48] width 4 height 4
click at [94, 48] on input "text" at bounding box center [60, 48] width 113 height 11
paste input "[EMAIL_ADDRESS][DOMAIN_NAME]"
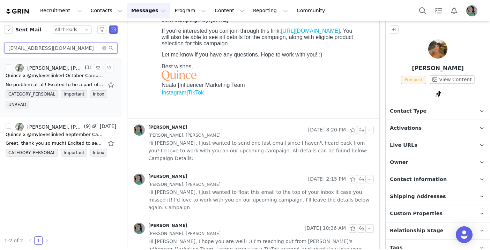
type input "[EMAIL_ADDRESS][DOMAIN_NAME]"
click at [66, 85] on div "No problem at all! Excited to be a part of this! XO Laura On Wed, Oct 1, 2025 a…" at bounding box center [55, 84] width 98 height 7
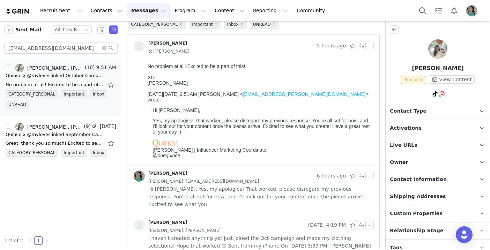
scroll to position [0, 0]
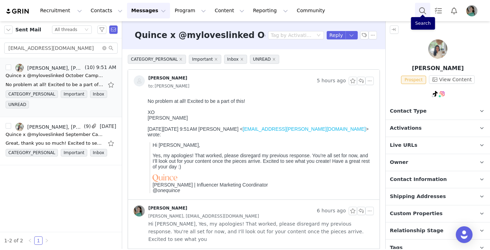
click at [416, 11] on button "Search" at bounding box center [422, 11] width 15 height 16
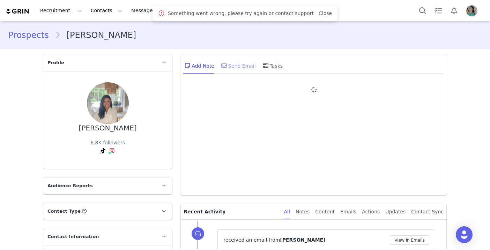
type input "+1 ([GEOGRAPHIC_DATA])"
click at [241, 66] on div "Send Email" at bounding box center [238, 65] width 36 height 17
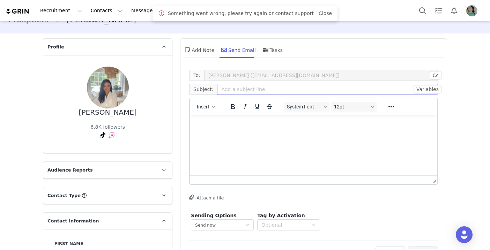
scroll to position [17, 0]
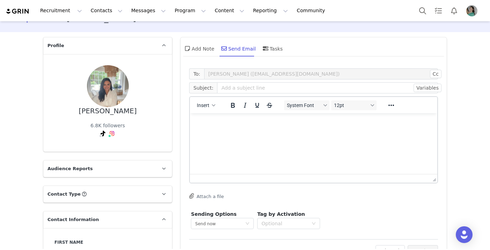
click at [214, 118] on html at bounding box center [314, 122] width 248 height 19
click at [211, 106] on div "button" at bounding box center [214, 105] width 6 height 3
click at [218, 116] on div "Insert Template" at bounding box center [231, 117] width 63 height 8
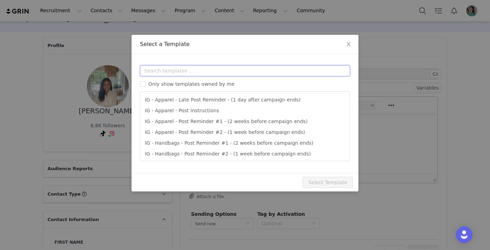
click at [224, 70] on input "text" at bounding box center [245, 70] width 210 height 11
click at [382, 125] on div "Select a Template Templates Only show templates owned by me IG - Apparel - Late…" at bounding box center [245, 125] width 490 height 250
click at [349, 45] on icon "icon: close" at bounding box center [349, 44] width 4 height 4
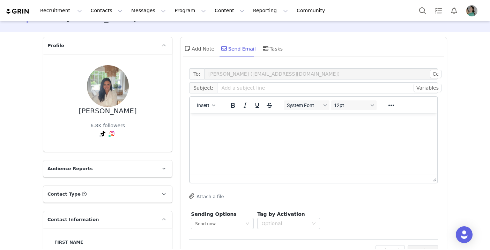
click at [255, 123] on p "Rich Text Area. Press ALT-0 for help." at bounding box center [314, 123] width 236 height 8
paste body "Rich Text Area. Press ALT-0 for help."
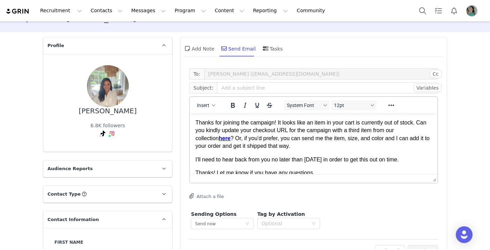
click at [197, 121] on p "Thanks for joining the campaign! It looks like an item in your cart is currentl…" at bounding box center [314, 134] width 236 height 31
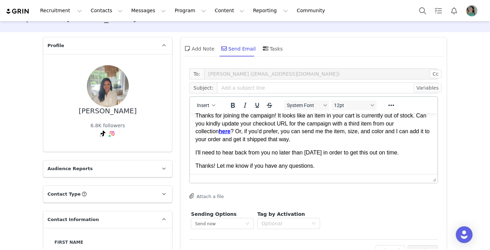
scroll to position [30, 0]
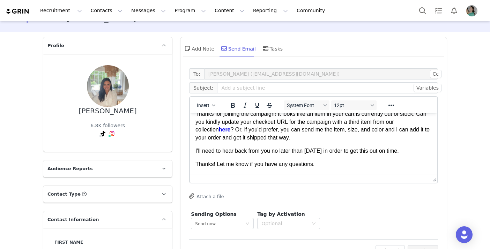
click at [327, 167] on p "Thanks! Let me know if you have any questions." at bounding box center [314, 165] width 236 height 8
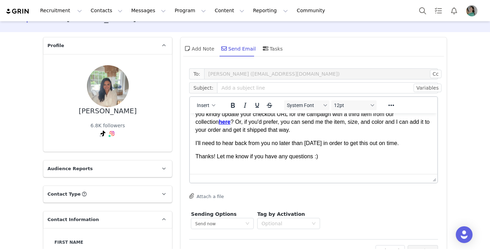
scroll to position [37, 0]
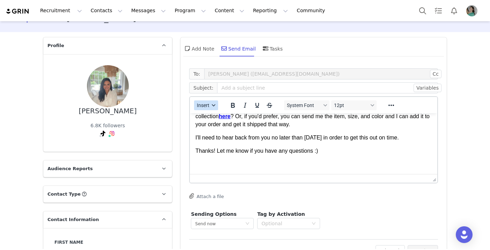
click at [212, 105] on icon "button" at bounding box center [213, 105] width 3 height 3
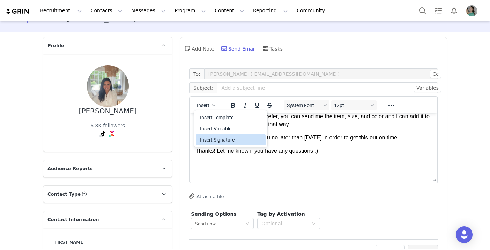
click at [217, 138] on div "Insert Signature" at bounding box center [231, 140] width 63 height 8
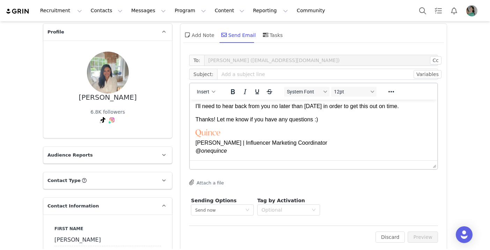
scroll to position [69, 0]
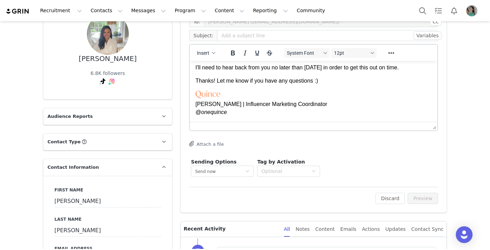
click at [363, 109] on p "[PERSON_NAME] | Influencer Marketing Coordinator @onequince" at bounding box center [314, 103] width 236 height 25
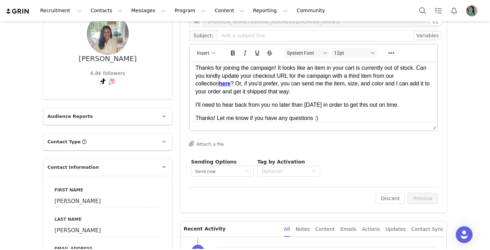
scroll to position [15, 0]
click at [261, 41] on input "text" at bounding box center [327, 35] width 221 height 11
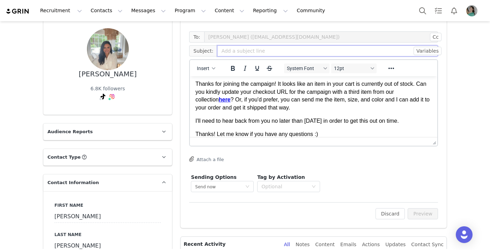
scroll to position [51, 0]
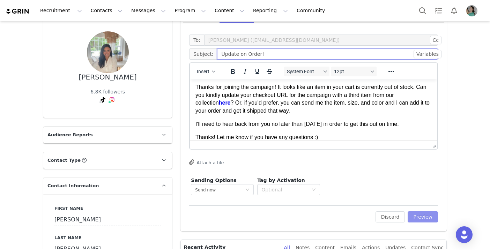
type input "Update on Order!"
click at [416, 221] on button "Preview" at bounding box center [423, 217] width 30 height 11
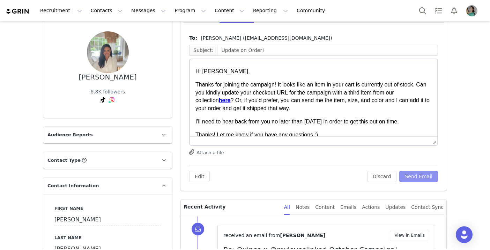
scroll to position [0, 0]
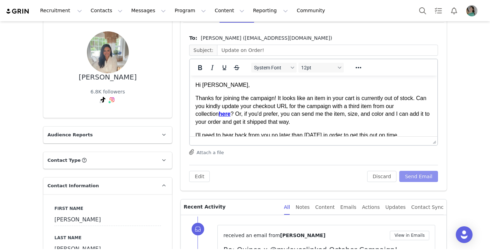
click at [423, 171] on button "Send Email" at bounding box center [419, 176] width 39 height 11
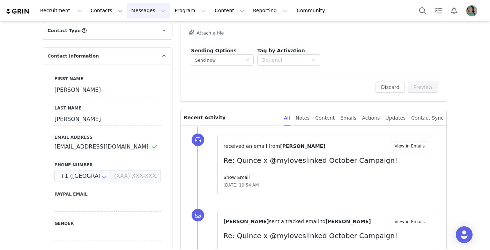
scroll to position [178, 0]
